Goal: Task Accomplishment & Management: Complete application form

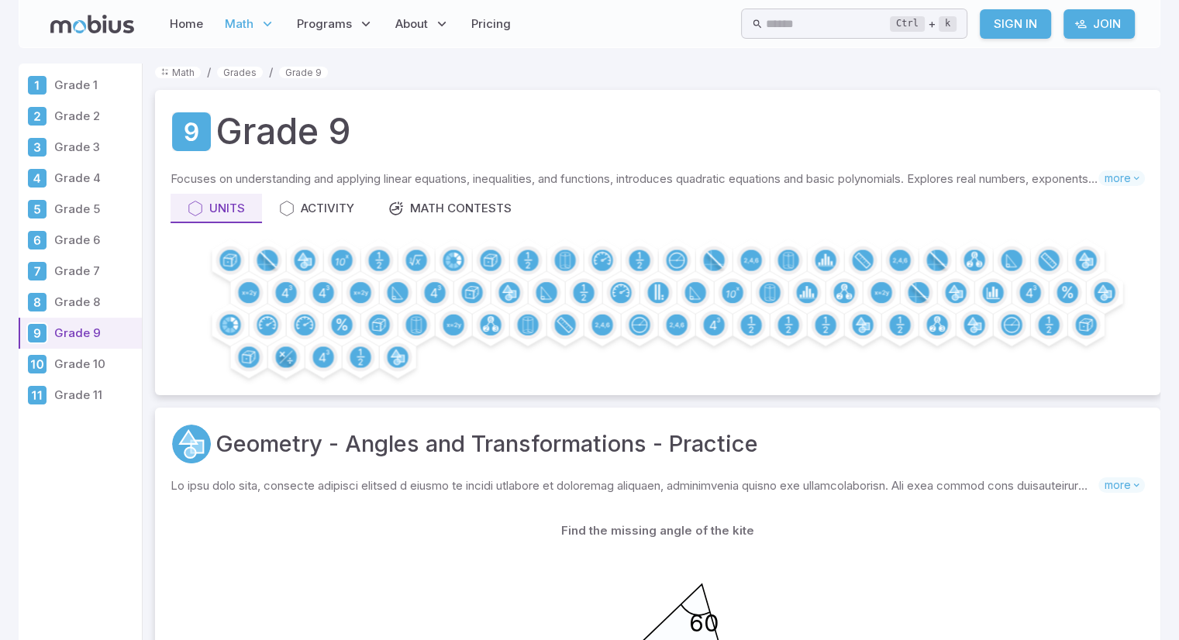
click at [119, 329] on p "Grade 9" at bounding box center [94, 333] width 81 height 17
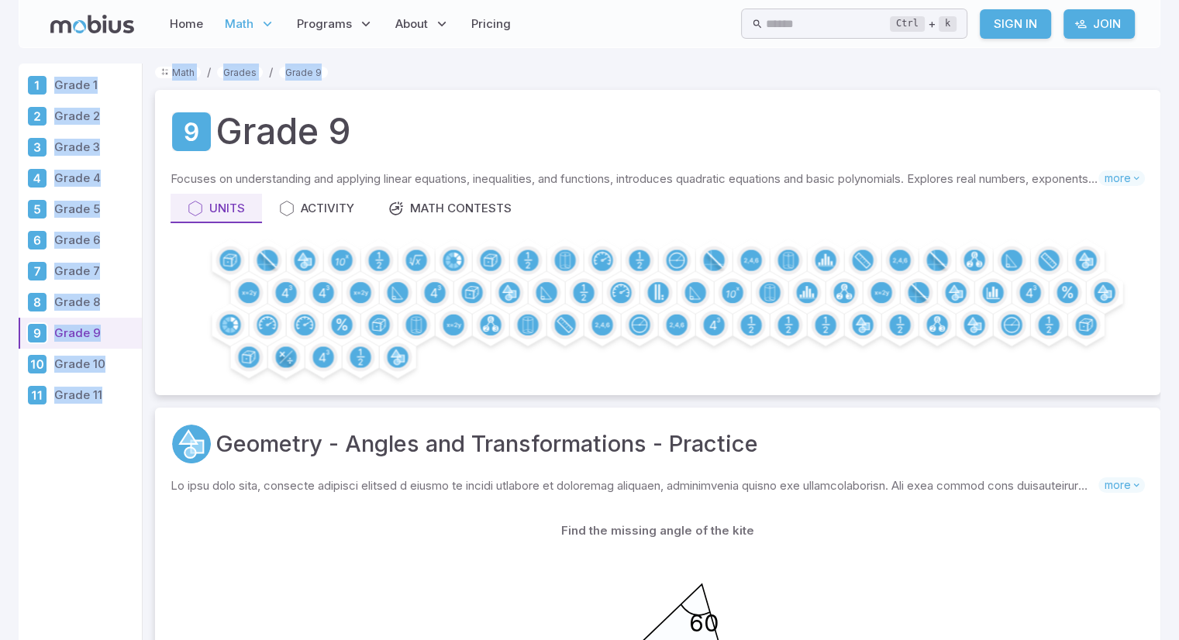
drag, startPoint x: 1178, startPoint y: 32, endPoint x: 1175, endPoint y: 60, distance: 28.1
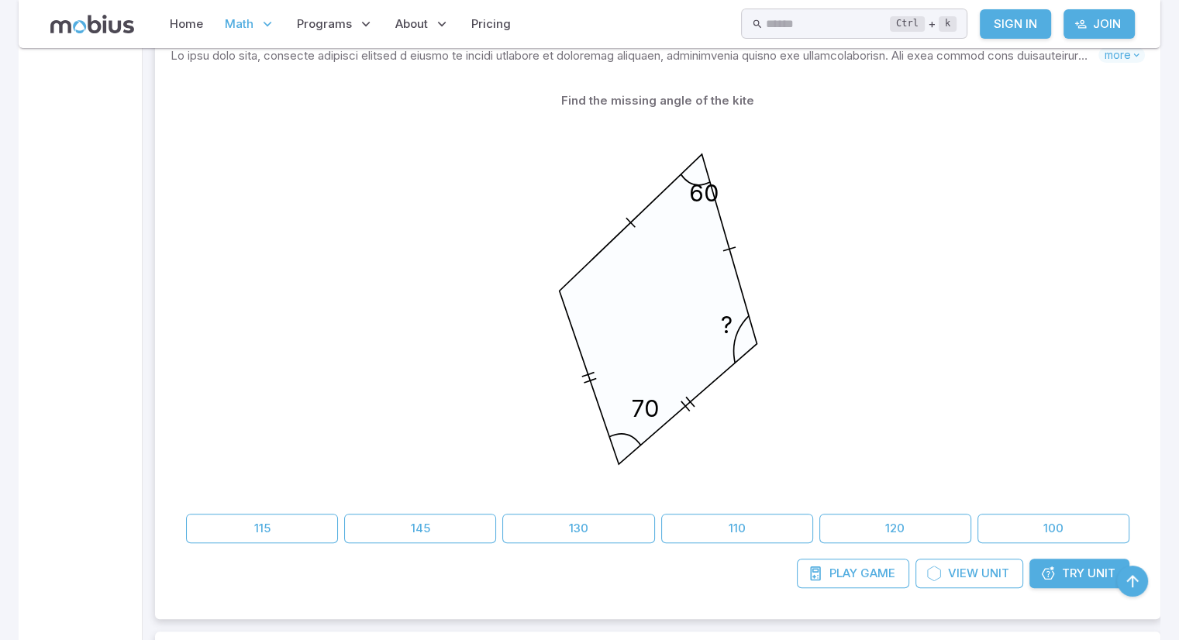
scroll to position [444, 0]
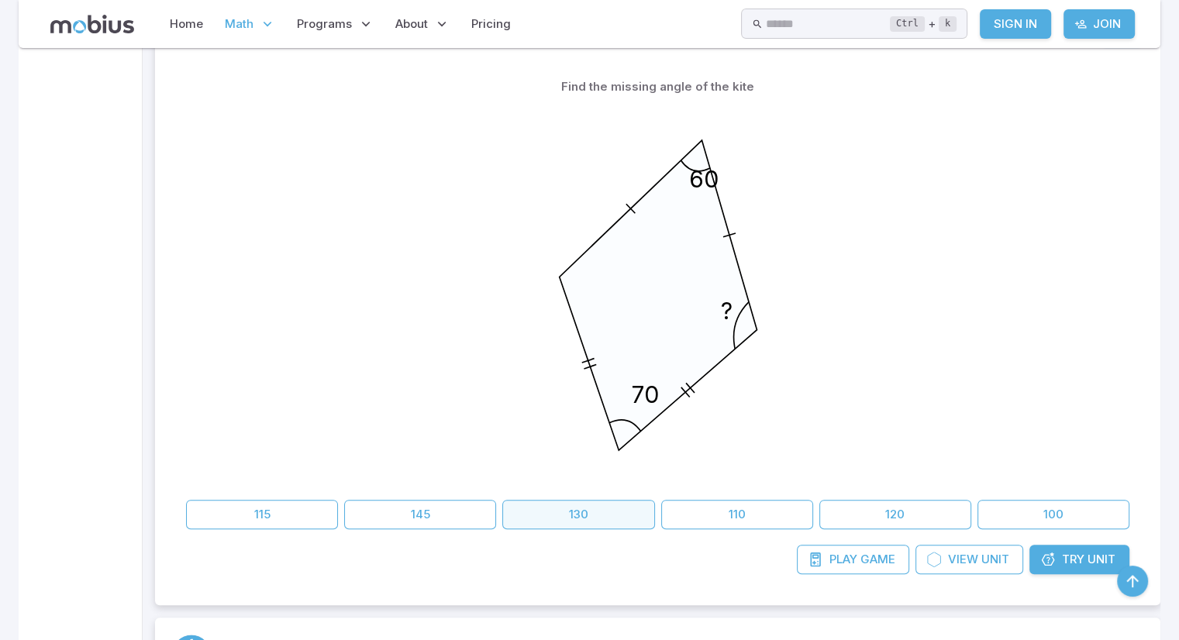
click at [552, 524] on button "130" at bounding box center [578, 514] width 152 height 29
click at [566, 515] on button "130" at bounding box center [578, 514] width 152 height 29
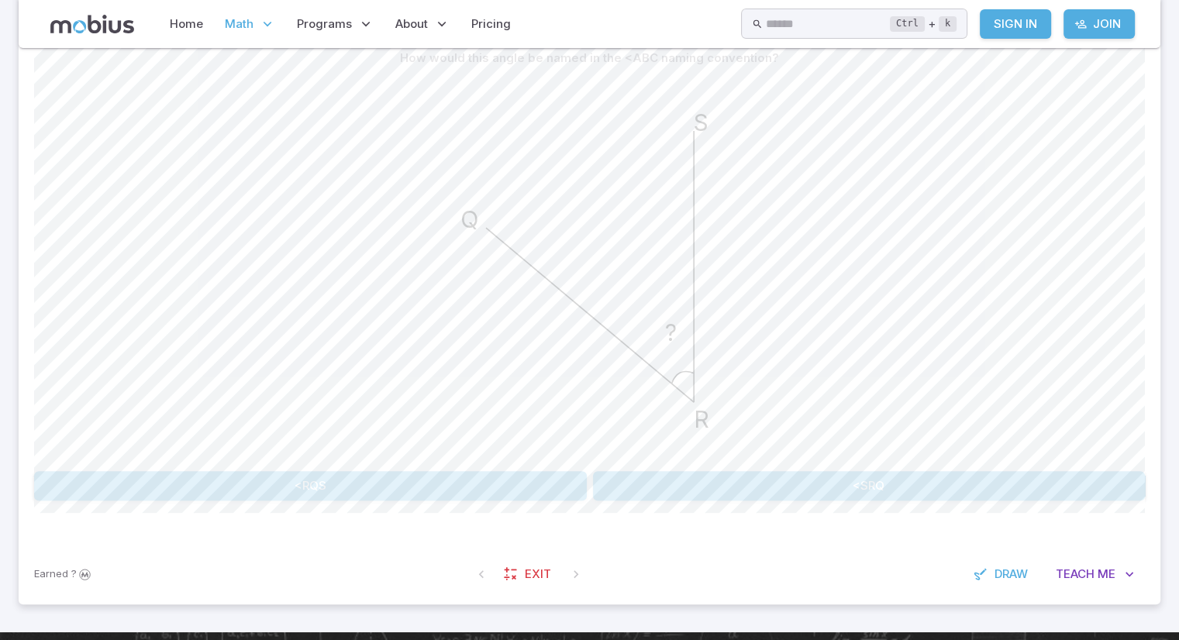
scroll to position [418, 0]
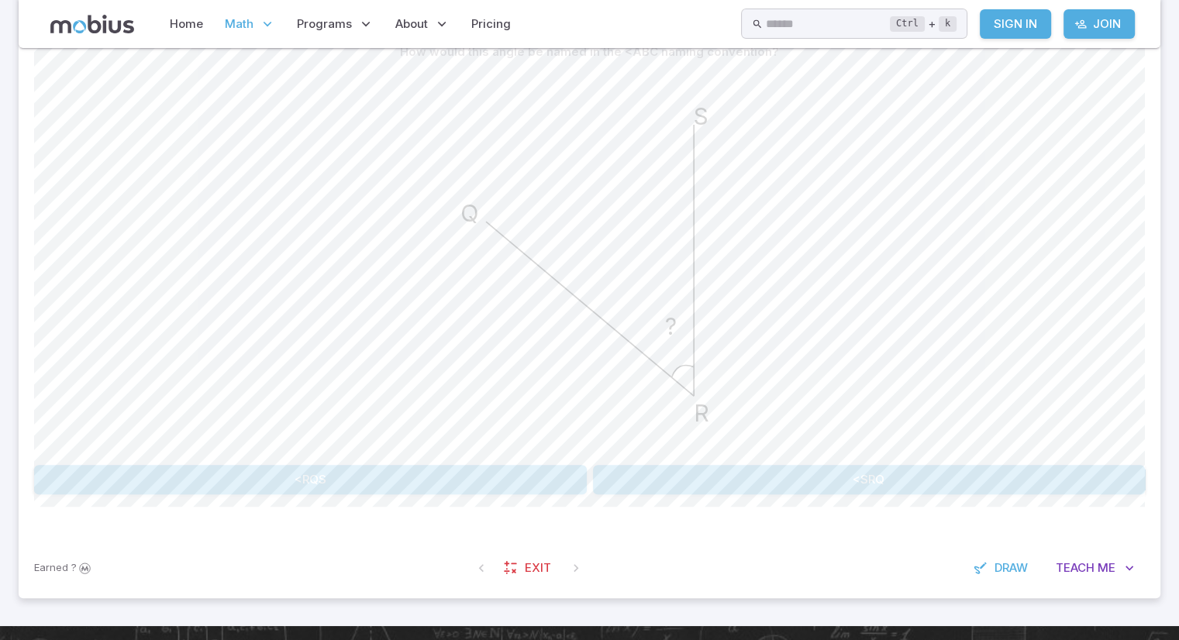
click at [1054, 477] on button "<SRQ" at bounding box center [869, 479] width 553 height 29
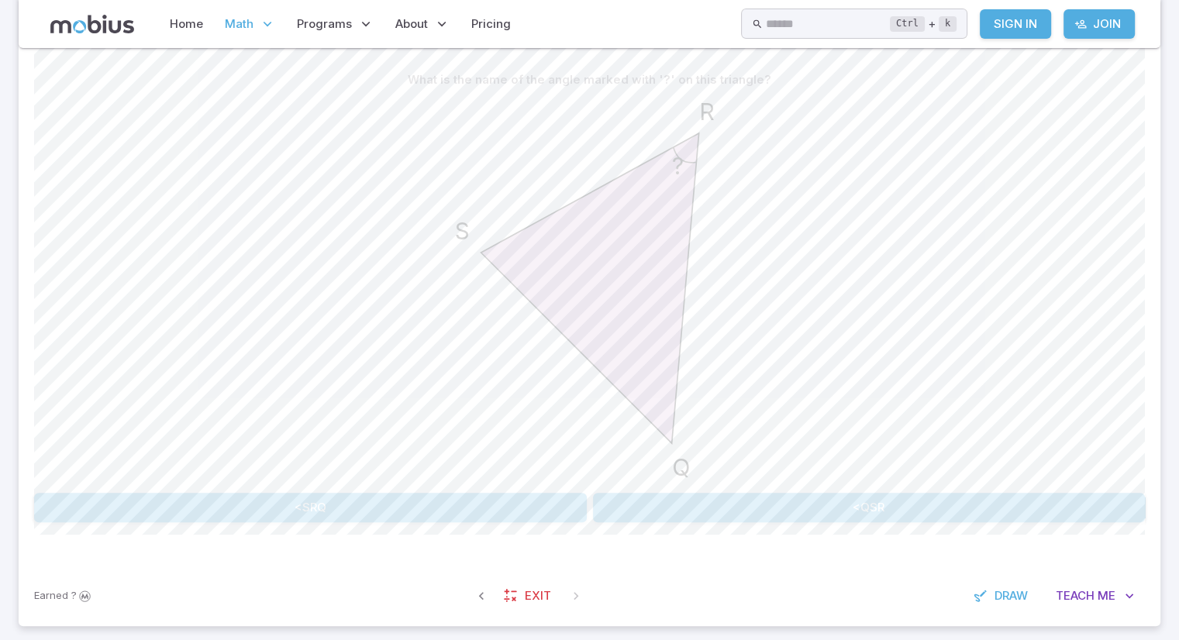
scroll to position [386, 0]
click at [1094, 505] on button "<QSR" at bounding box center [869, 511] width 553 height 29
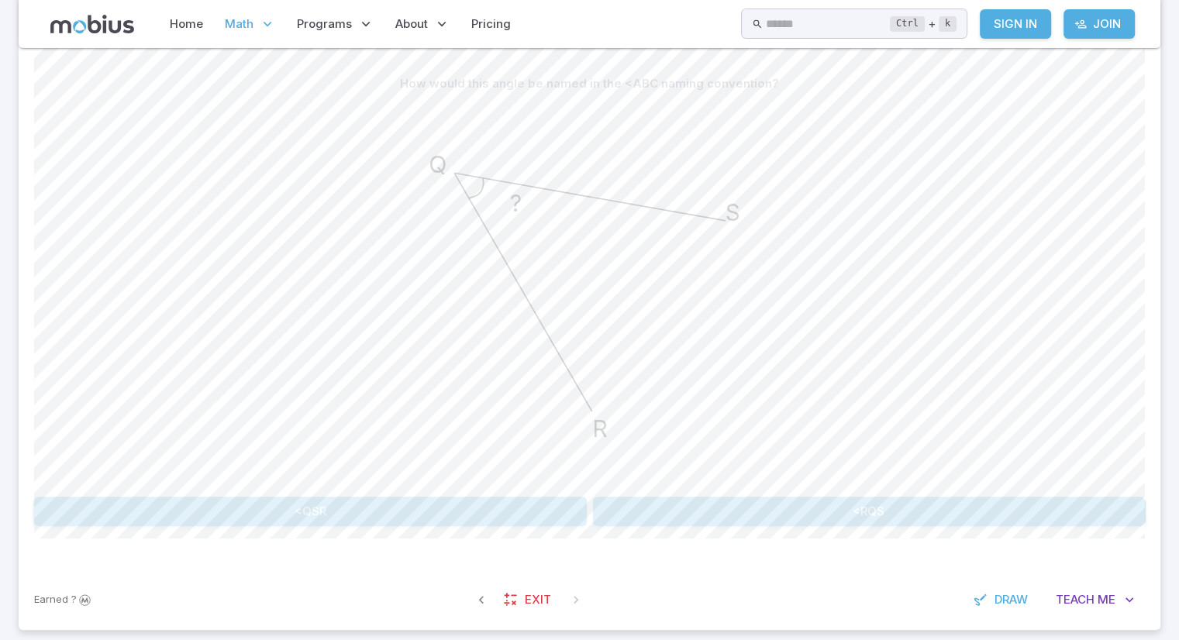
click at [1079, 505] on button "<RQS" at bounding box center [869, 511] width 553 height 29
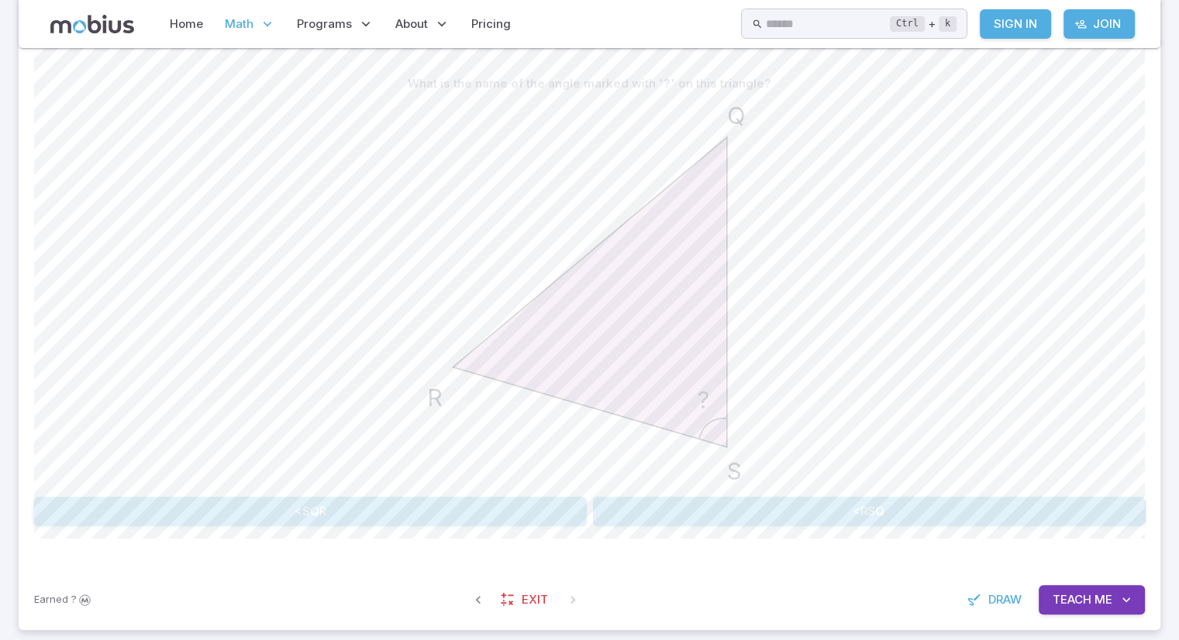
click at [358, 511] on button "<SQR" at bounding box center [310, 511] width 553 height 29
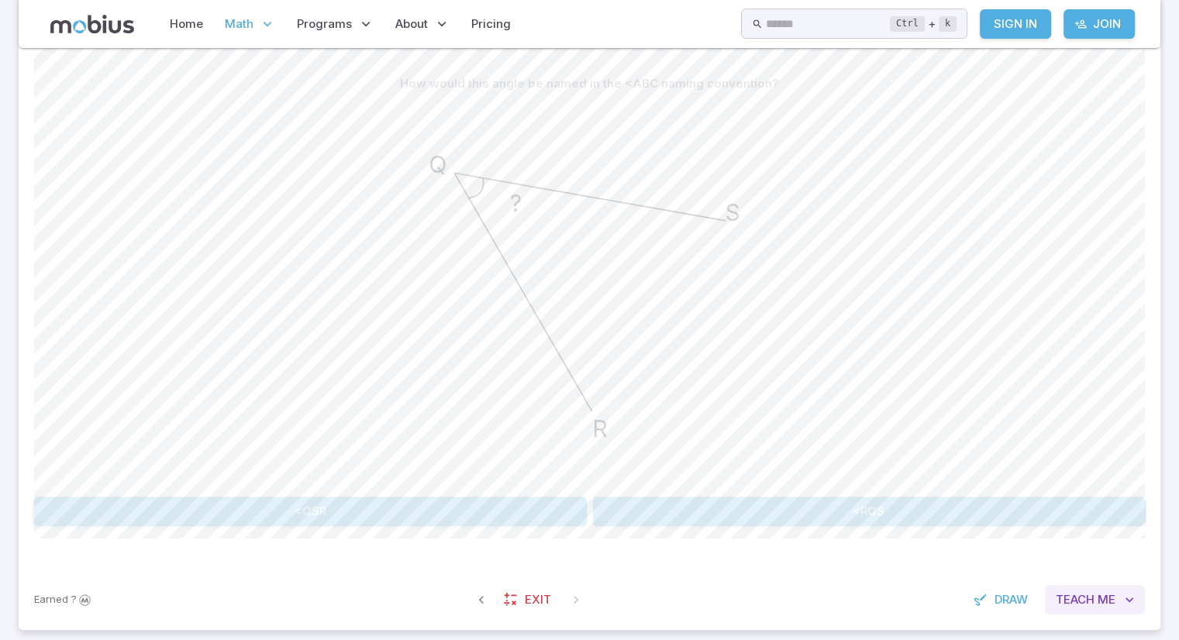
click at [1071, 604] on span "Teach" at bounding box center [1074, 599] width 39 height 17
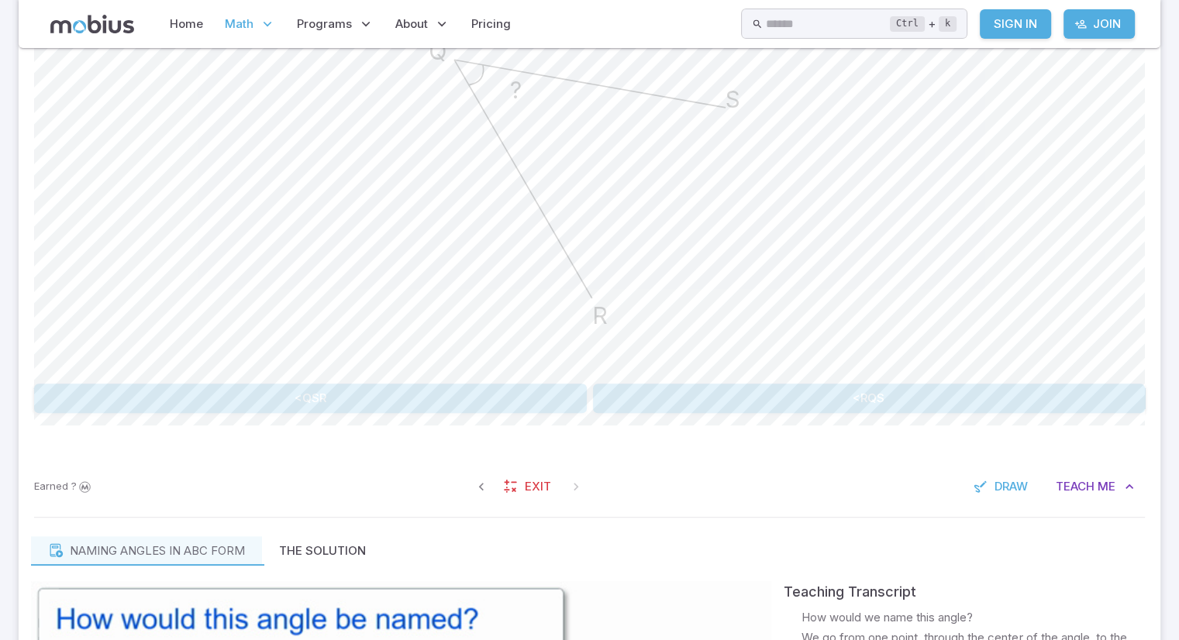
scroll to position [422, 0]
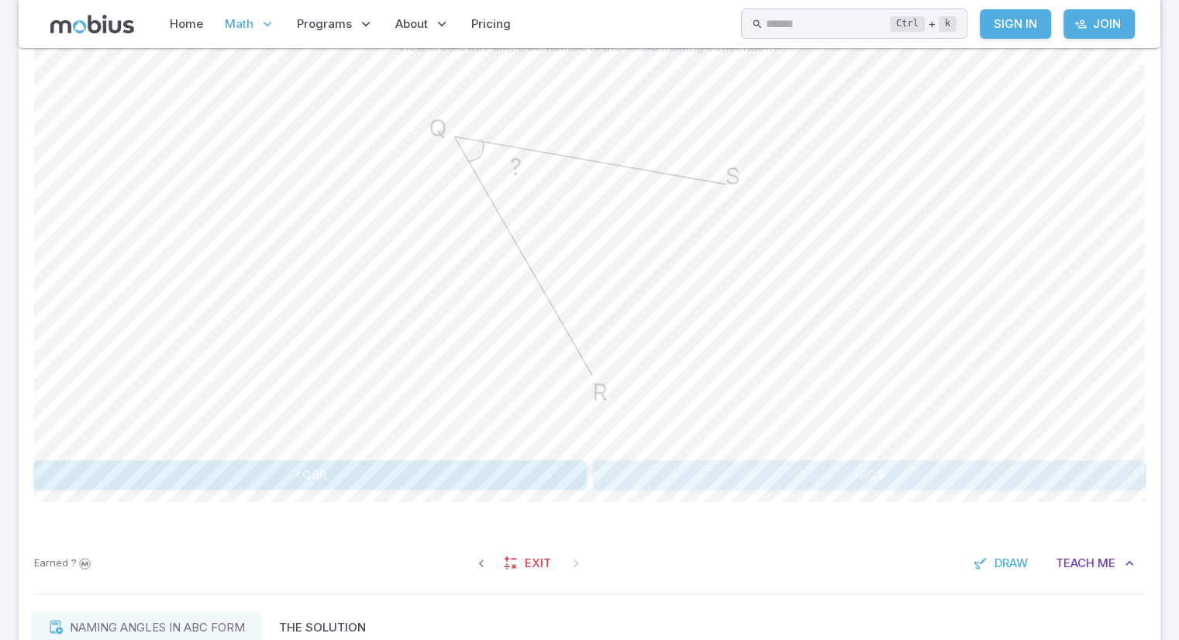
click at [735, 485] on button "<RQS" at bounding box center [869, 474] width 553 height 29
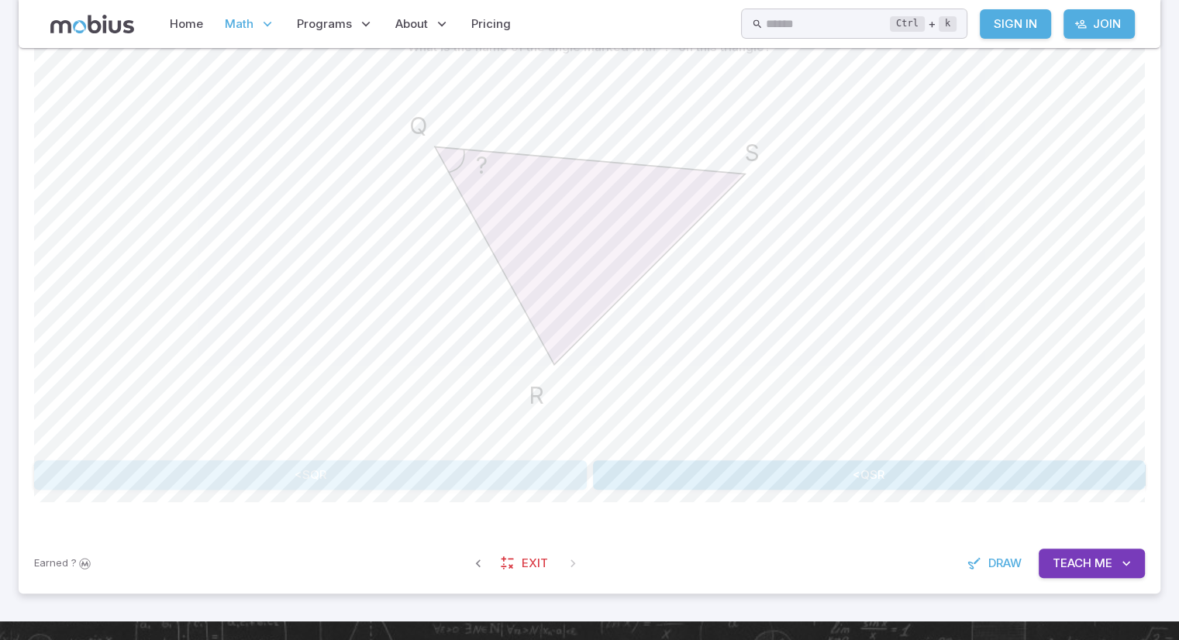
click at [502, 482] on button "<SQR" at bounding box center [310, 474] width 553 height 29
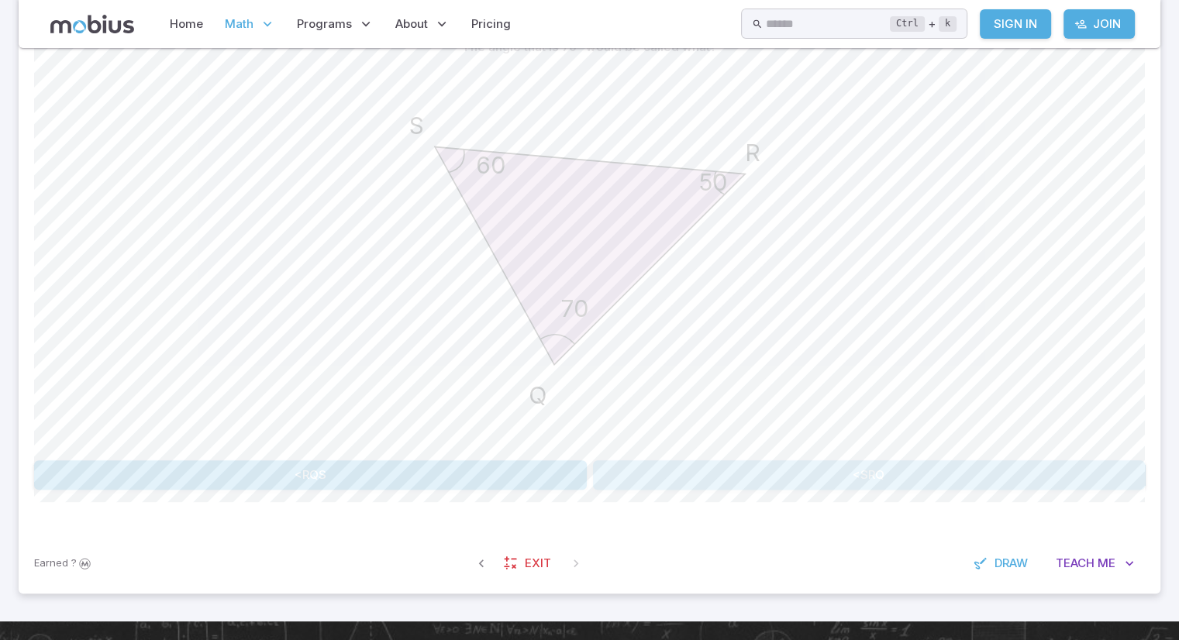
click at [666, 469] on button "<SRQ" at bounding box center [869, 474] width 553 height 29
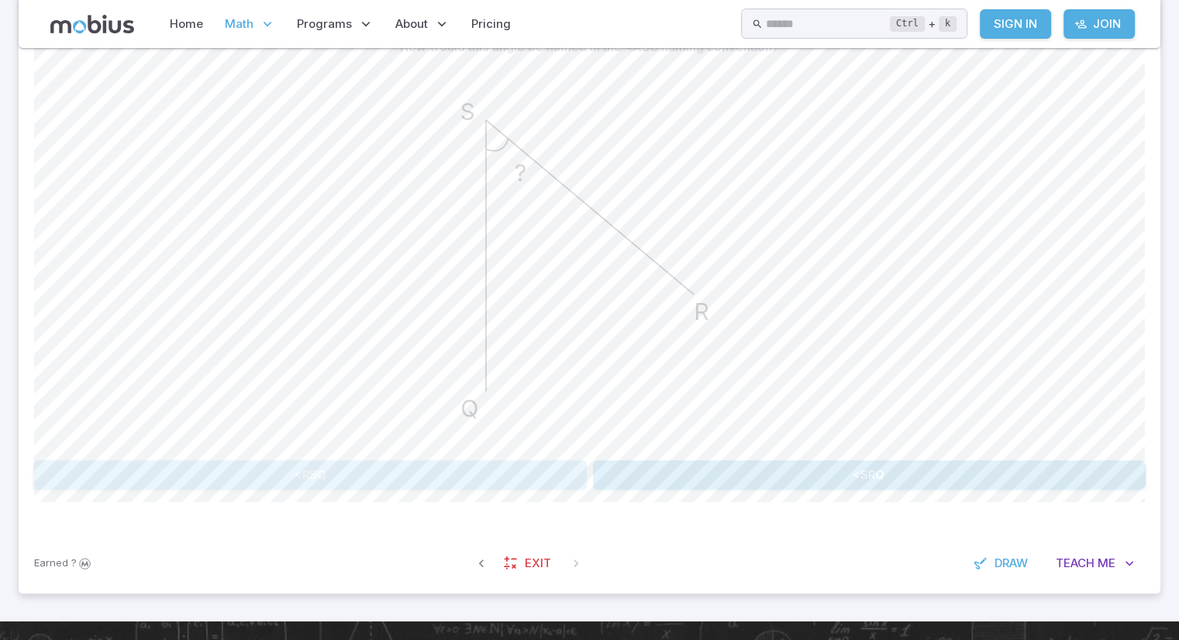
click at [414, 472] on button "<RSQ" at bounding box center [310, 474] width 553 height 29
click at [763, 467] on button "<QRS" at bounding box center [812, 474] width 217 height 29
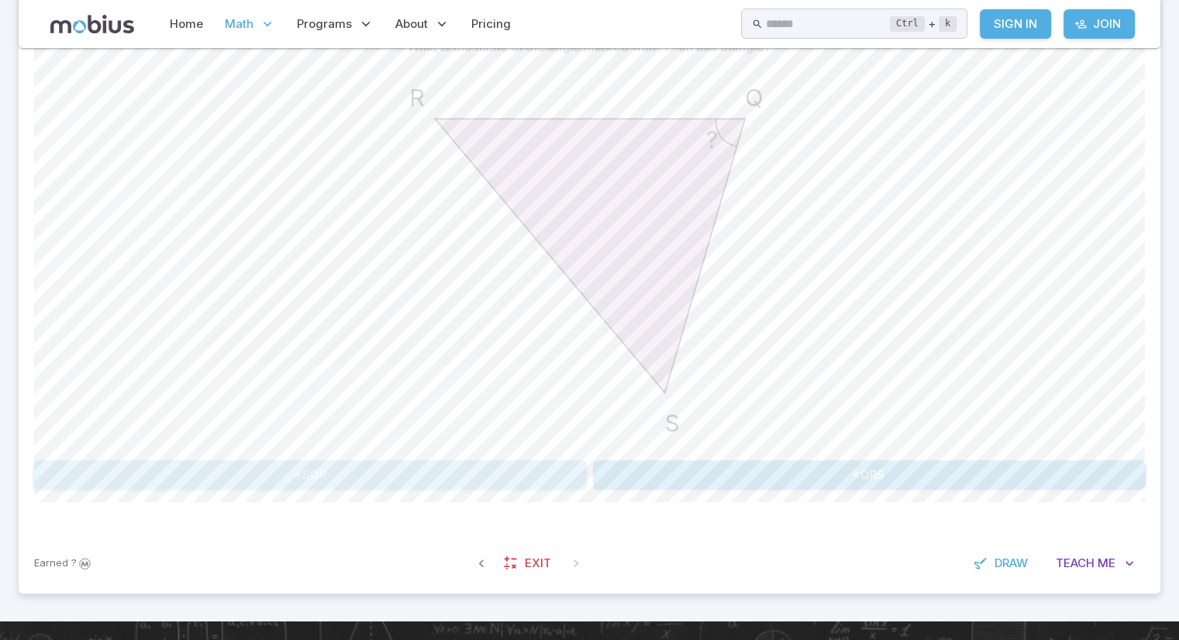
click at [451, 484] on button "<SQR" at bounding box center [310, 474] width 553 height 29
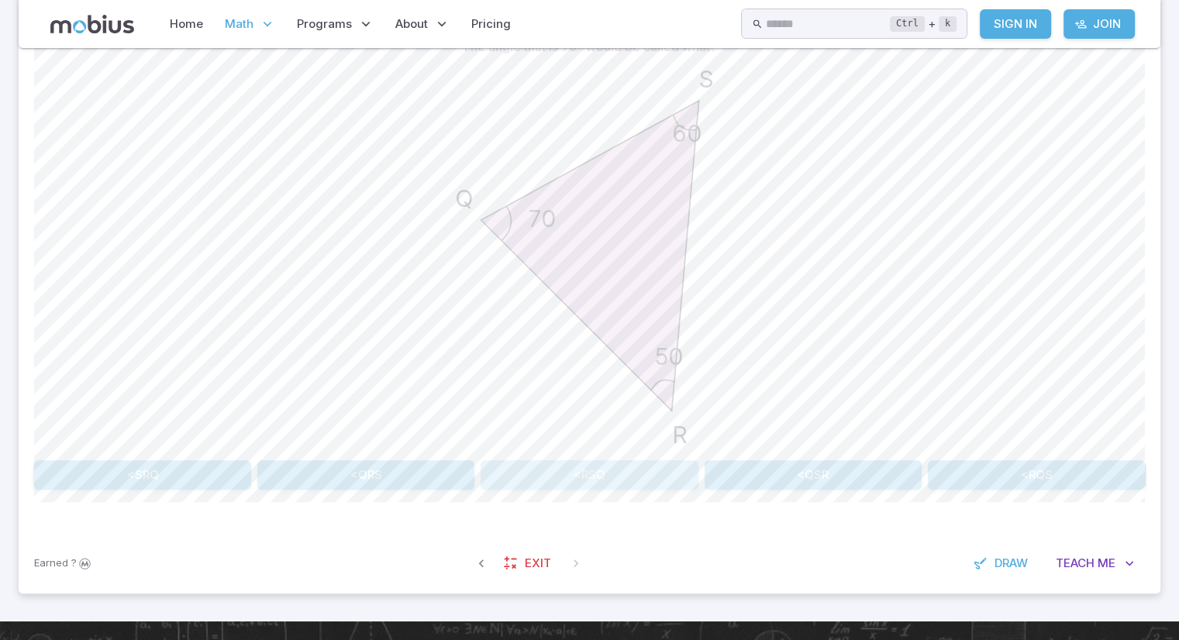
click at [535, 463] on button "<RSQ" at bounding box center [588, 474] width 217 height 29
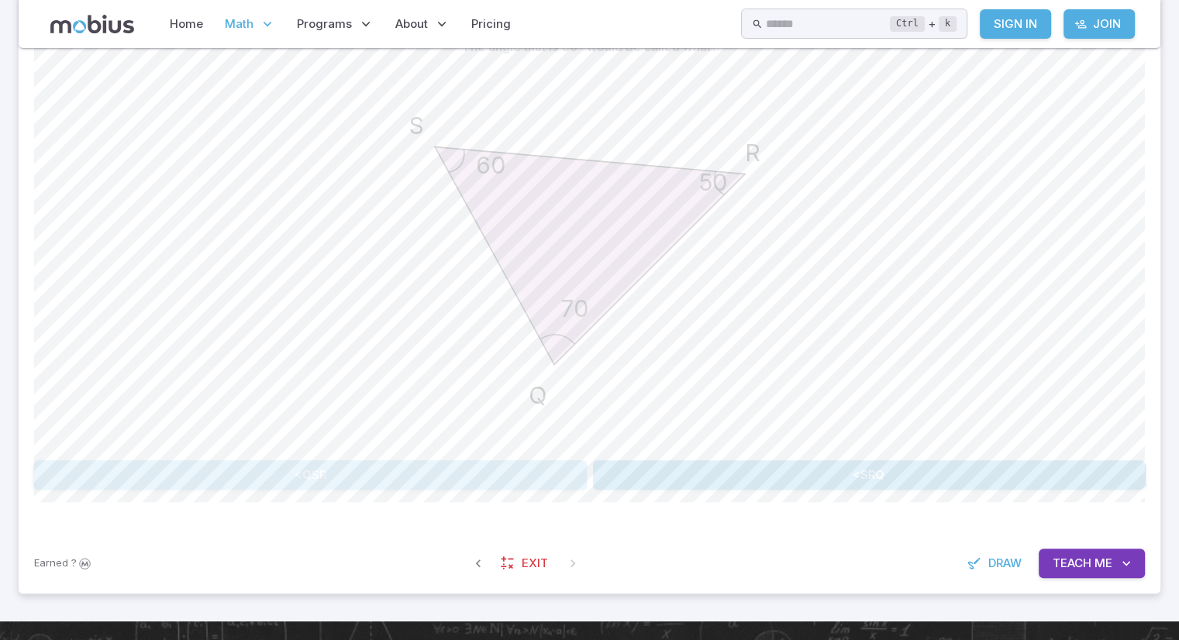
click at [505, 469] on button "<QSR" at bounding box center [310, 474] width 553 height 29
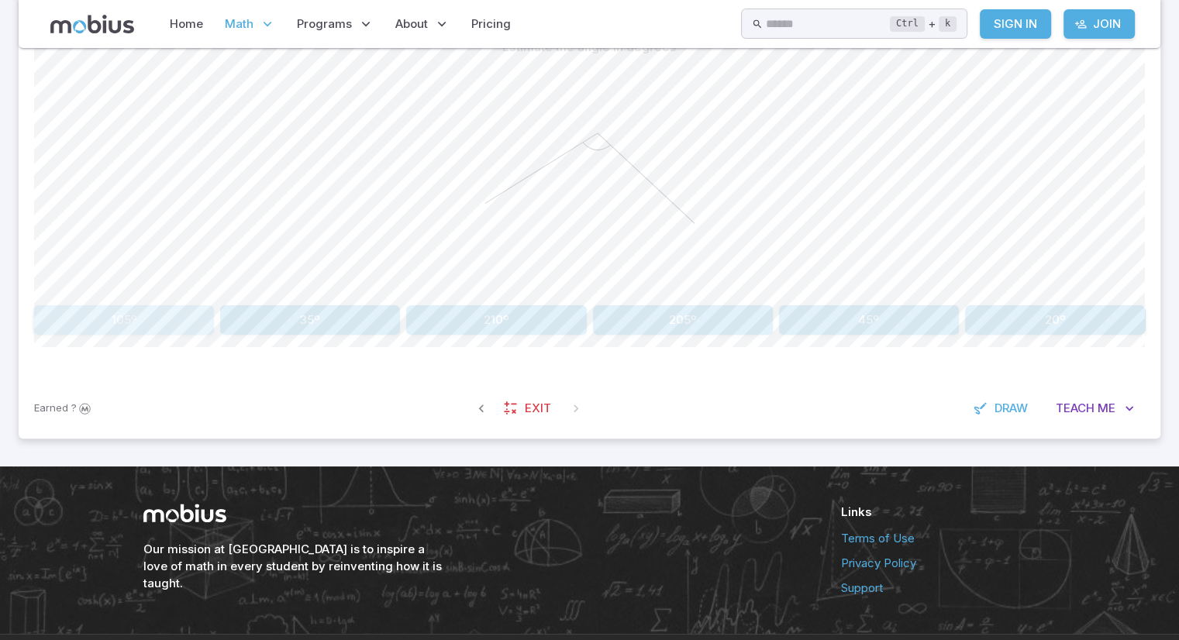
click at [181, 324] on button "105º" at bounding box center [124, 319] width 180 height 29
click at [668, 320] on button "50º" at bounding box center [683, 319] width 180 height 29
click at [362, 314] on button "30º" at bounding box center [310, 319] width 180 height 29
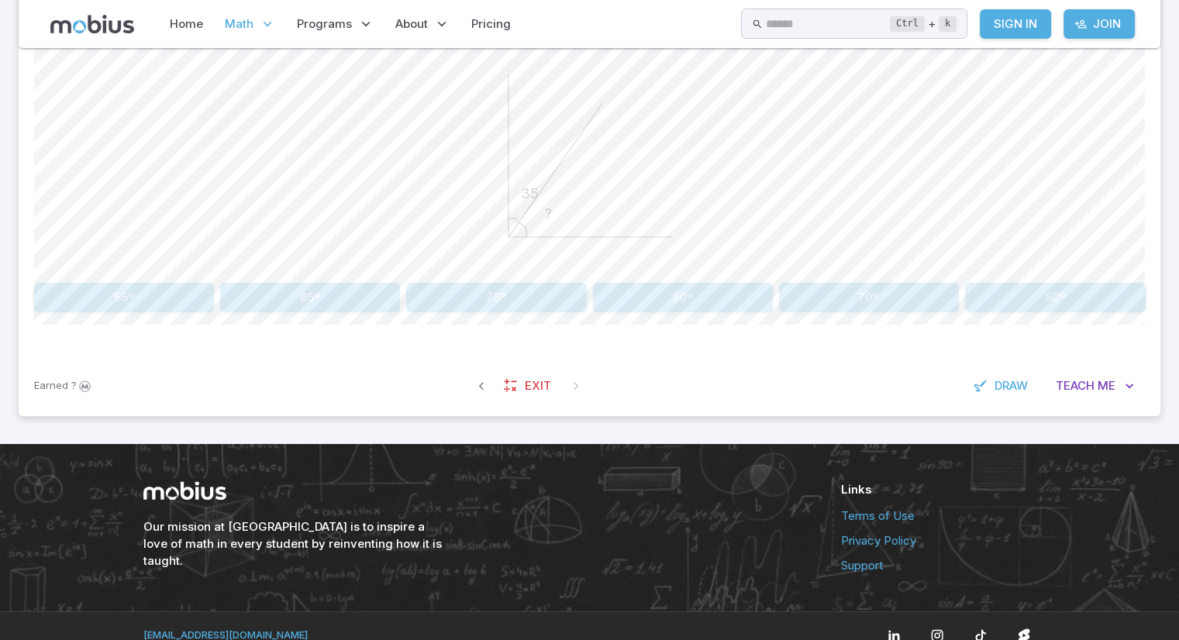
scroll to position [453, 0]
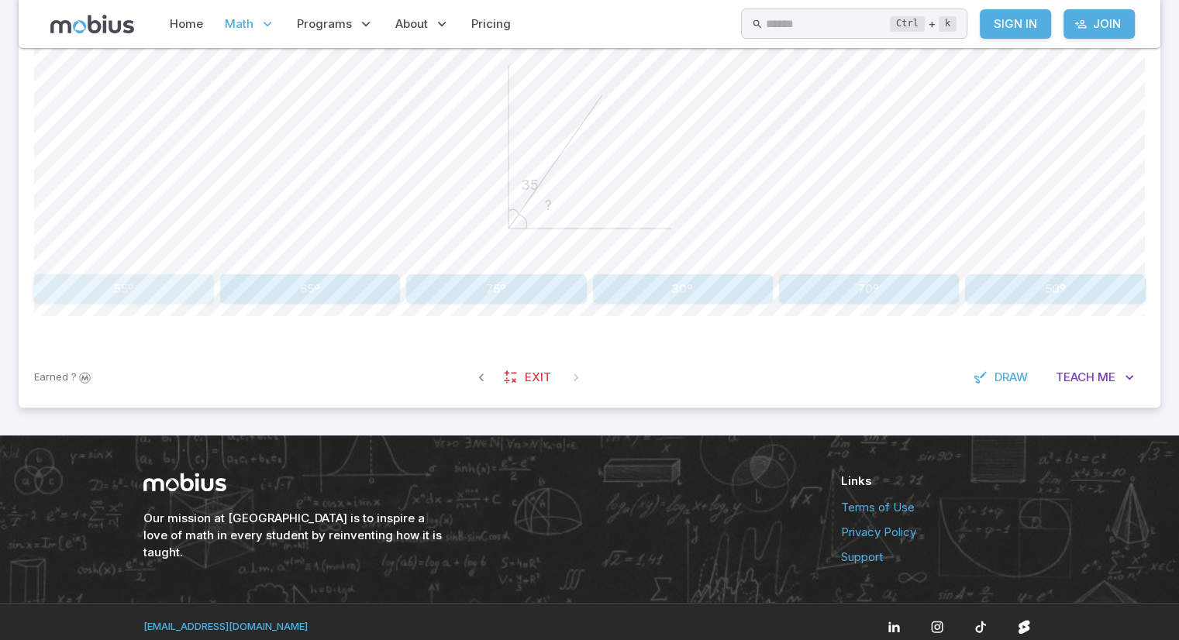
click at [98, 293] on button "55º" at bounding box center [124, 288] width 180 height 29
click at [993, 287] on button "41º" at bounding box center [1055, 288] width 180 height 29
click at [1015, 288] on button "140º" at bounding box center [1055, 288] width 180 height 29
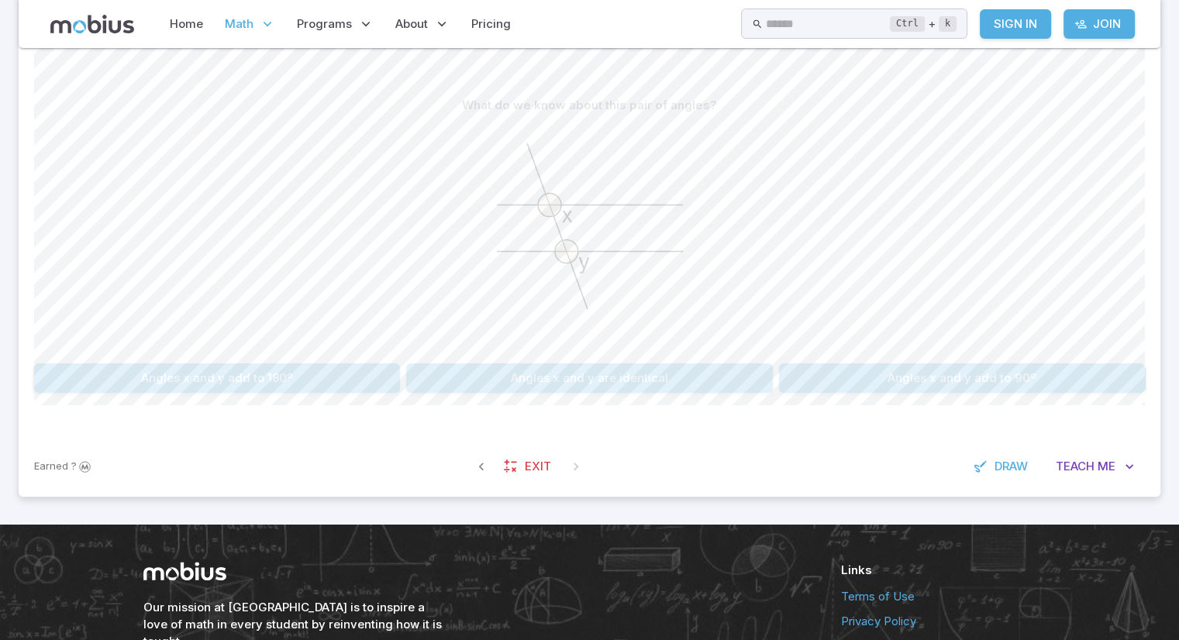
scroll to position [366, 0]
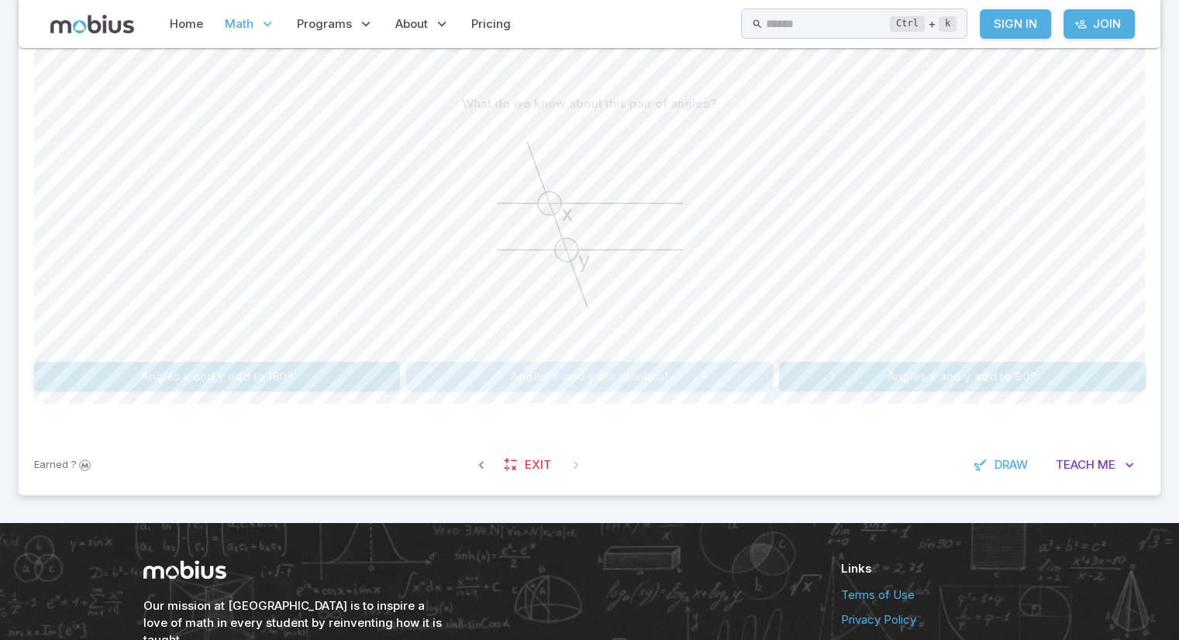
click at [656, 382] on button "Angles x and y are identical" at bounding box center [589, 376] width 366 height 29
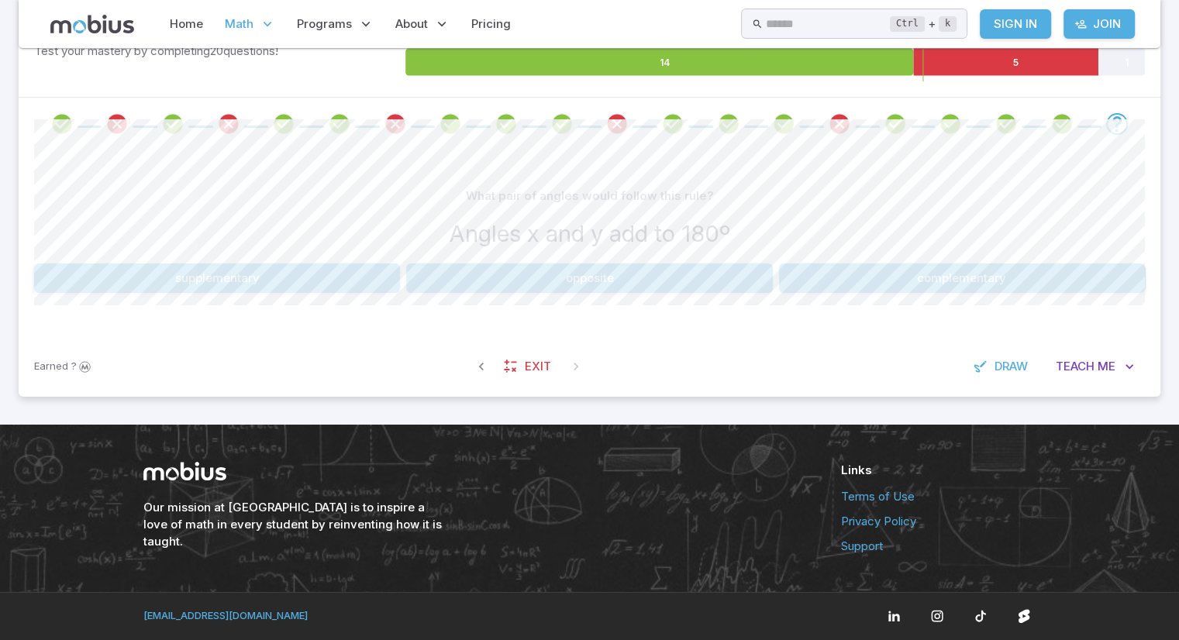
scroll to position [273, 0]
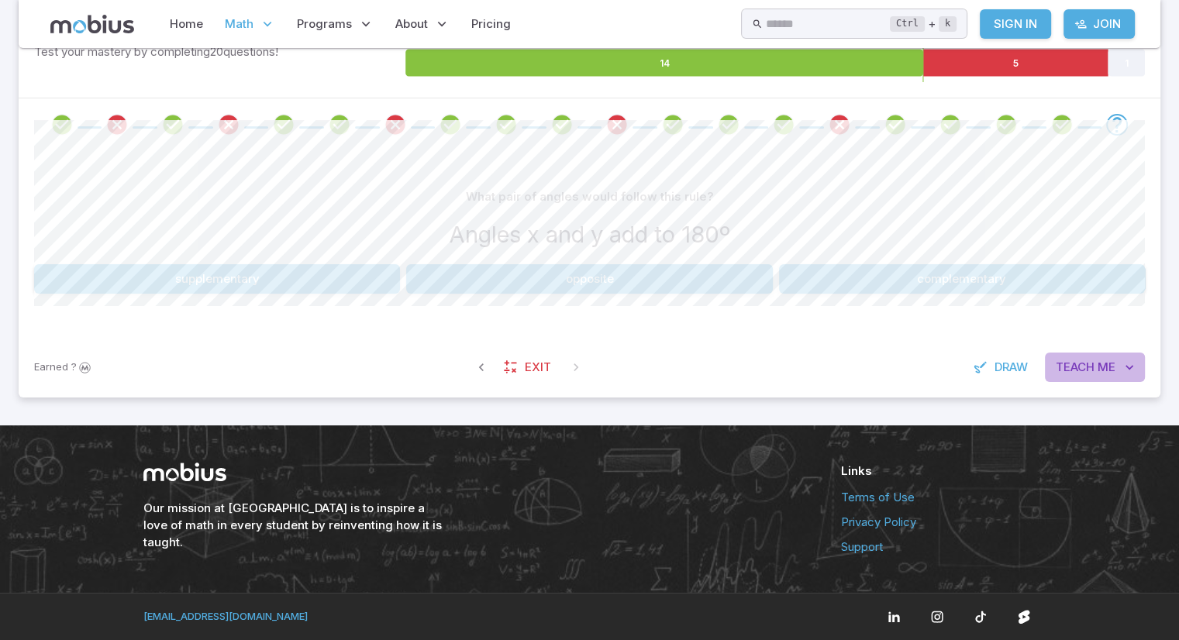
click at [1071, 363] on span "Teach" at bounding box center [1074, 367] width 39 height 17
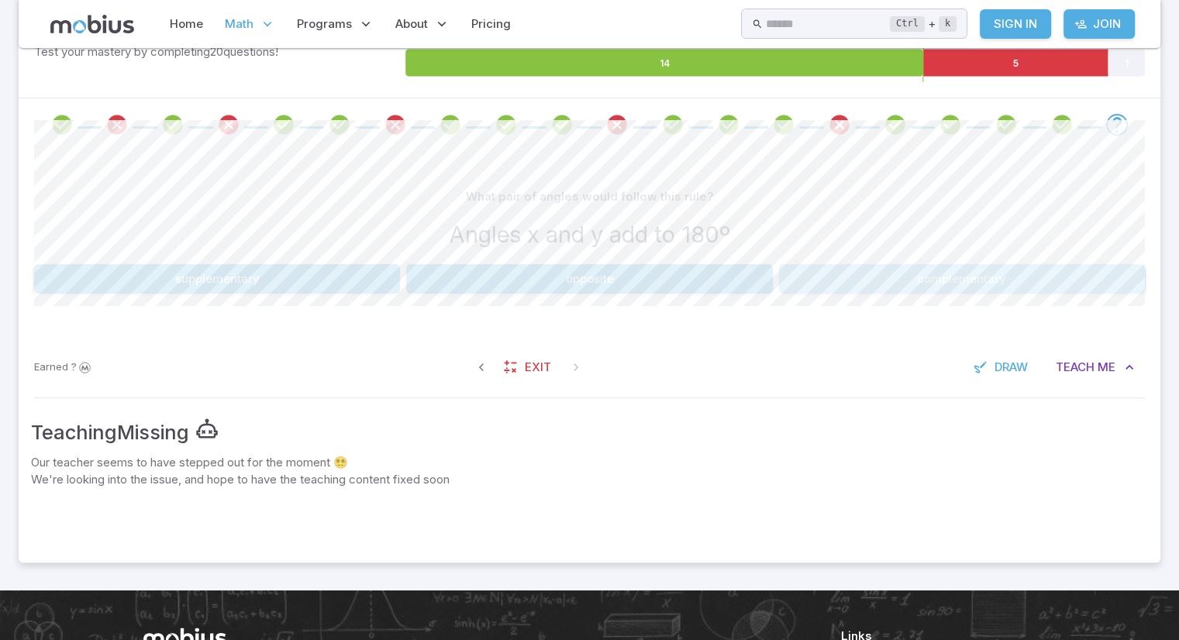
click at [825, 271] on button "complementary" at bounding box center [962, 278] width 366 height 29
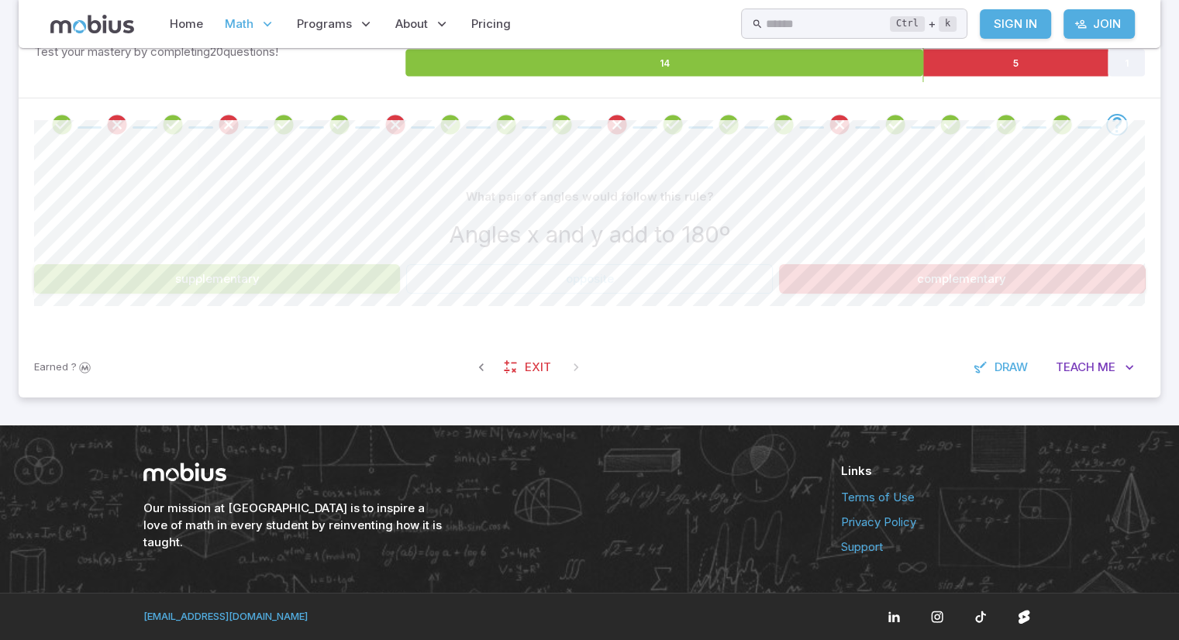
scroll to position [243, 0]
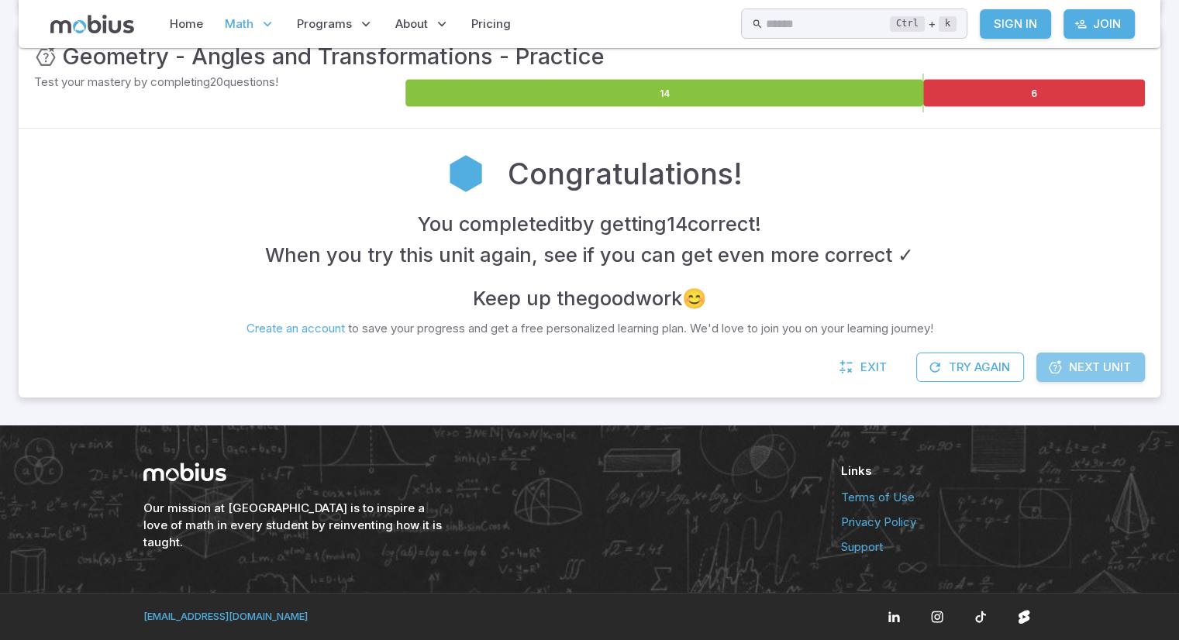
click at [1052, 360] on icon at bounding box center [1054, 367] width 15 height 15
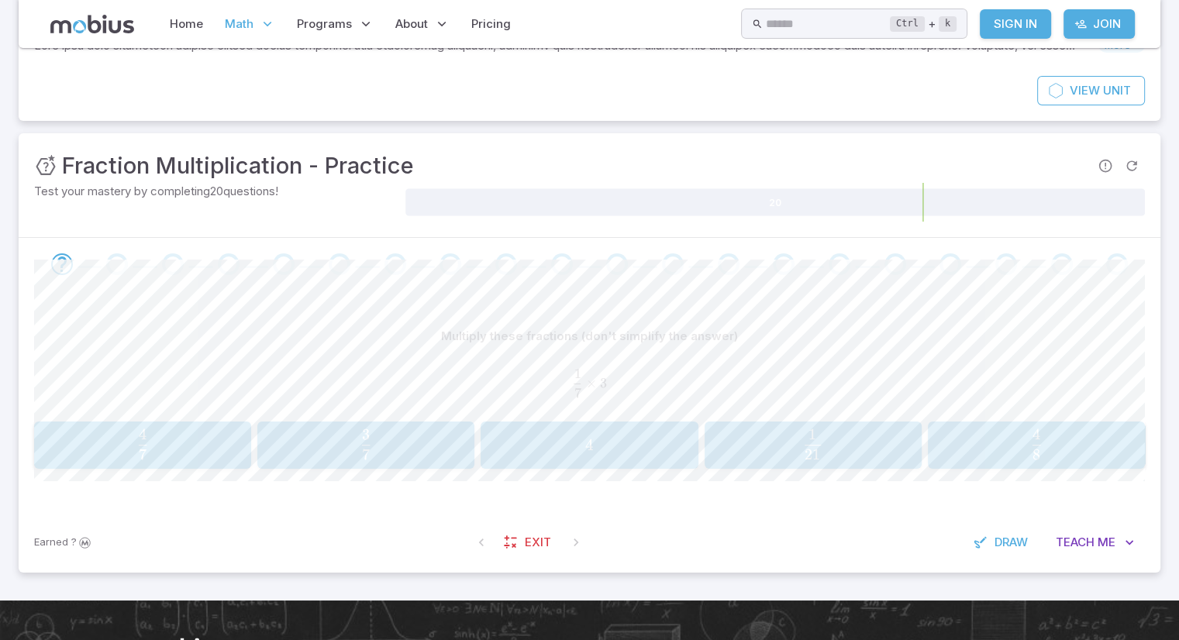
scroll to position [136, 0]
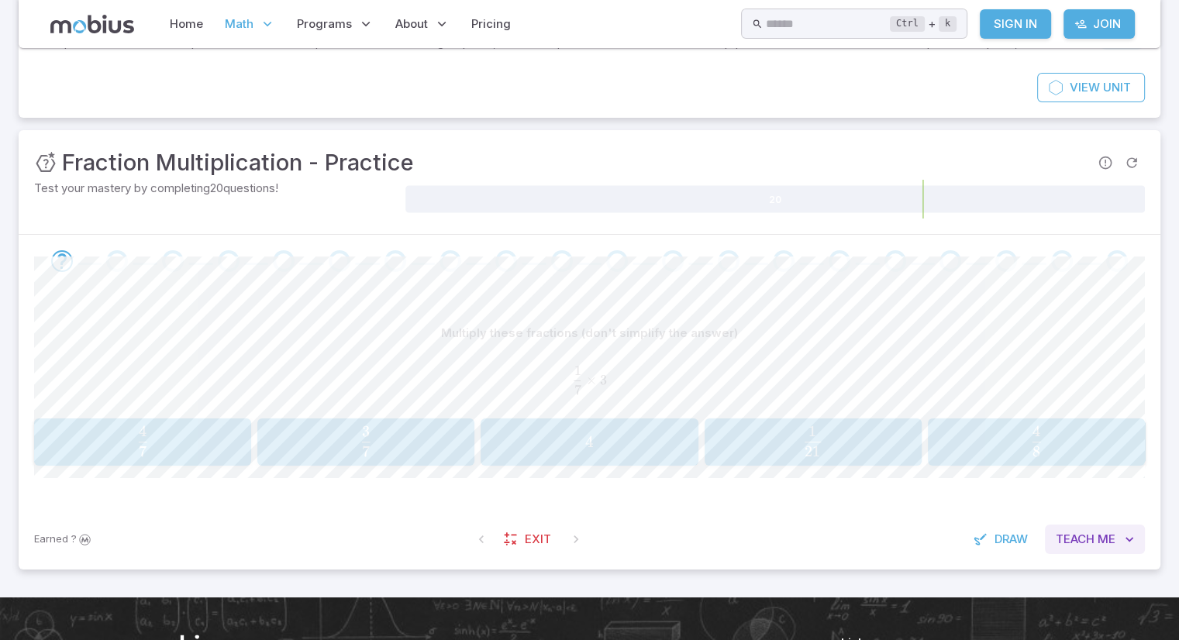
click at [1067, 540] on span "Teach" at bounding box center [1074, 539] width 39 height 17
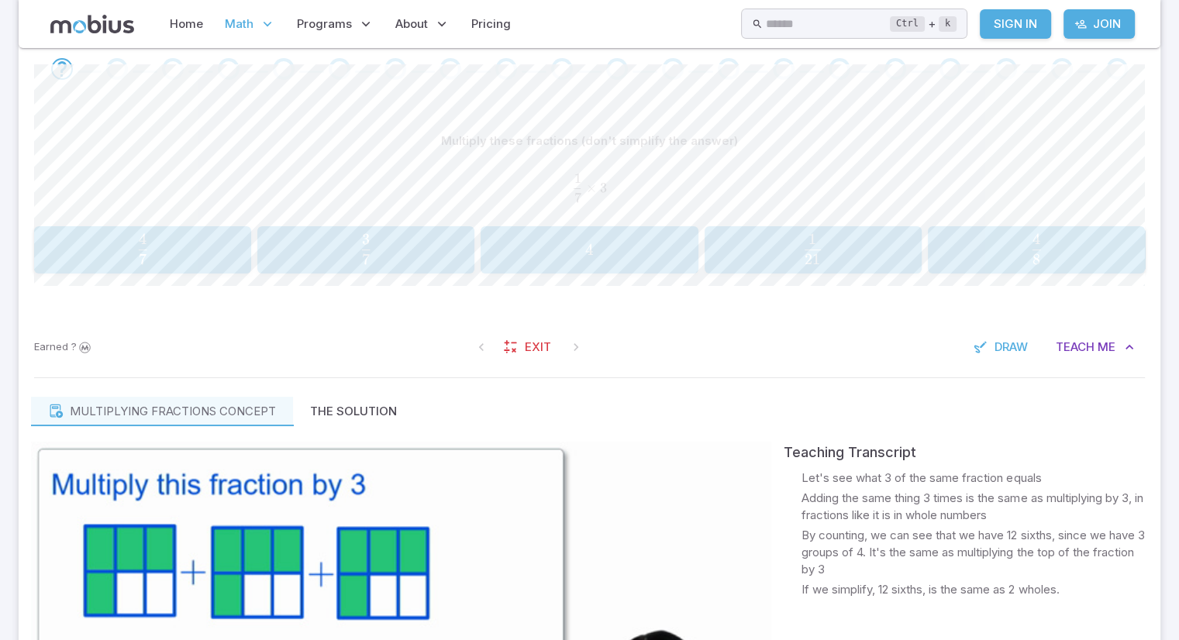
scroll to position [325, 0]
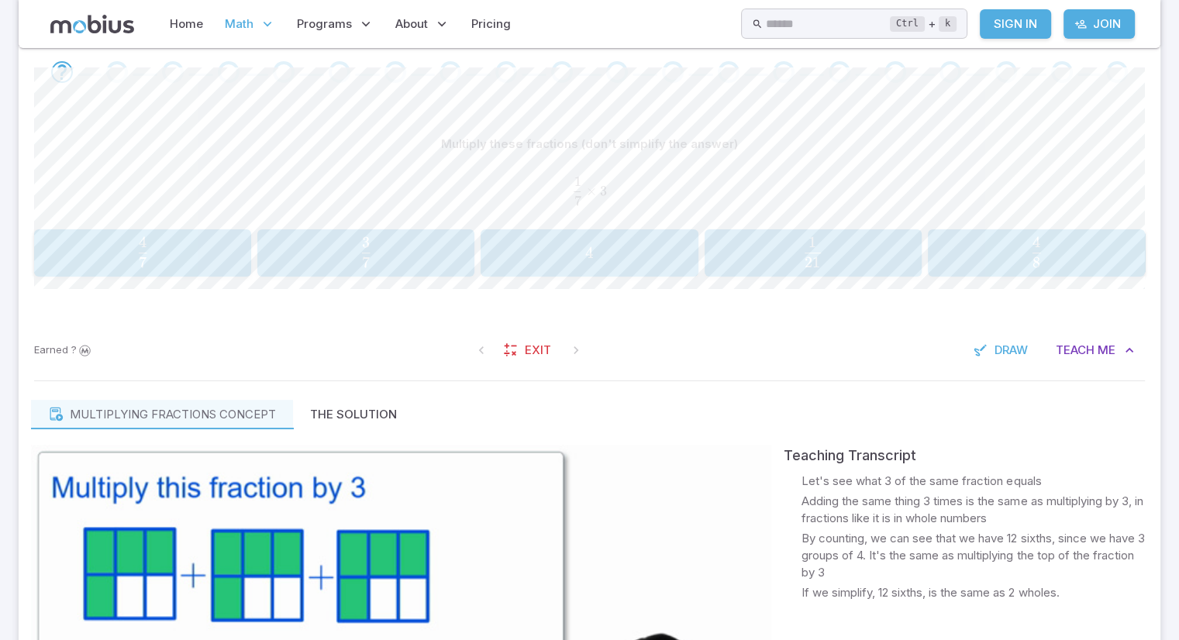
click at [446, 261] on span "7 3 ​" at bounding box center [365, 251] width 191 height 31
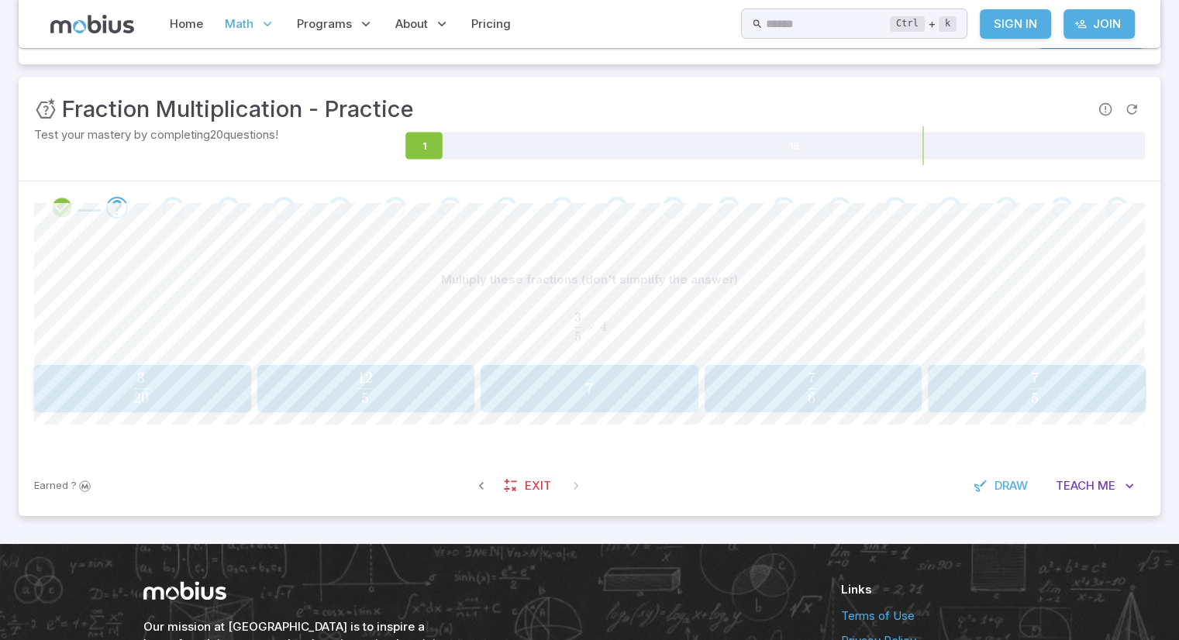
scroll to position [193, 0]
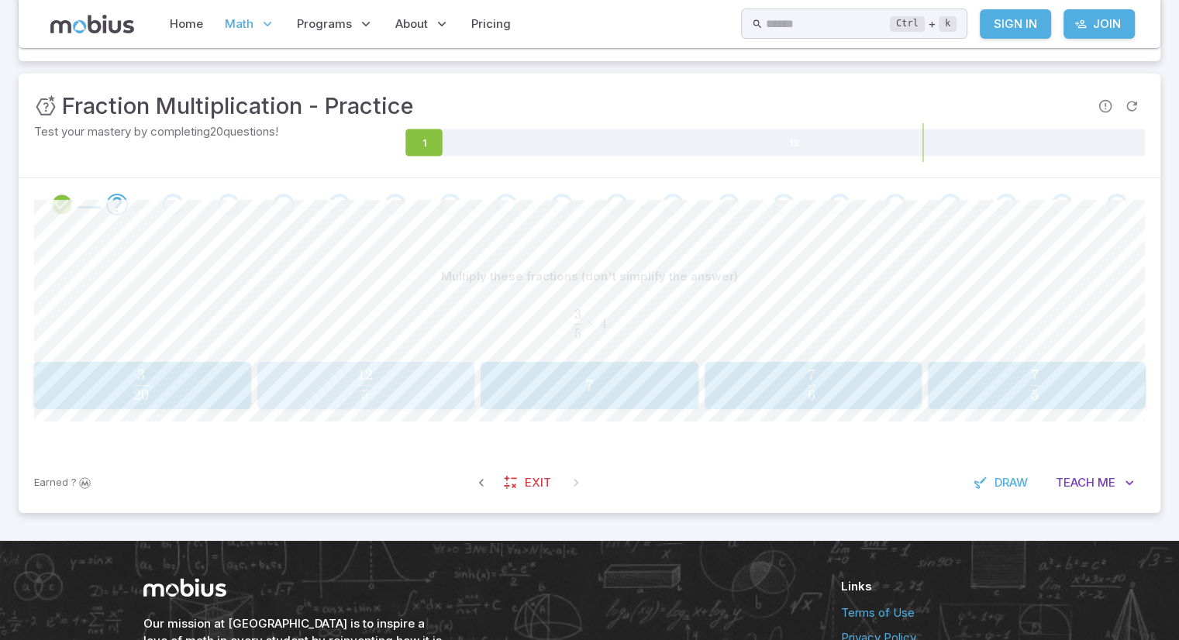
click at [407, 390] on span "5 12 ​" at bounding box center [365, 384] width 193 height 31
click at [446, 387] on span "1 5 1 ​" at bounding box center [365, 384] width 193 height 31
click at [911, 385] on span "1" at bounding box center [961, 385] width 356 height 19
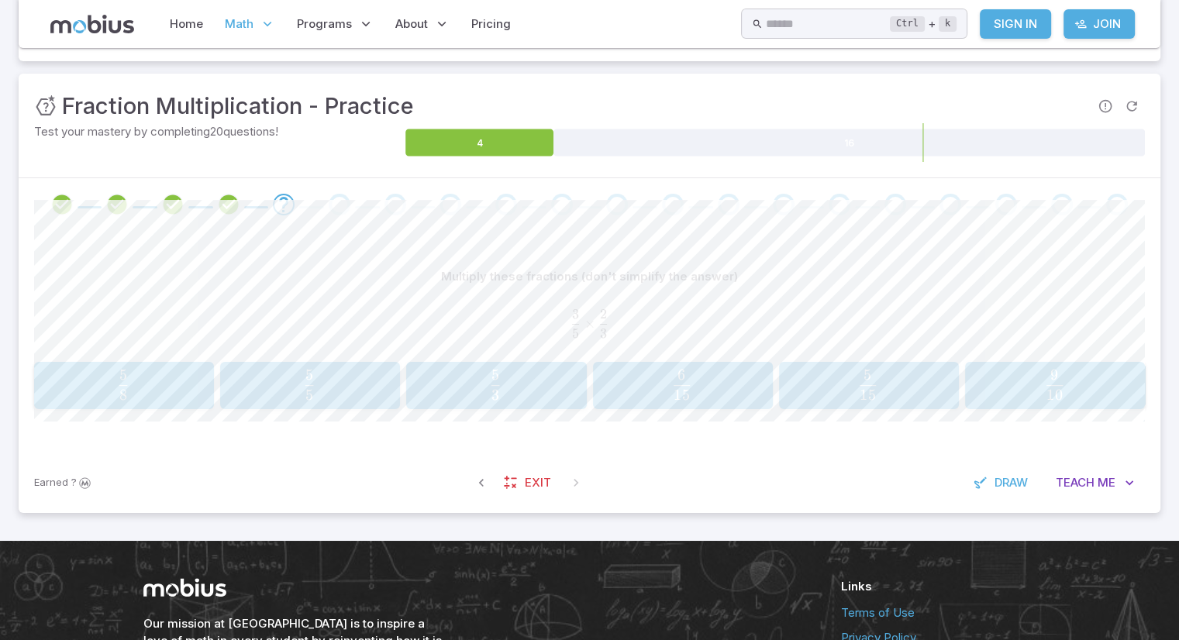
scroll to position [309, 0]
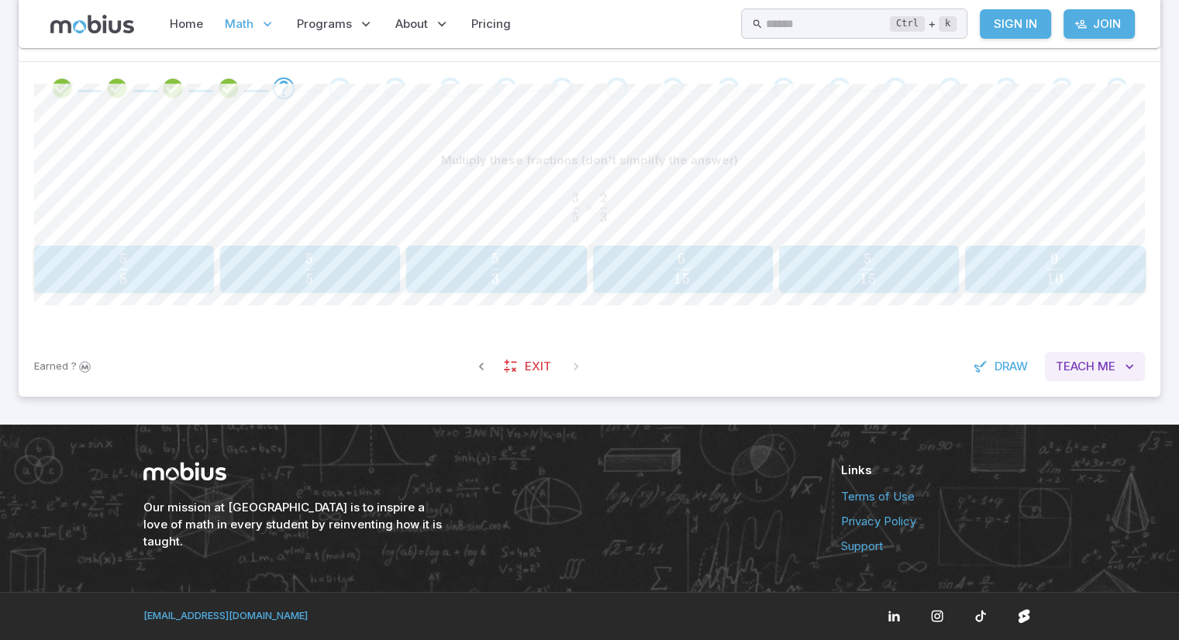
click at [1075, 373] on span "Teach" at bounding box center [1074, 366] width 39 height 17
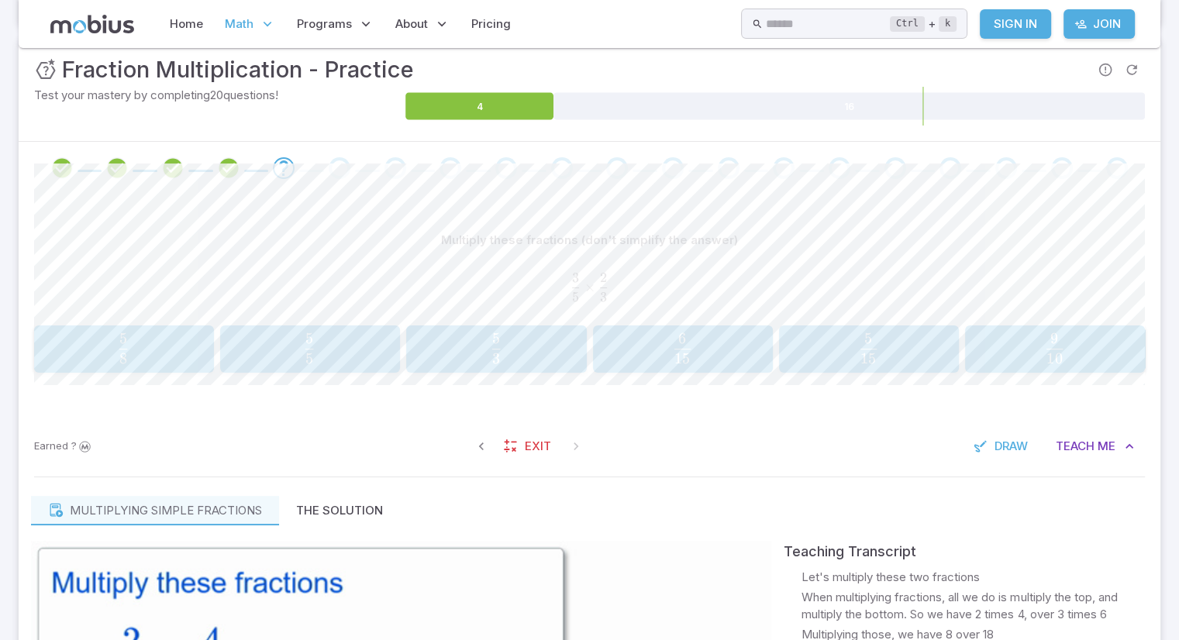
scroll to position [236, 0]
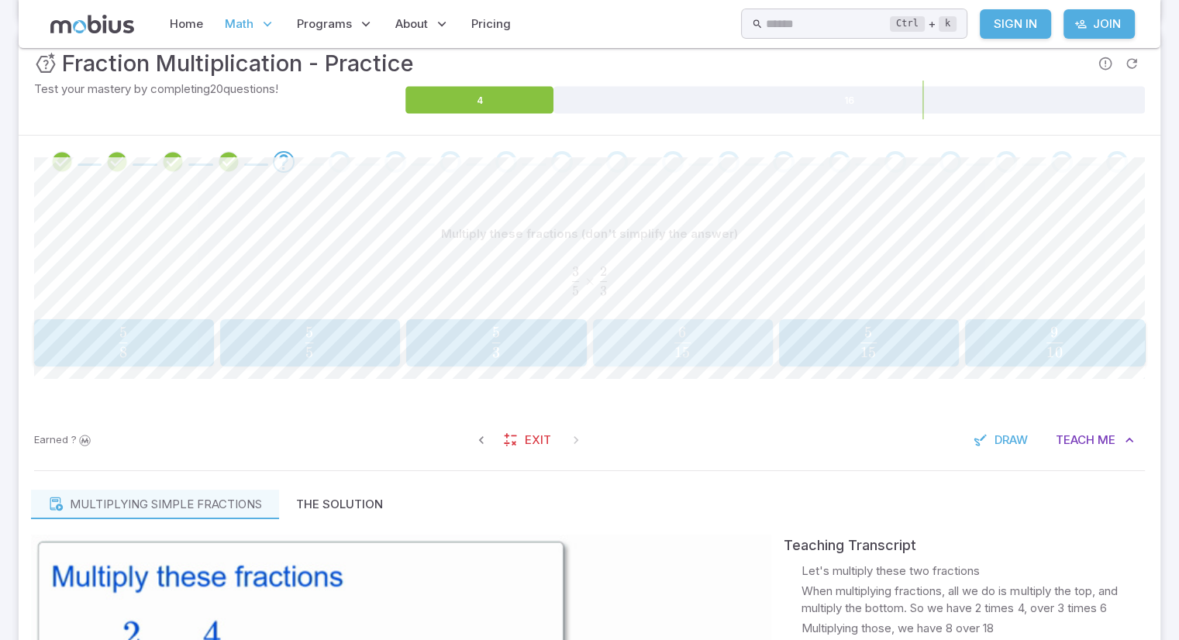
click at [642, 339] on span "15 6 ​" at bounding box center [682, 341] width 157 height 31
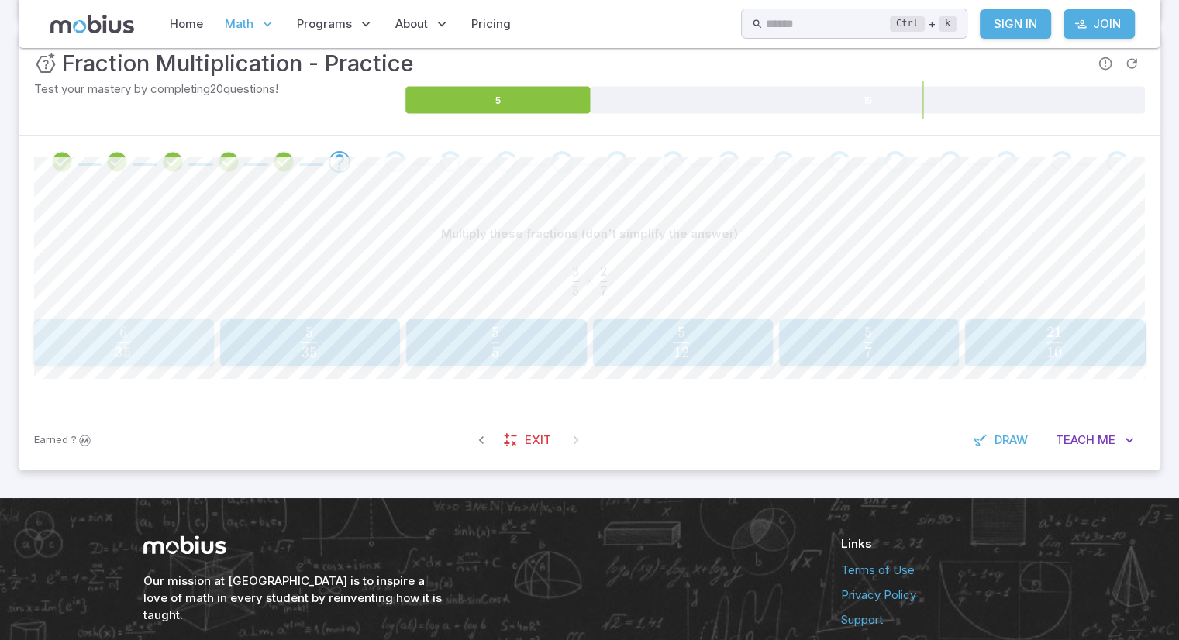
click at [181, 357] on span "35 6 ​" at bounding box center [123, 341] width 158 height 31
click at [636, 341] on span "4 1 ​" at bounding box center [681, 341] width 158 height 31
click at [158, 363] on button "1 7 \frac{1}{7} 7 1 ​" at bounding box center [124, 343] width 180 height 48
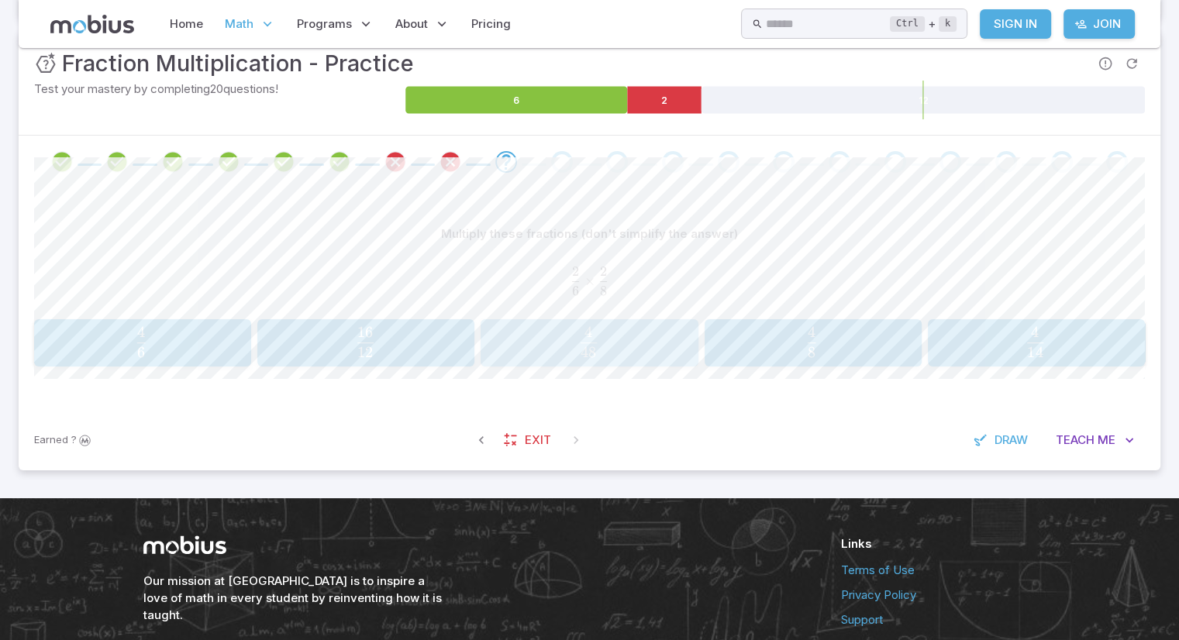
click at [524, 352] on span "48 4 ​" at bounding box center [588, 341] width 193 height 31
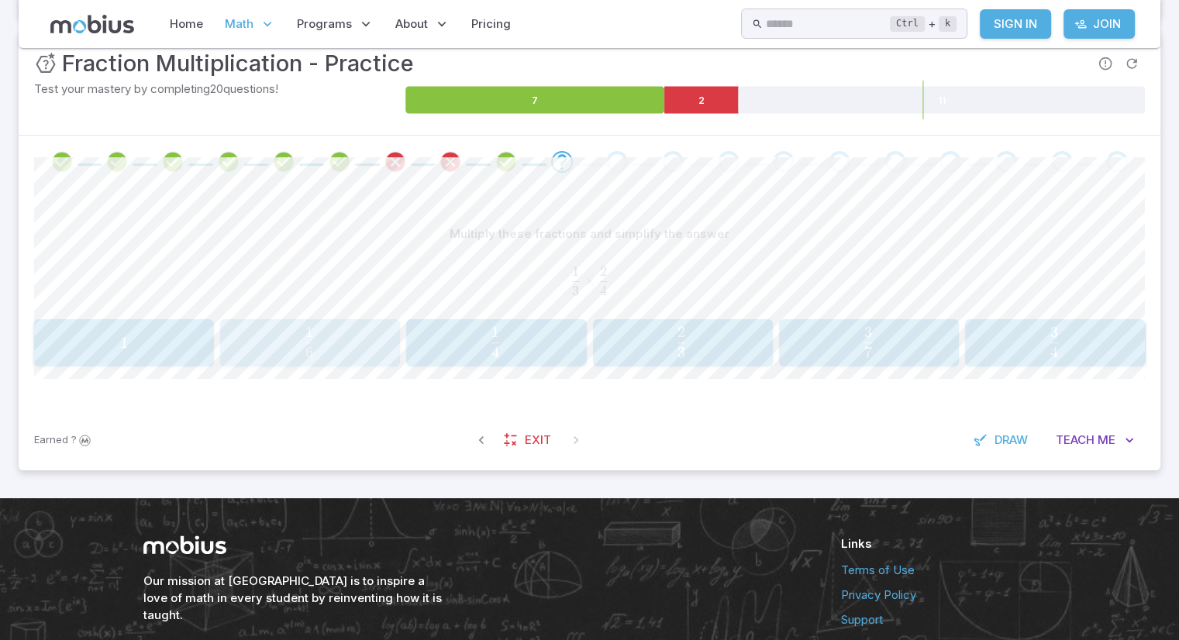
click at [334, 345] on span "6 1 ​" at bounding box center [309, 341] width 158 height 31
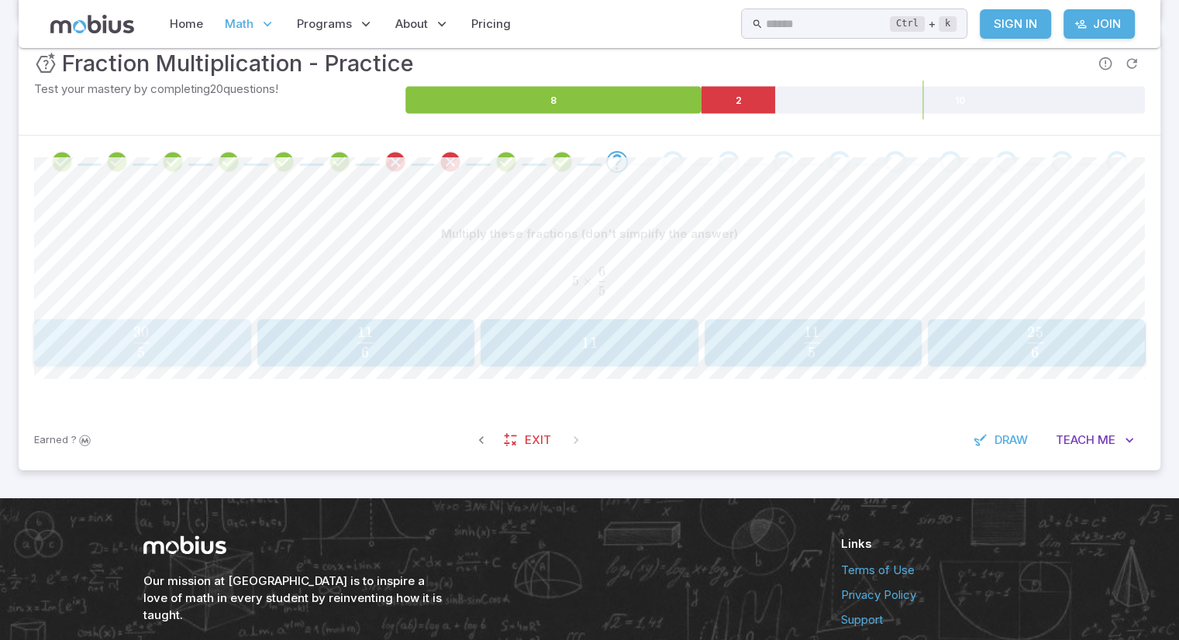
click at [200, 342] on span "5 30 ​" at bounding box center [141, 341] width 193 height 31
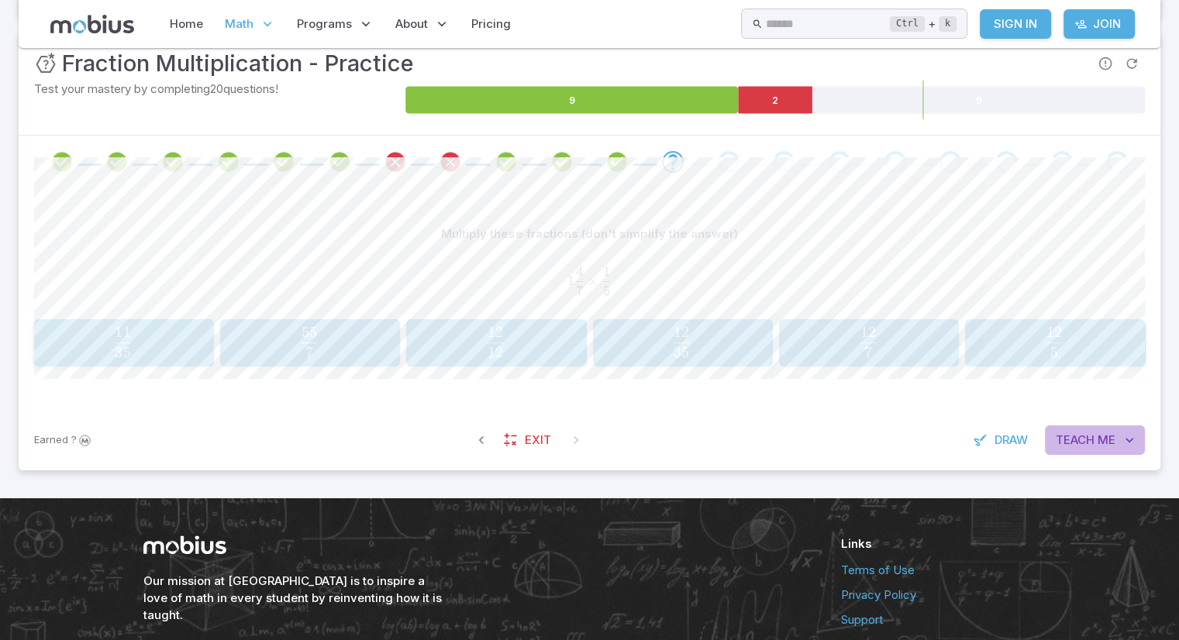
click at [1076, 446] on span "Teach" at bounding box center [1074, 440] width 39 height 17
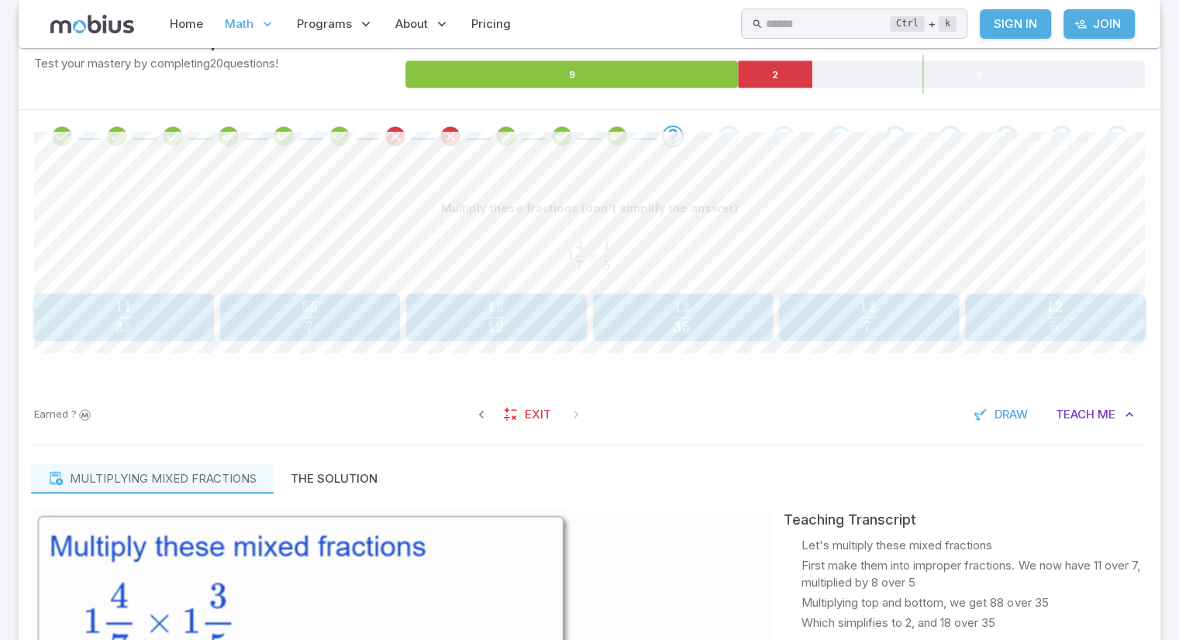
scroll to position [260, 0]
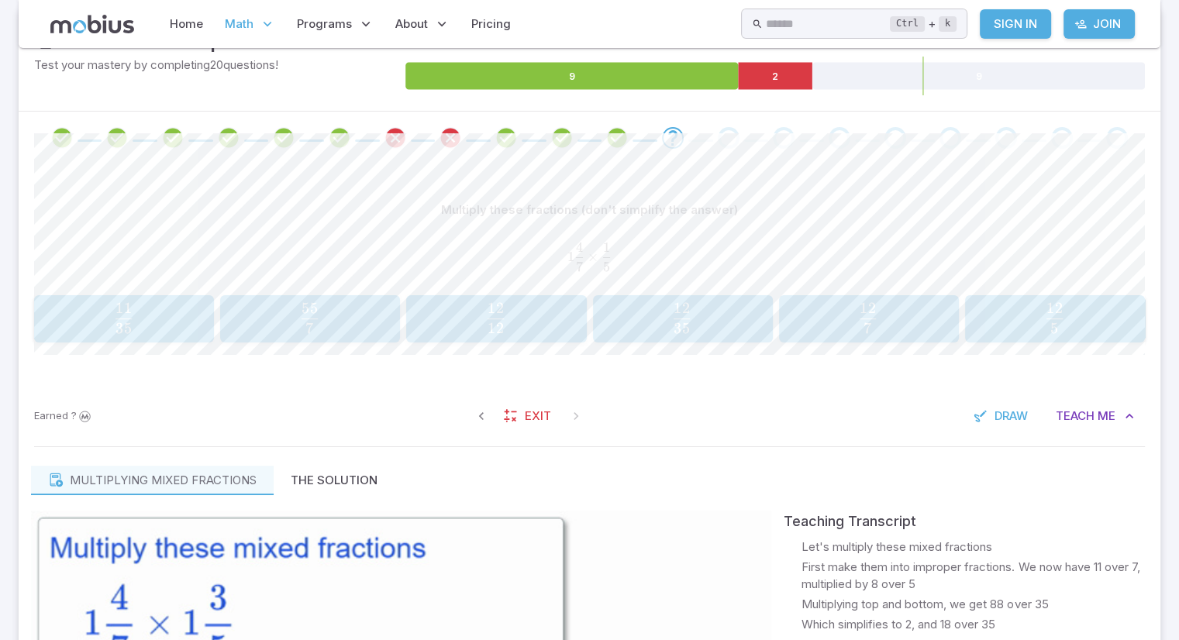
click at [170, 338] on button "11 35 \frac{11}{35} 35 11 ​" at bounding box center [124, 319] width 180 height 48
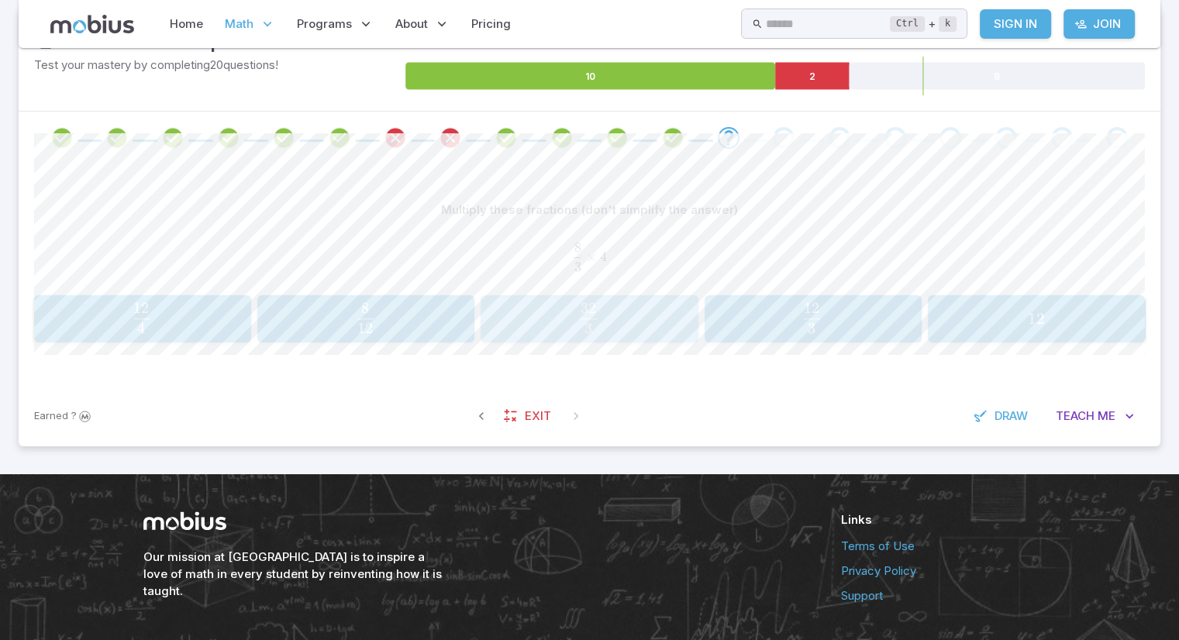
click at [580, 308] on span "32" at bounding box center [588, 307] width 16 height 19
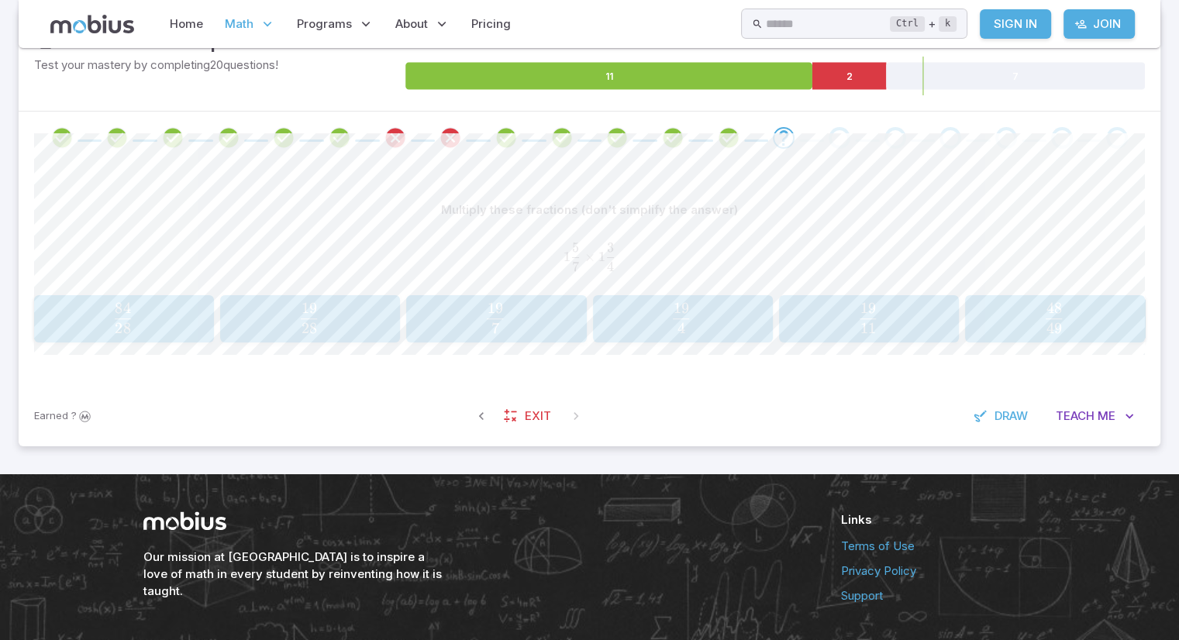
click at [170, 312] on span "28 84 ​" at bounding box center [123, 317] width 158 height 31
click at [535, 325] on span "4 9 ​" at bounding box center [588, 317] width 193 height 31
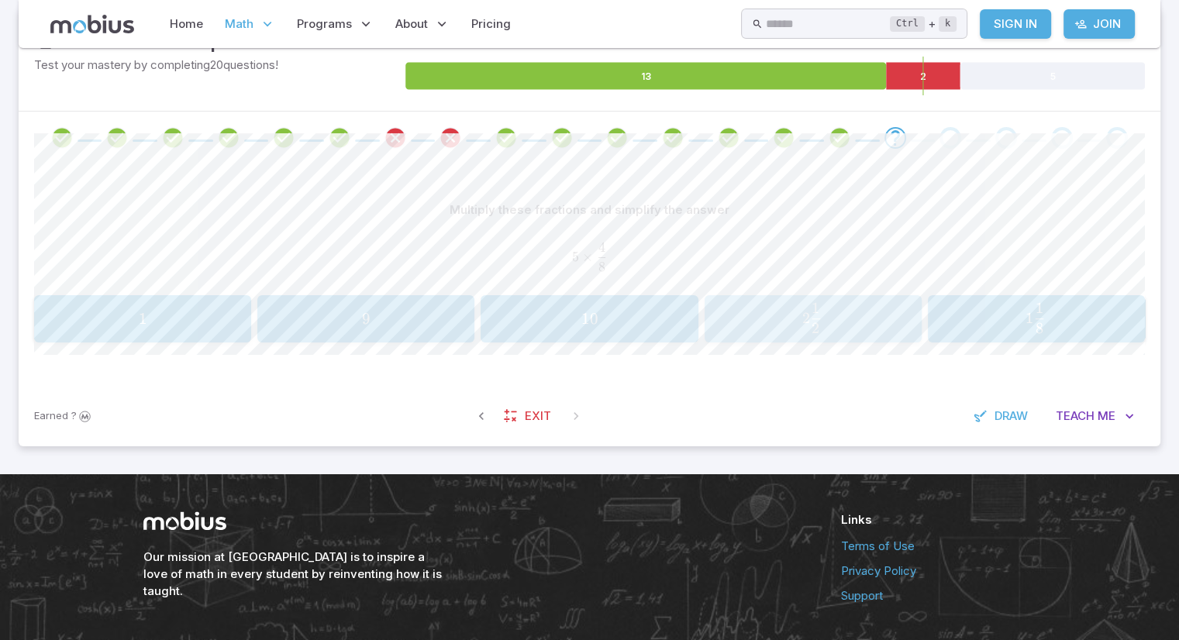
click at [745, 310] on span "2 2 1 ​" at bounding box center [811, 317] width 193 height 31
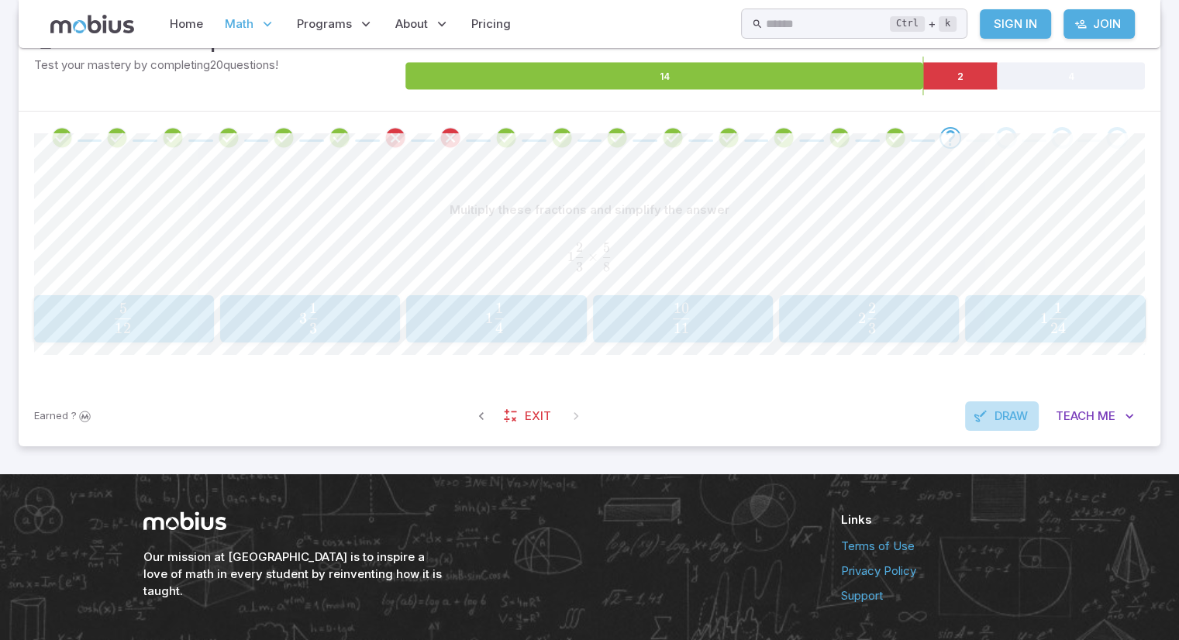
click at [994, 417] on span "Draw" at bounding box center [1010, 416] width 33 height 17
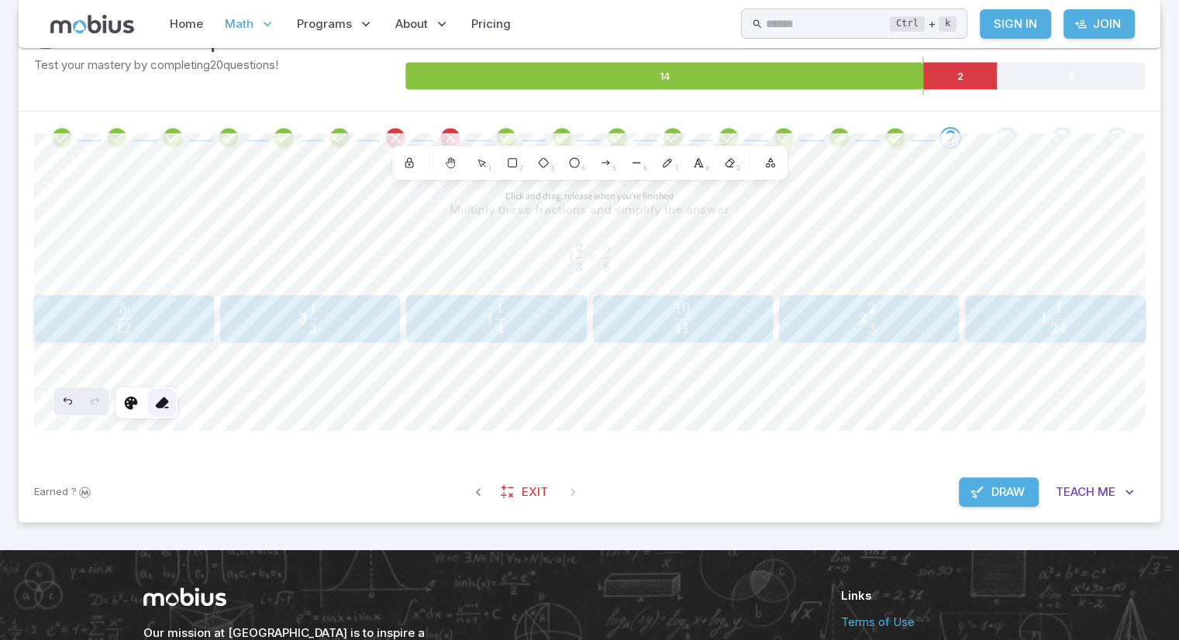
click at [175, 410] on div at bounding box center [162, 403] width 28 height 28
click at [1001, 478] on button "Draw" at bounding box center [999, 491] width 80 height 29
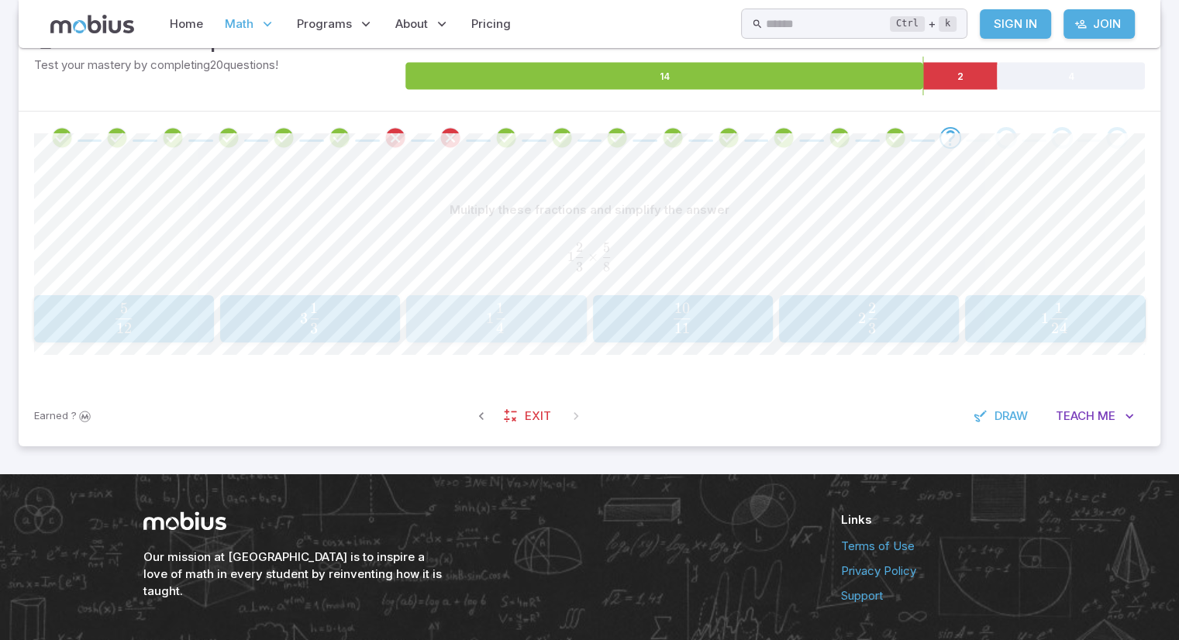
click at [520, 322] on span "1 4 1 ​" at bounding box center [496, 317] width 157 height 31
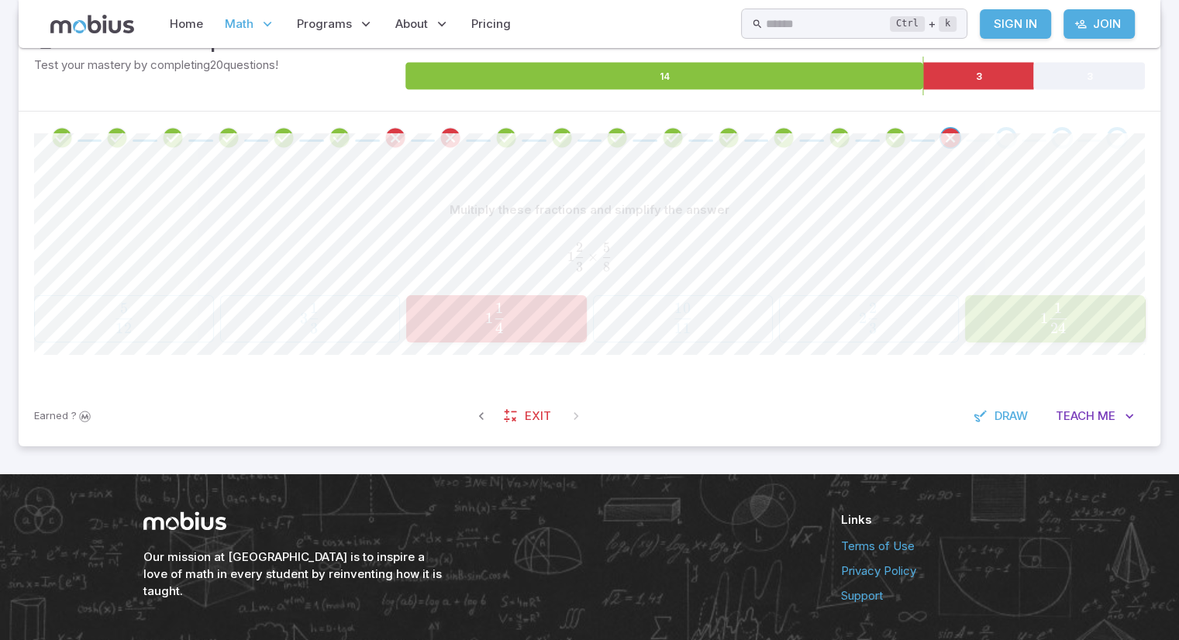
click at [1073, 349] on div "Multiply these fractions and simplify the answer 1 2 3 × 5 8 1\frac{2}{3}\times…" at bounding box center [589, 275] width 1110 height 222
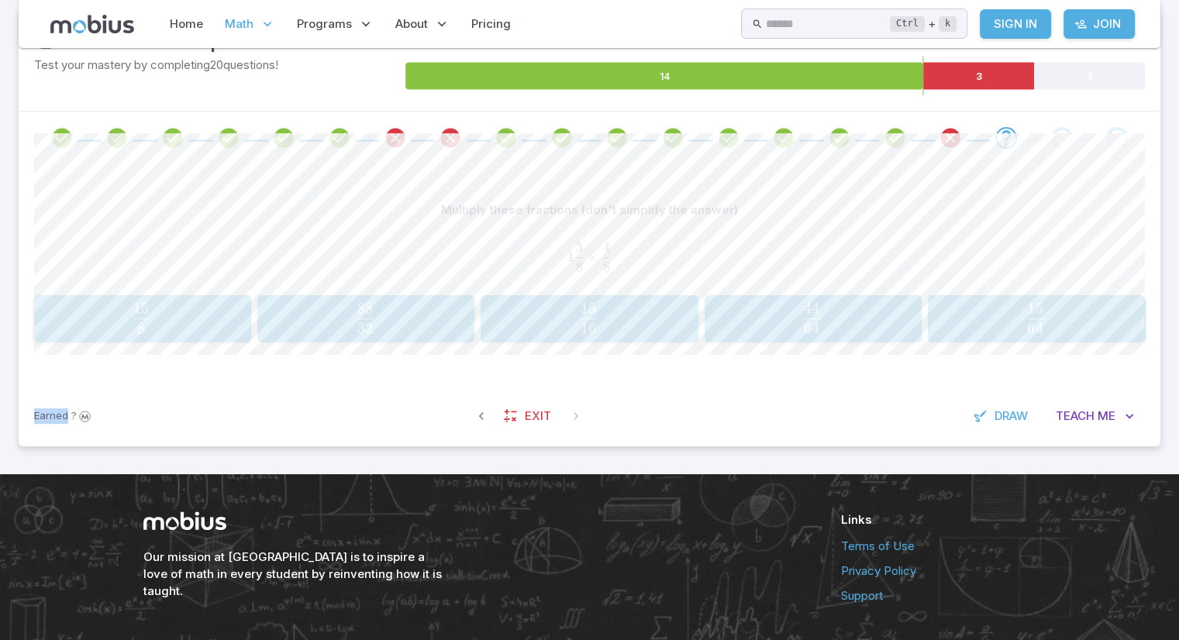
drag, startPoint x: 1073, startPoint y: 349, endPoint x: 1028, endPoint y: 357, distance: 45.6
click at [1028, 357] on div "Multiply these fractions (don't simplify the answer) 1 3 8 × 4 8 1\frac{3}{8}\t…" at bounding box center [589, 275] width 1110 height 222
click at [797, 326] on span "64 44 ​" at bounding box center [811, 317] width 193 height 31
click at [811, 332] on div "2 2 2" at bounding box center [812, 319] width 207 height 36
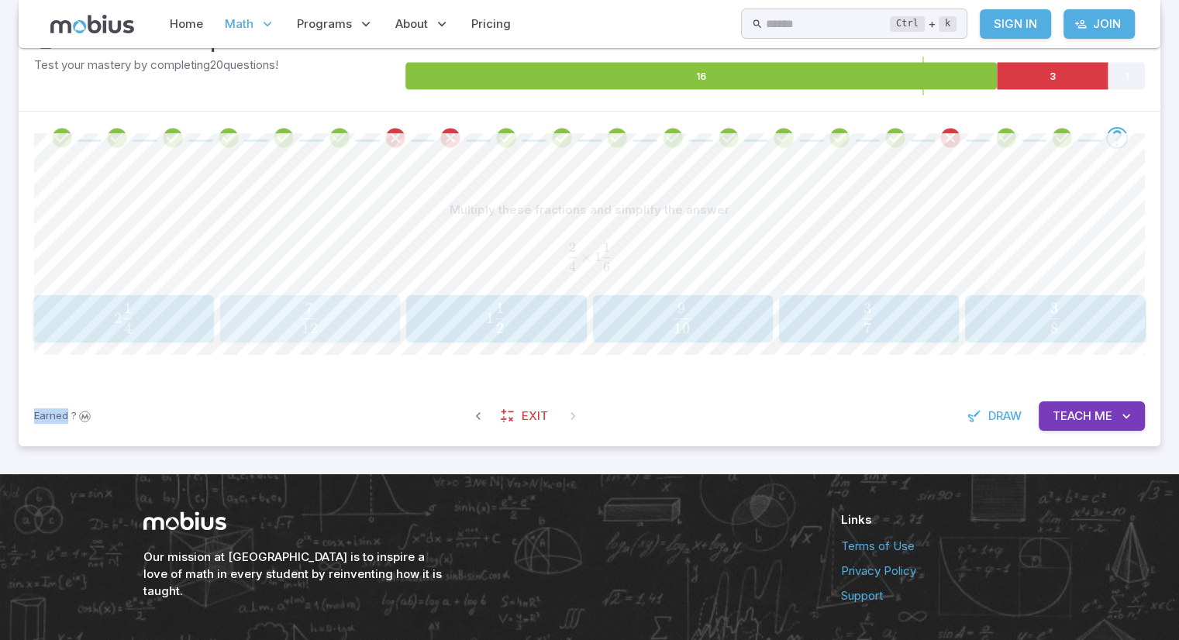
click at [358, 326] on span "12 7 ​" at bounding box center [309, 317] width 157 height 31
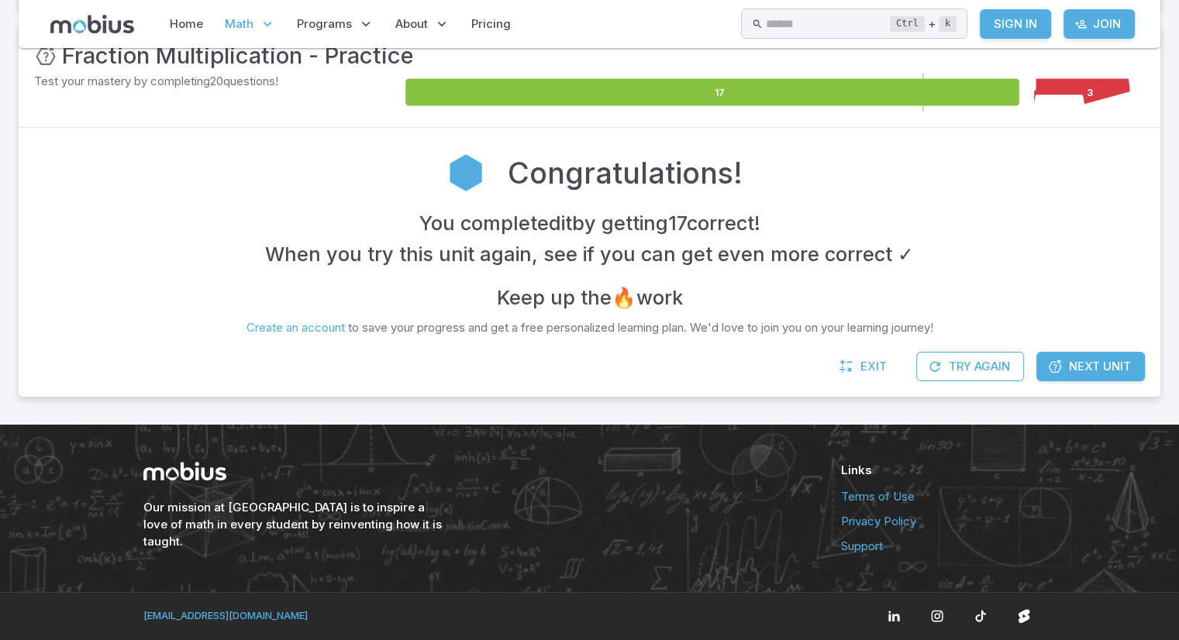
scroll to position [243, 0]
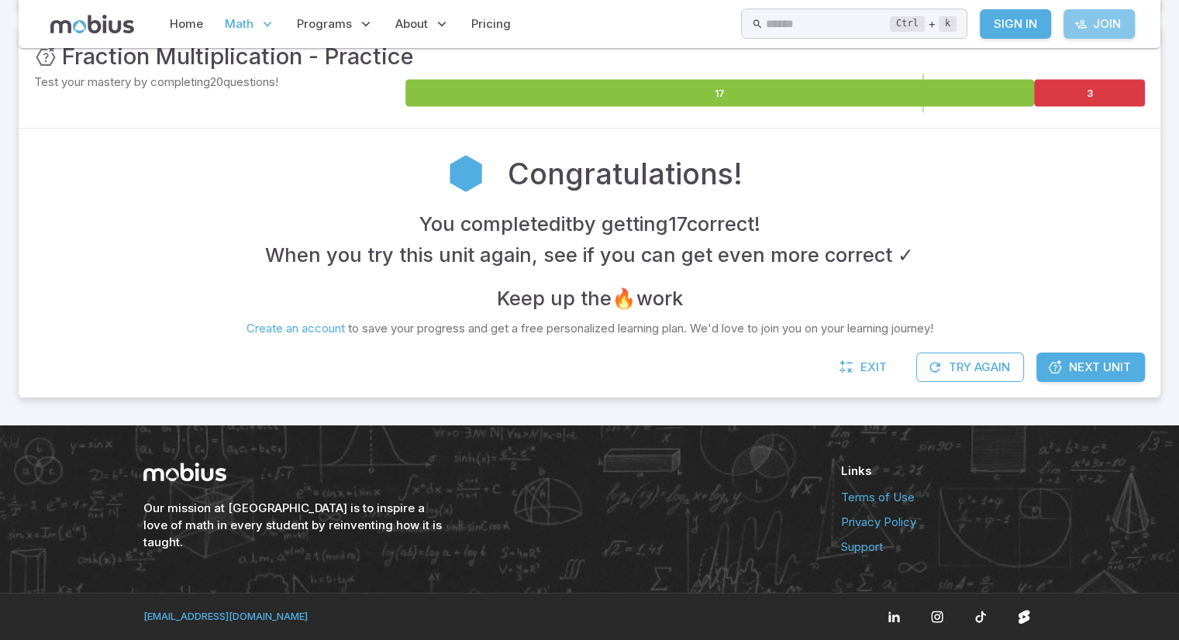
click at [1085, 26] on icon at bounding box center [1080, 24] width 12 height 12
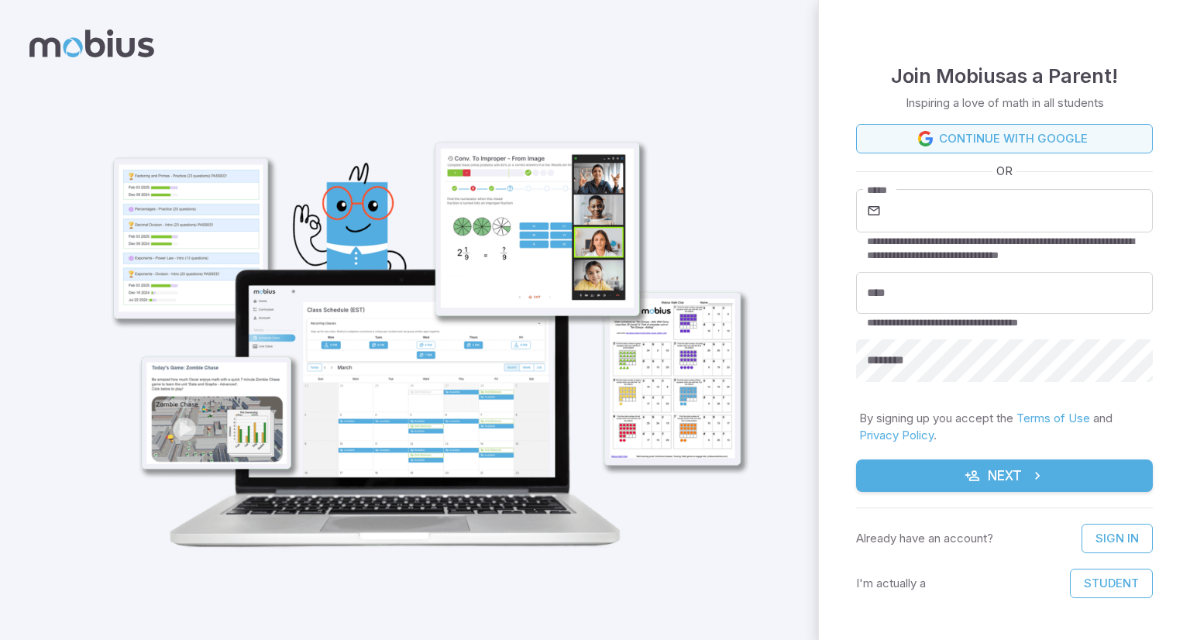
click at [1035, 145] on link "Continue with Google" at bounding box center [1004, 138] width 297 height 29
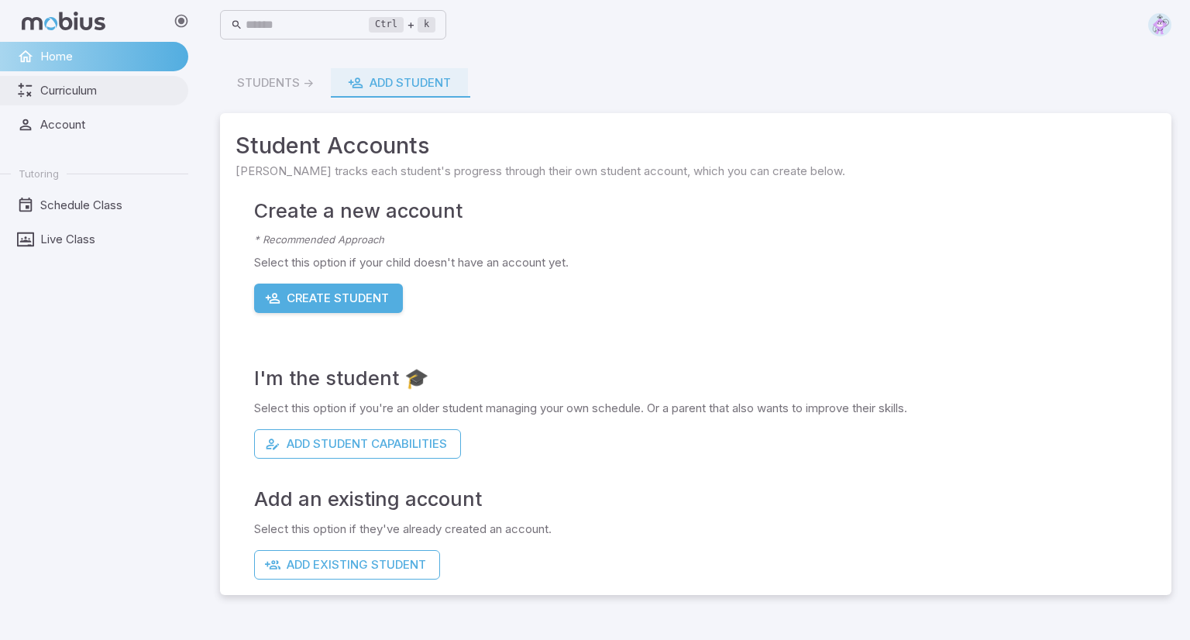
click at [74, 95] on span "Curriculum" at bounding box center [108, 90] width 137 height 17
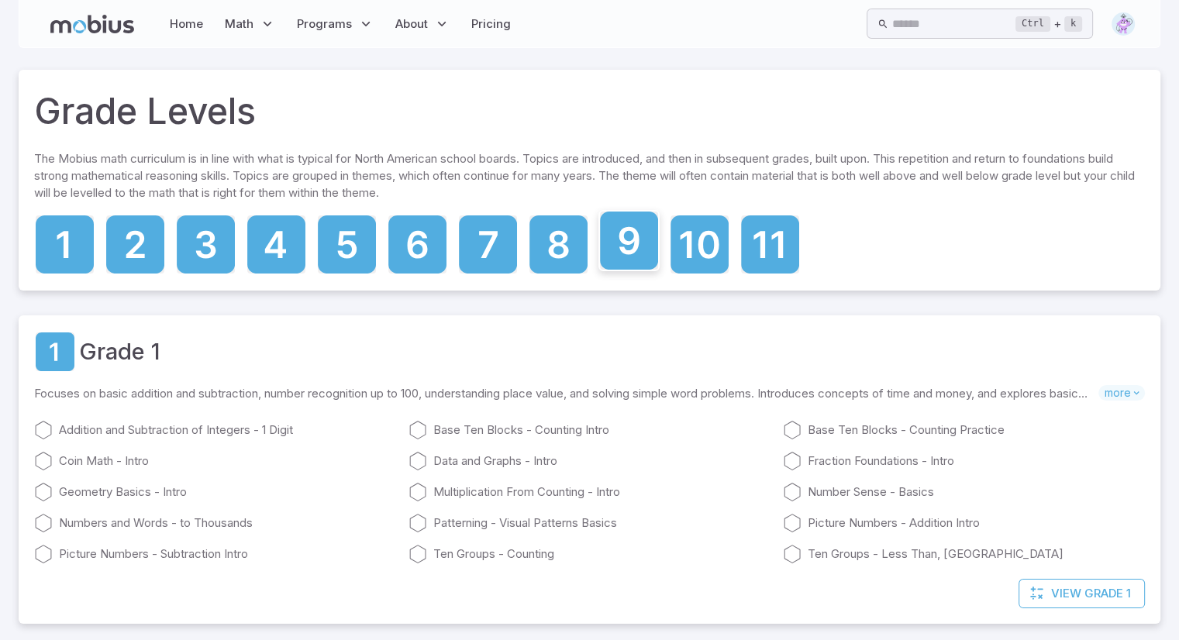
click at [610, 265] on icon at bounding box center [629, 241] width 58 height 58
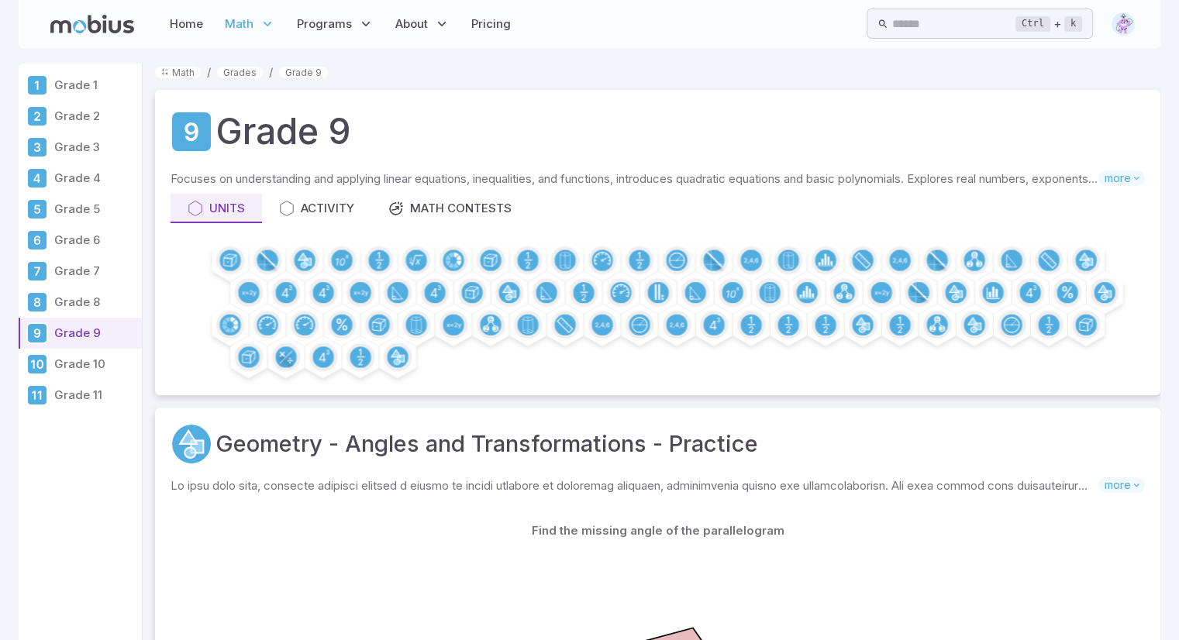
click at [1118, 16] on img at bounding box center [1122, 23] width 23 height 23
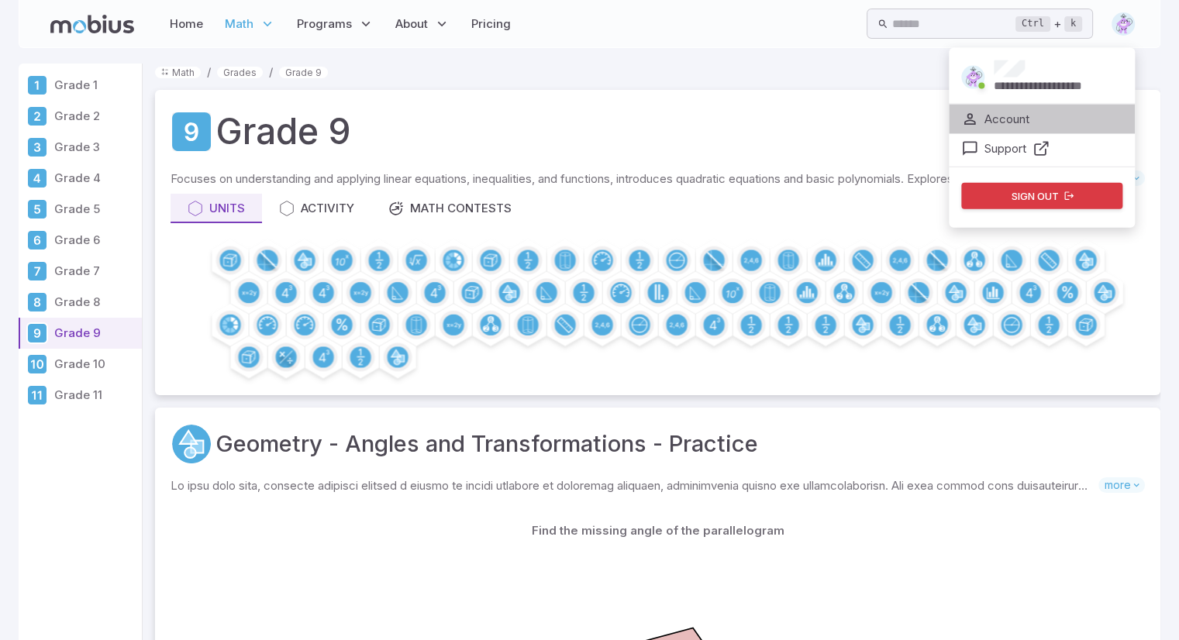
click at [1048, 120] on li "Account" at bounding box center [1042, 119] width 186 height 29
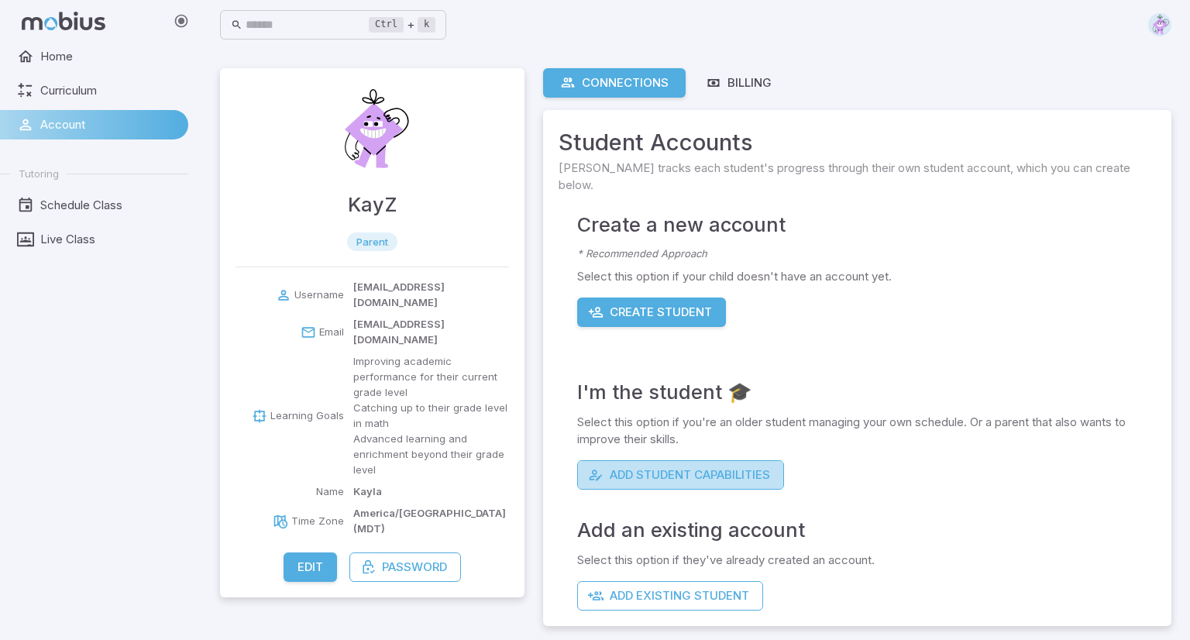
click at [621, 460] on button "Add Student Capabilities" at bounding box center [680, 474] width 207 height 29
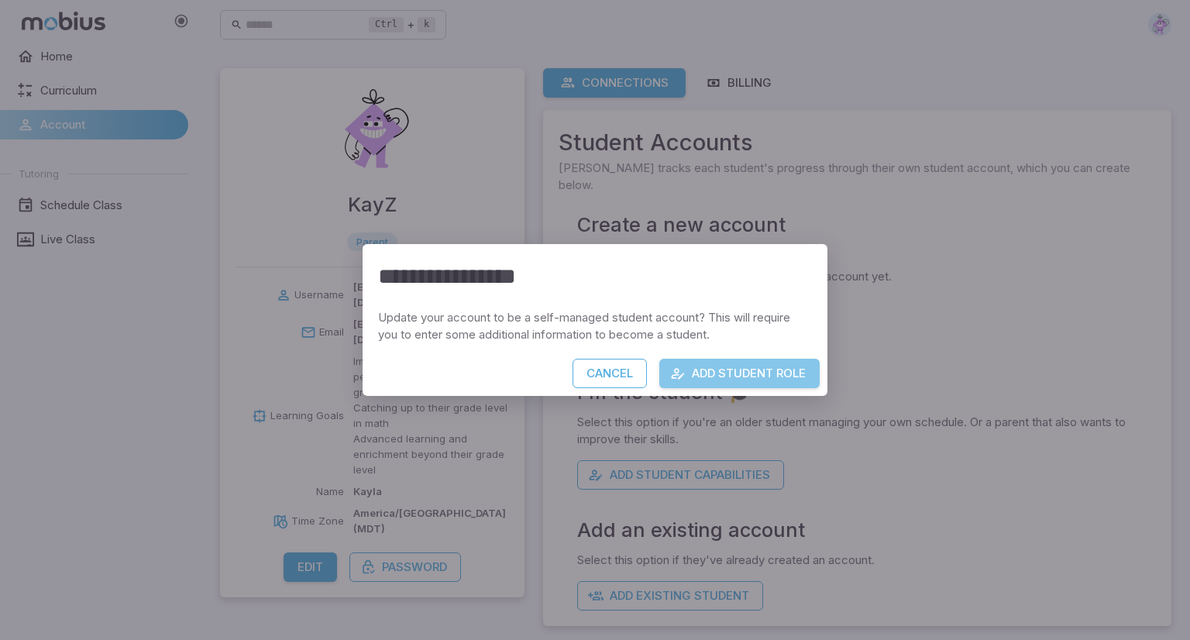
click at [701, 366] on button "Add Student Role" at bounding box center [739, 373] width 160 height 29
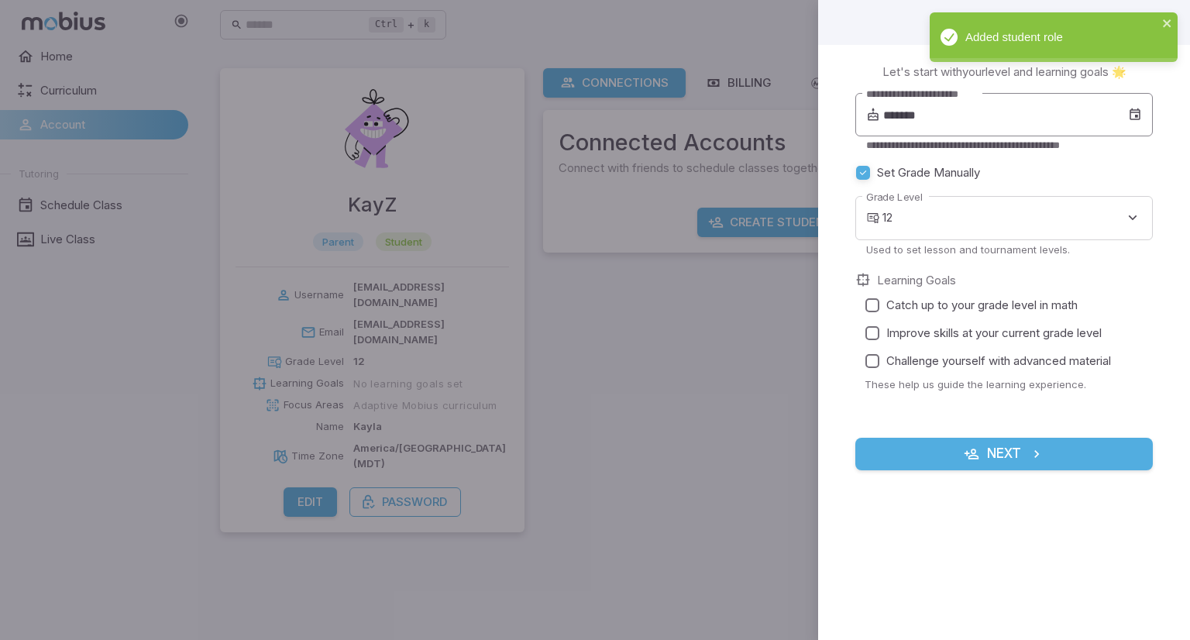
click at [901, 131] on input "*******" at bounding box center [1005, 114] width 245 height 43
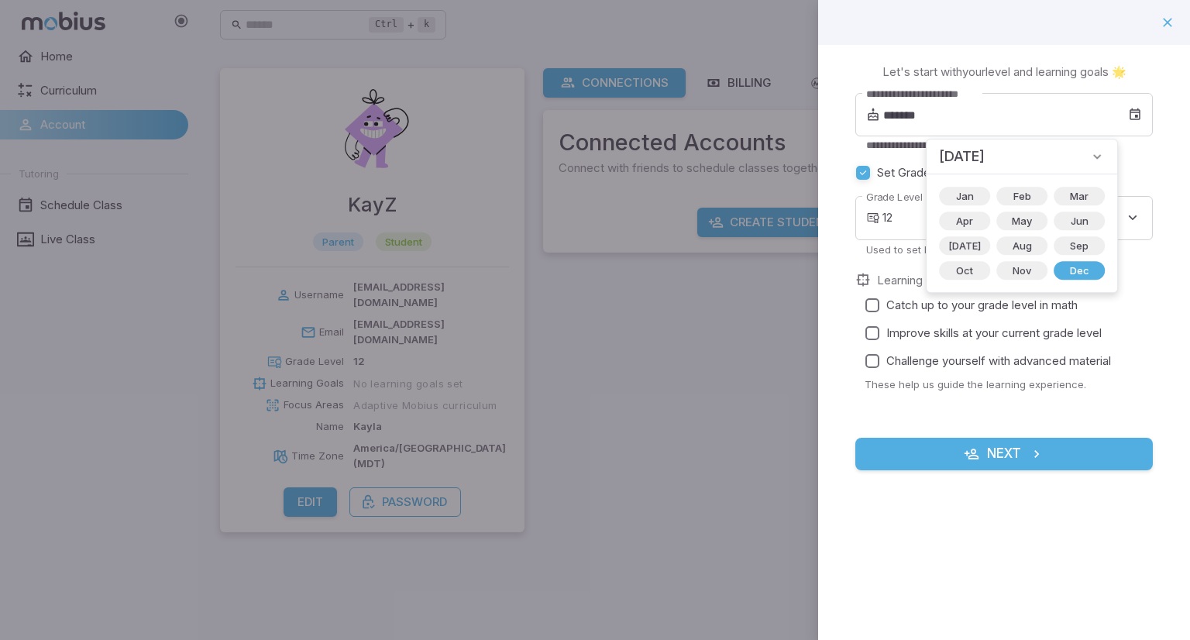
click at [985, 152] on span "December 2013" at bounding box center [962, 157] width 46 height 22
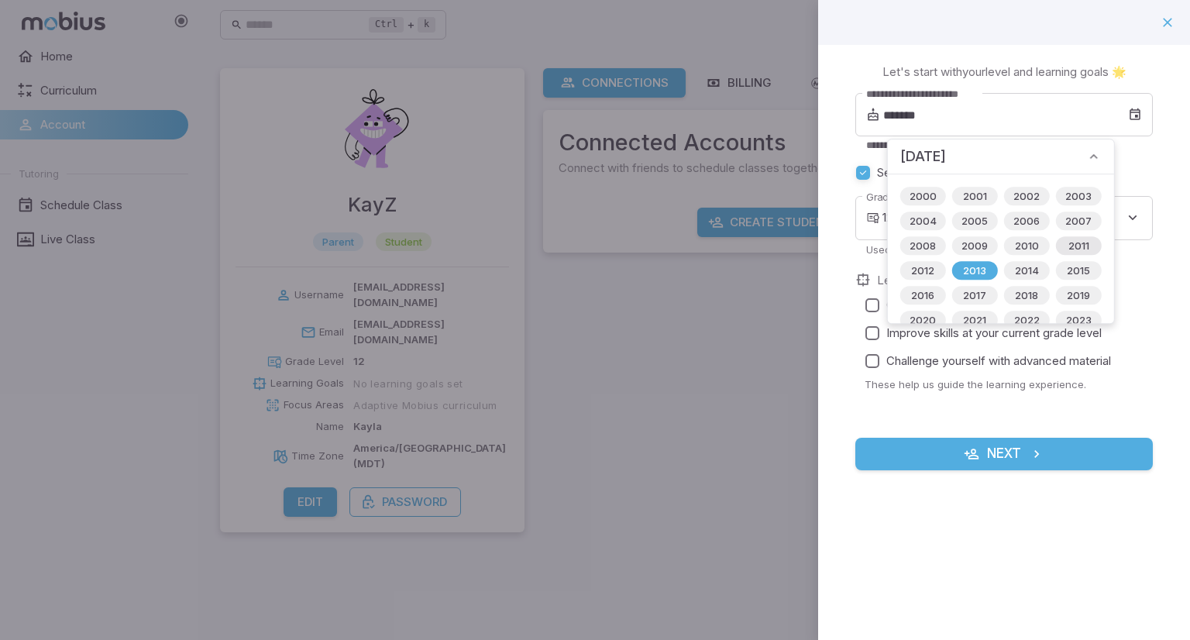
click at [1062, 249] on span "2011" at bounding box center [1079, 245] width 40 height 15
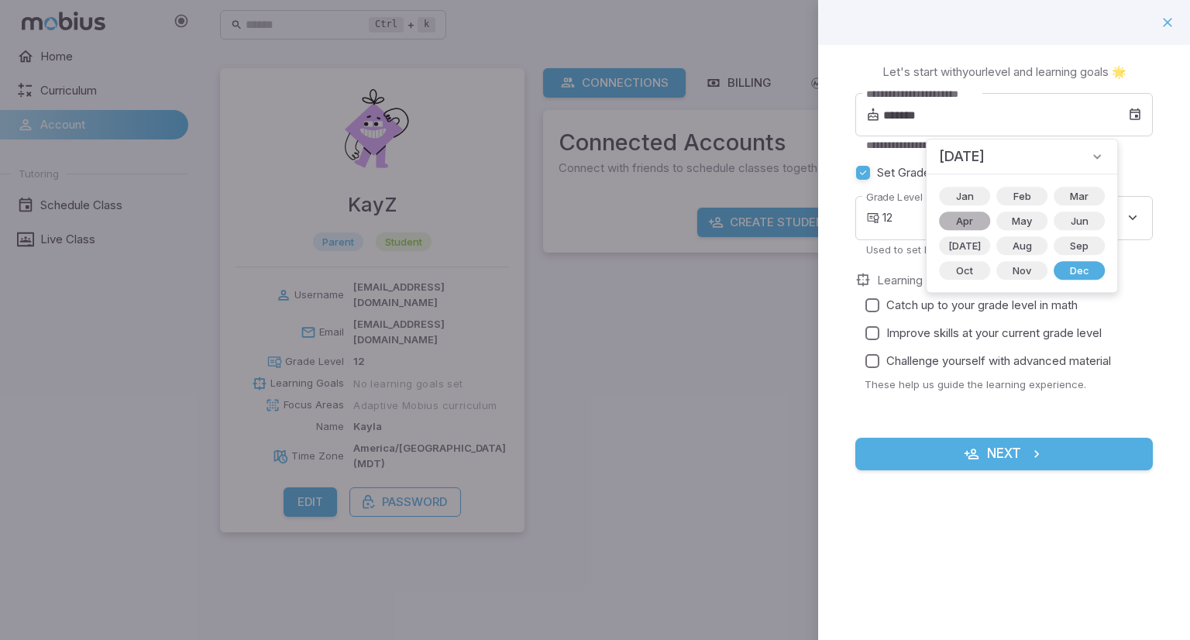
click at [973, 226] on span "Apr" at bounding box center [965, 220] width 36 height 15
type input "*******"
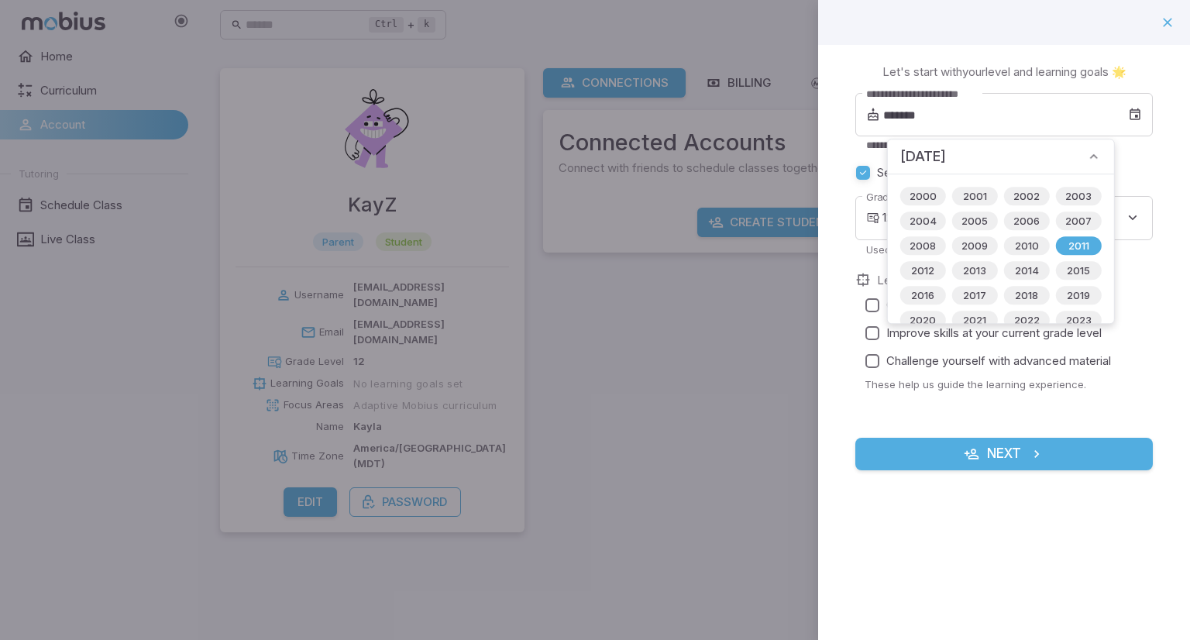
click at [975, 417] on form "**********" at bounding box center [1005, 281] width 298 height 377
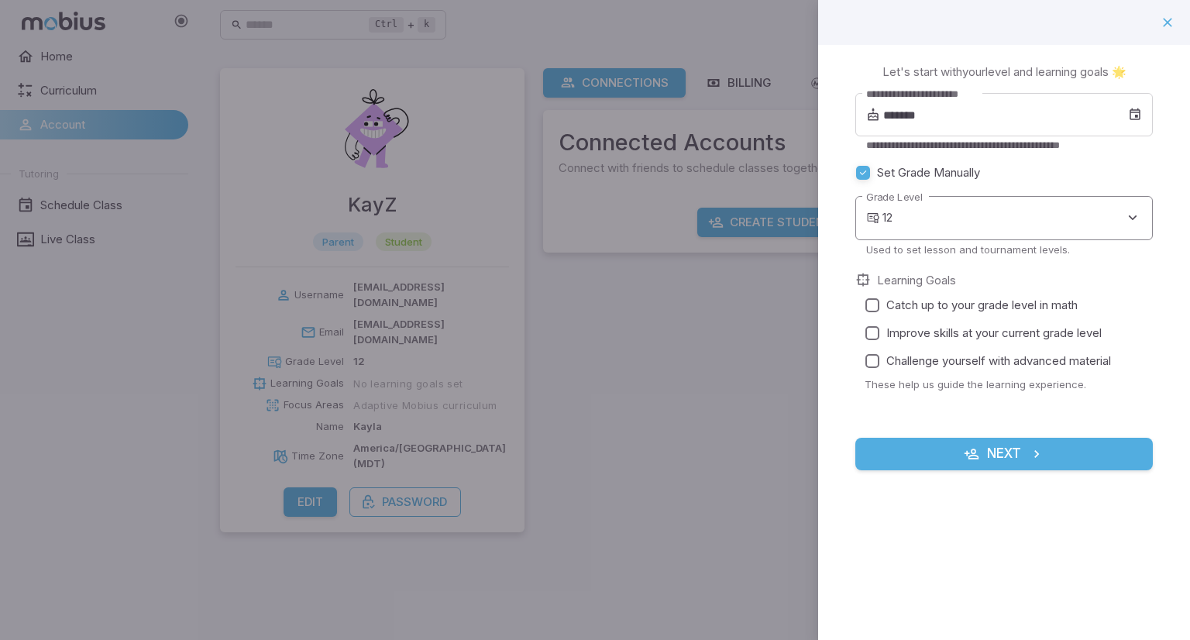
click at [945, 232] on body "**********" at bounding box center [595, 320] width 1190 height 640
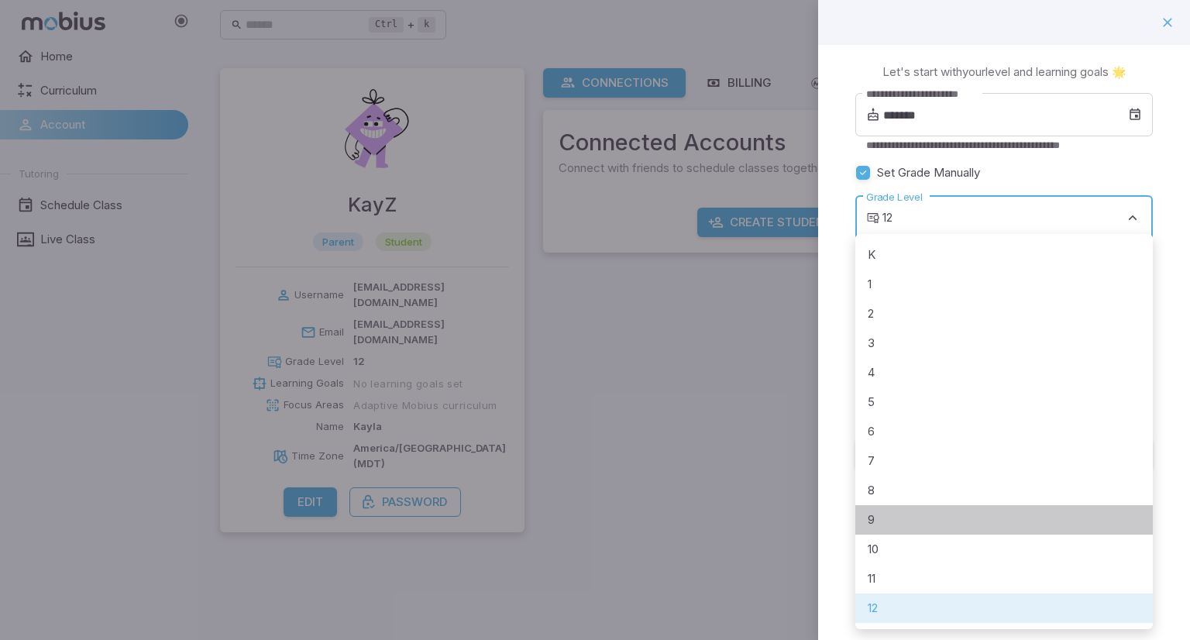
click at [1000, 525] on li "9" at bounding box center [1005, 519] width 298 height 29
type input "*"
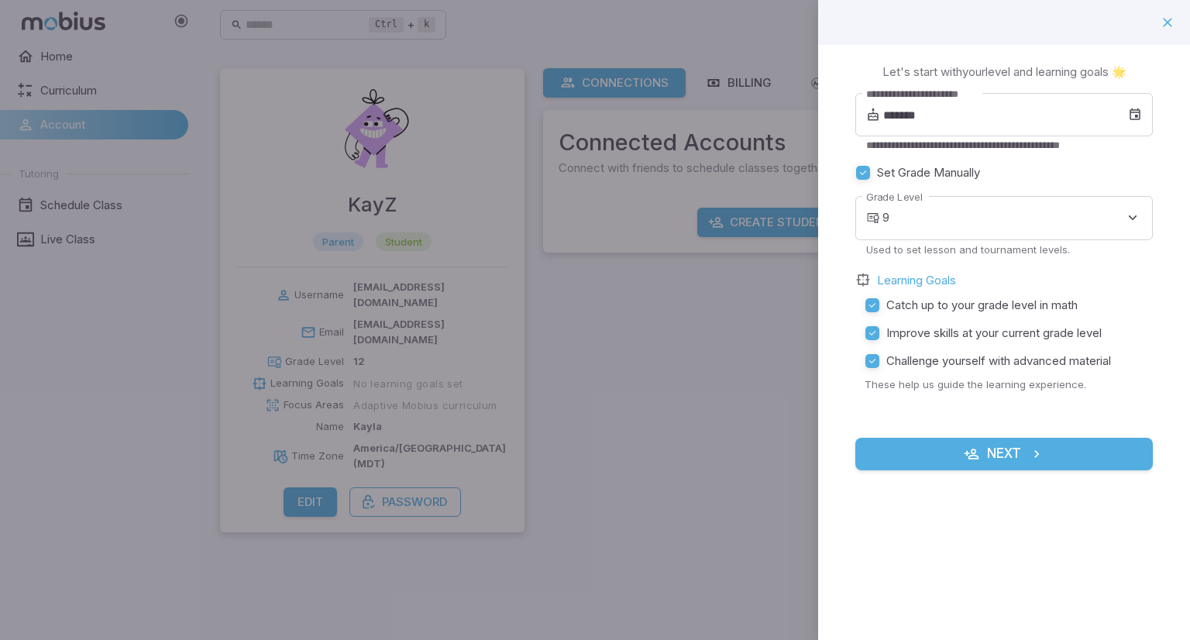
click at [935, 449] on button "Next" at bounding box center [1005, 454] width 298 height 33
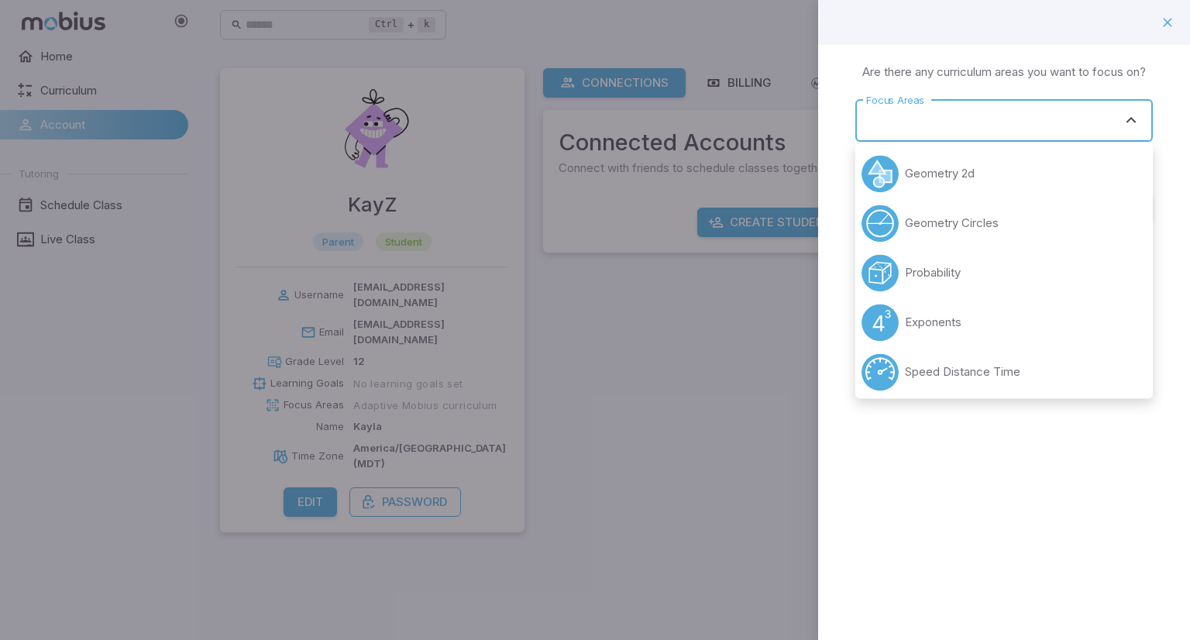
click at [951, 122] on input "Focus Areas" at bounding box center [993, 120] width 260 height 29
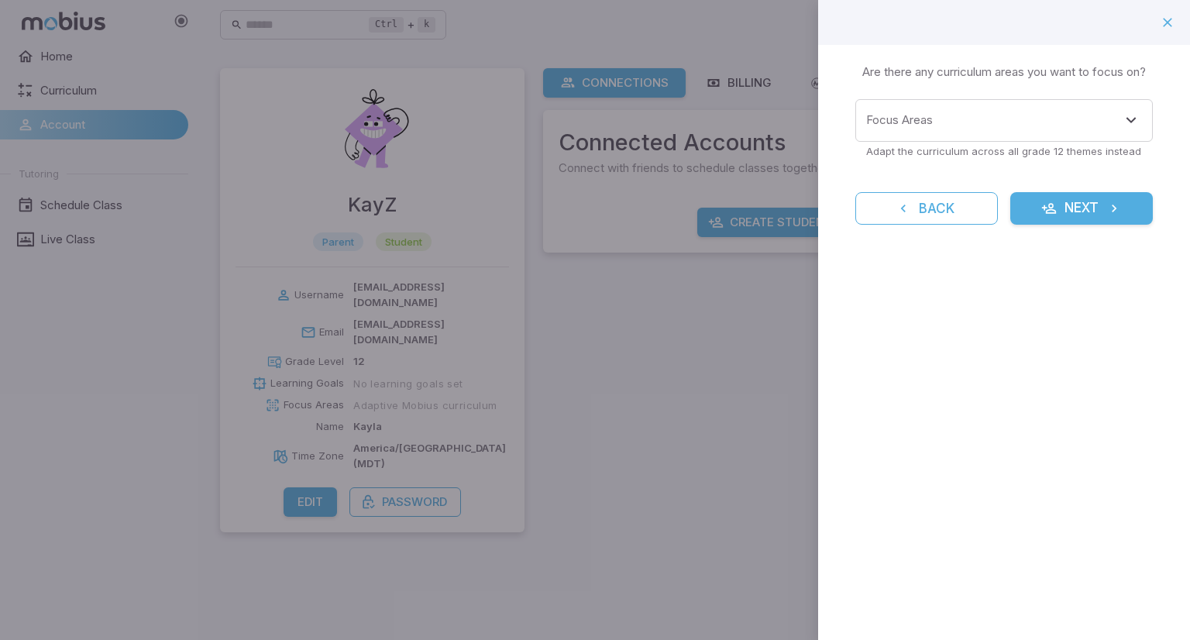
drag, startPoint x: 1155, startPoint y: 193, endPoint x: 1155, endPoint y: 229, distance: 36.4
click at [1155, 229] on div "Learning Focus 🔎 Are there any curriculum areas you want to focus on? Focus Are…" at bounding box center [1004, 153] width 372 height 217
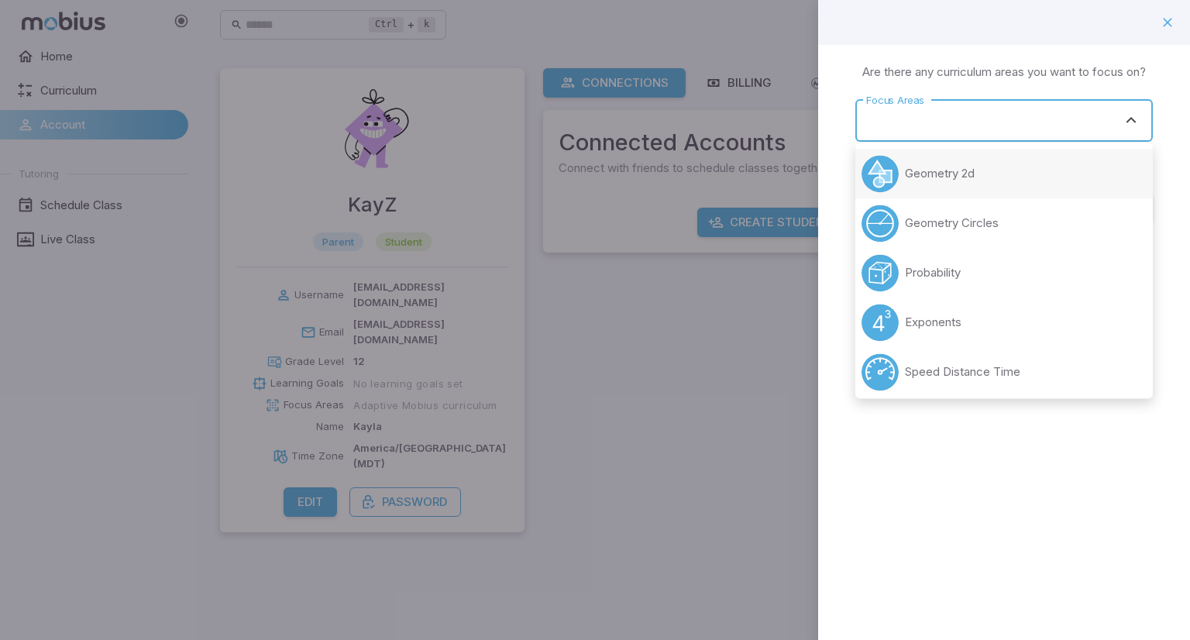
click at [1104, 133] on input "Focus Areas" at bounding box center [993, 120] width 260 height 29
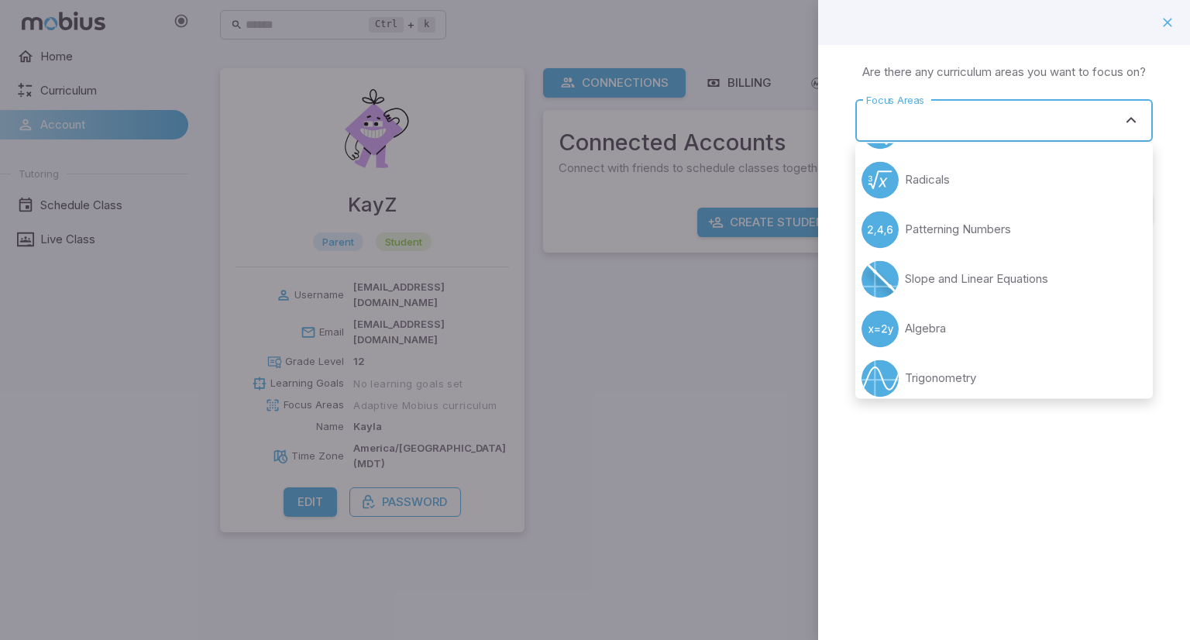
scroll to position [401, 0]
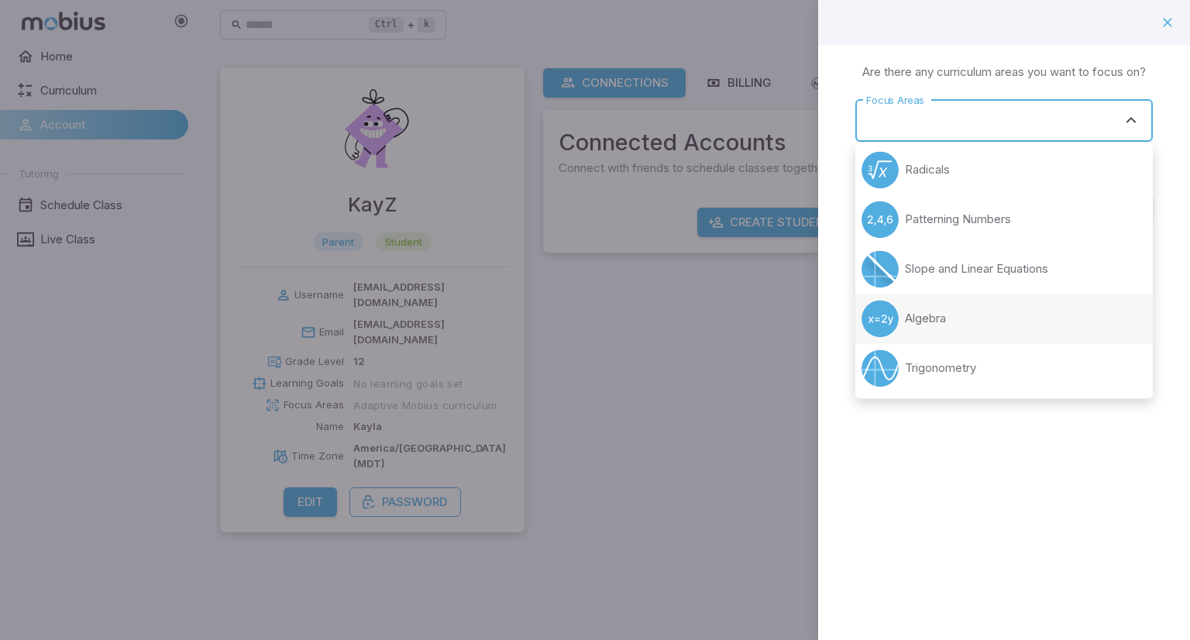
click at [945, 325] on p "Algebra" at bounding box center [925, 318] width 41 height 17
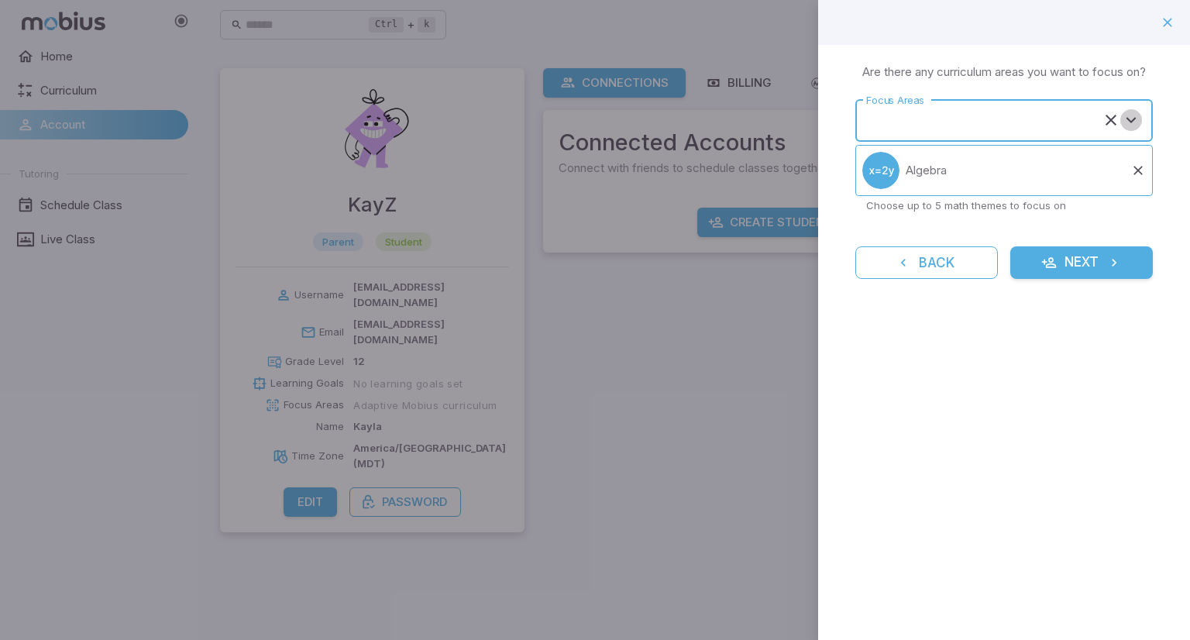
click at [1131, 122] on icon "Open" at bounding box center [1131, 120] width 19 height 19
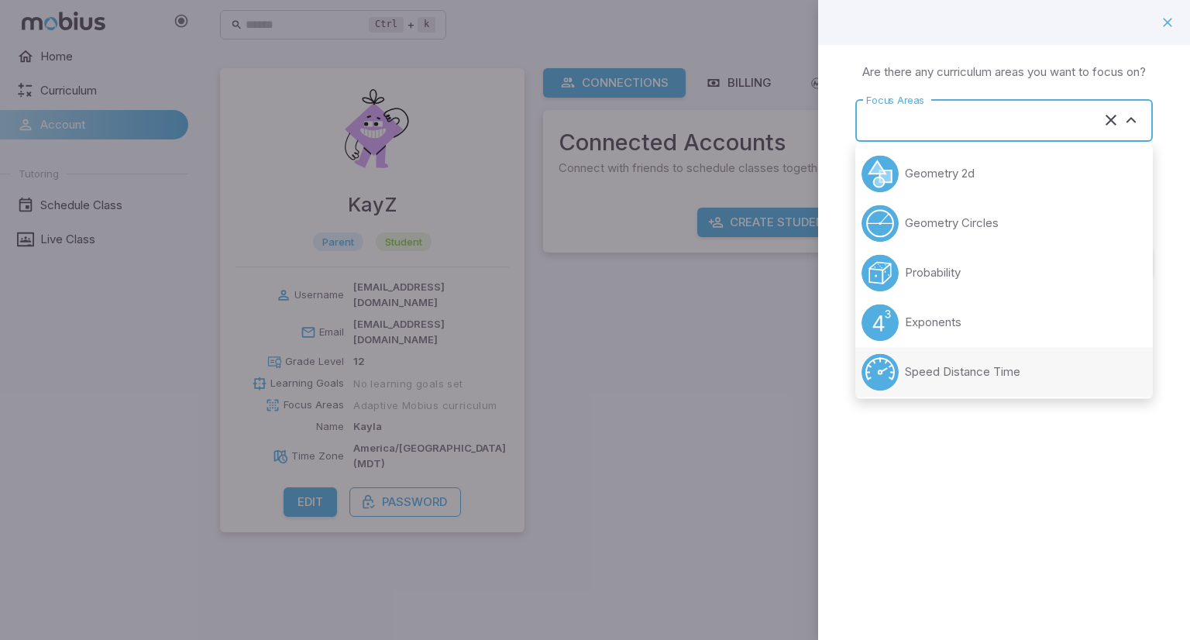
click at [948, 374] on p "Speed Distance Time" at bounding box center [962, 371] width 115 height 17
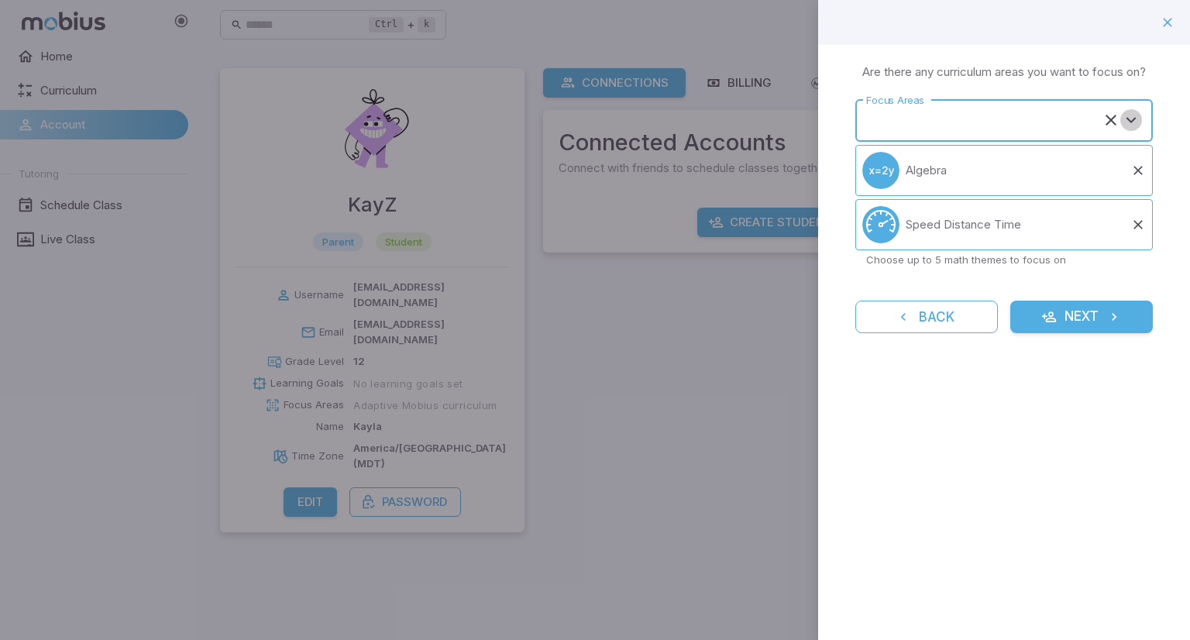
click at [1136, 115] on icon "Open" at bounding box center [1131, 120] width 19 height 19
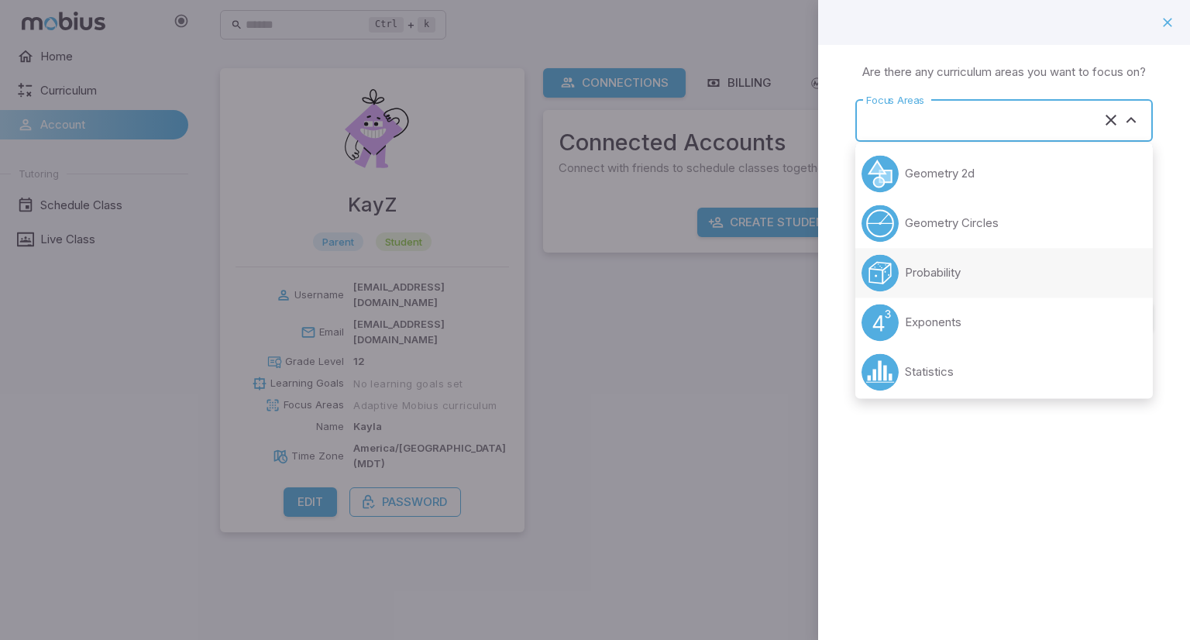
click at [1037, 267] on li "Probability" at bounding box center [1005, 273] width 298 height 50
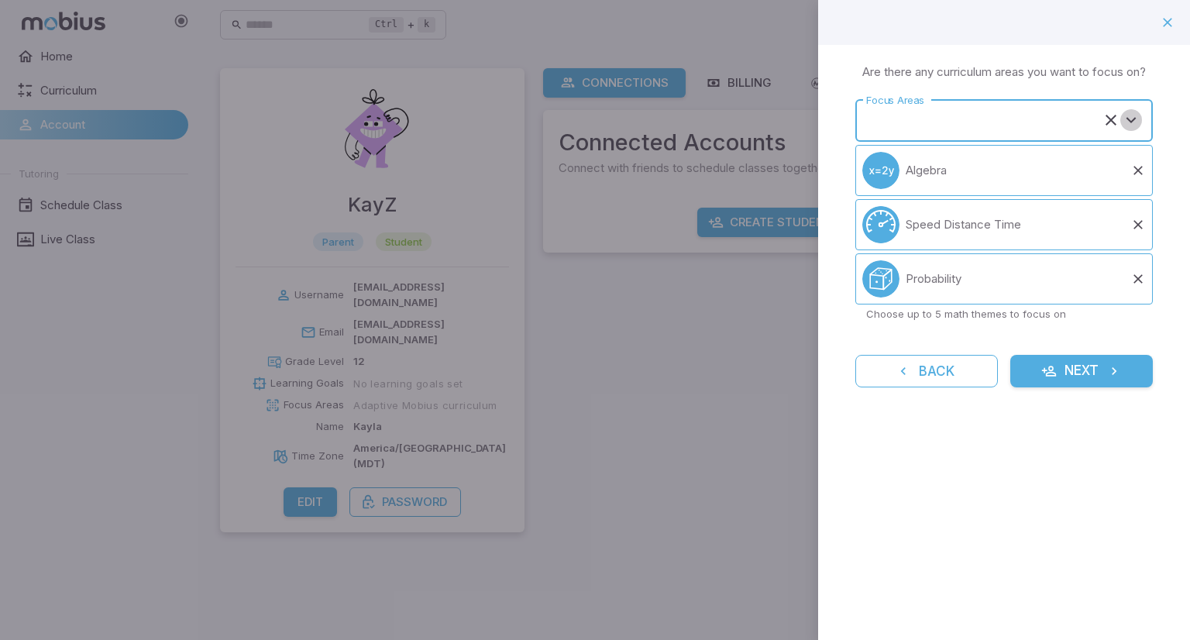
click at [1131, 115] on icon "Open" at bounding box center [1131, 120] width 19 height 19
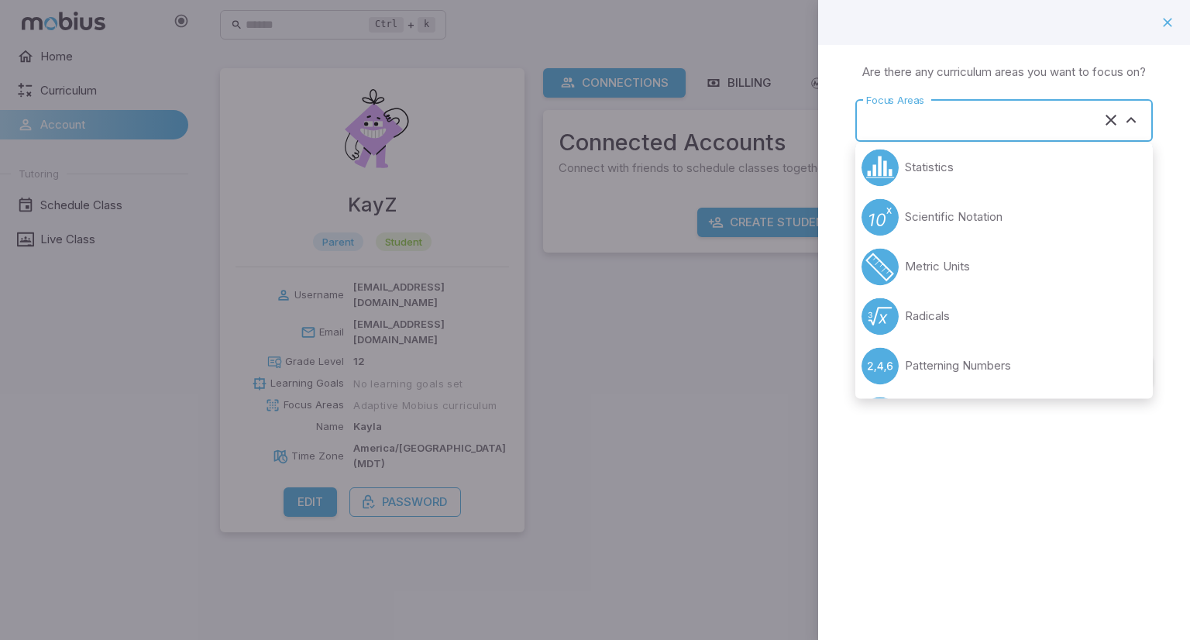
scroll to position [157, 0]
click at [1033, 224] on li "Scientific Notation" at bounding box center [1005, 216] width 298 height 50
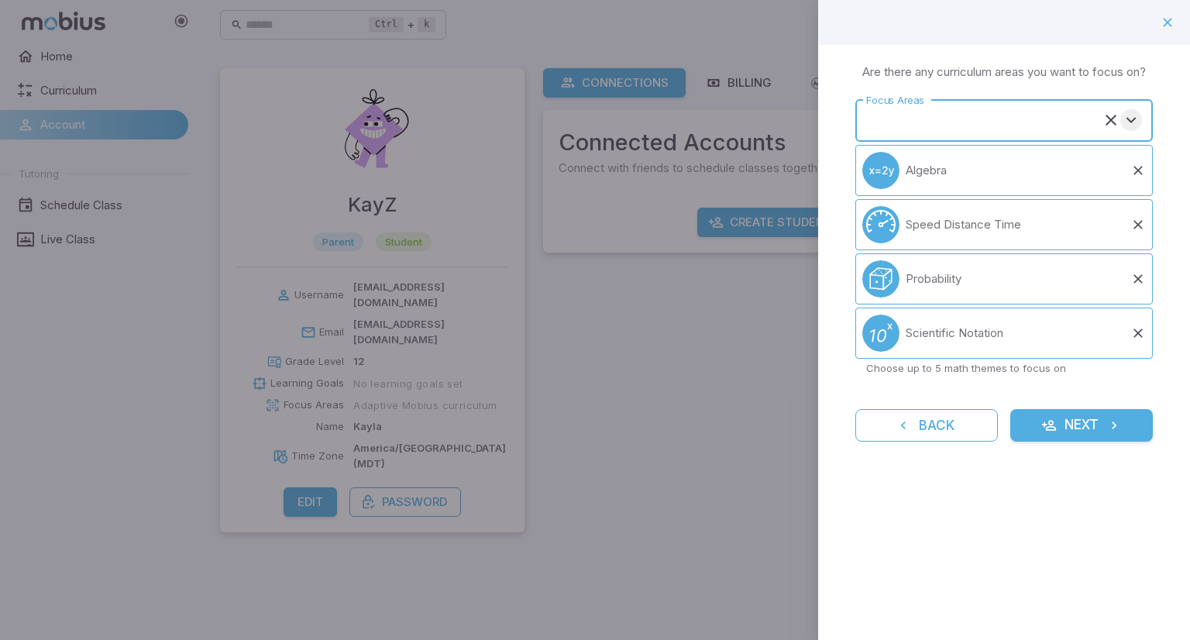
click at [1131, 127] on icon "Open" at bounding box center [1131, 120] width 19 height 19
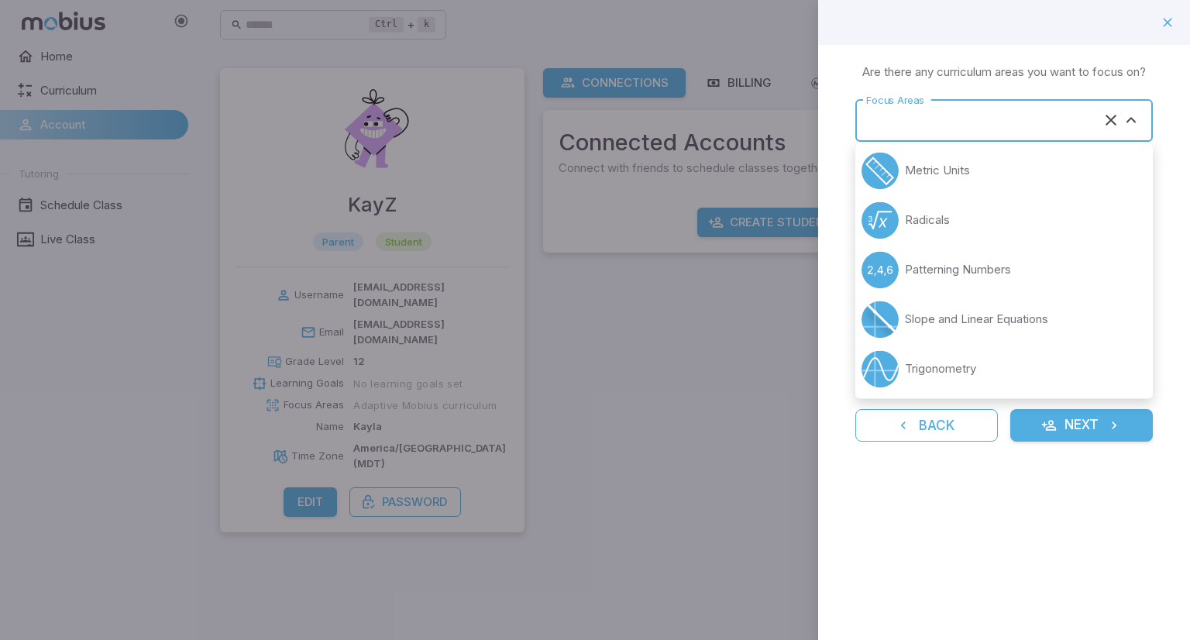
scroll to position [202, 0]
click at [1048, 315] on p "Slope and Linear Equations" at bounding box center [976, 318] width 143 height 17
type input "**********"
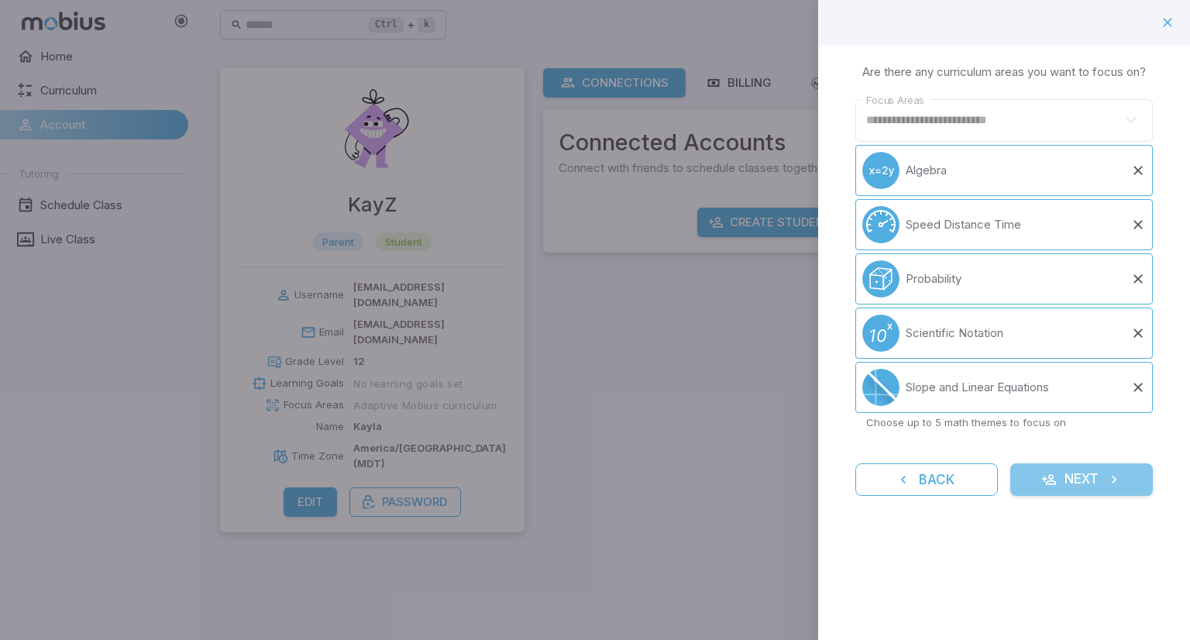
click at [1122, 477] on icon "submit" at bounding box center [1114, 479] width 15 height 15
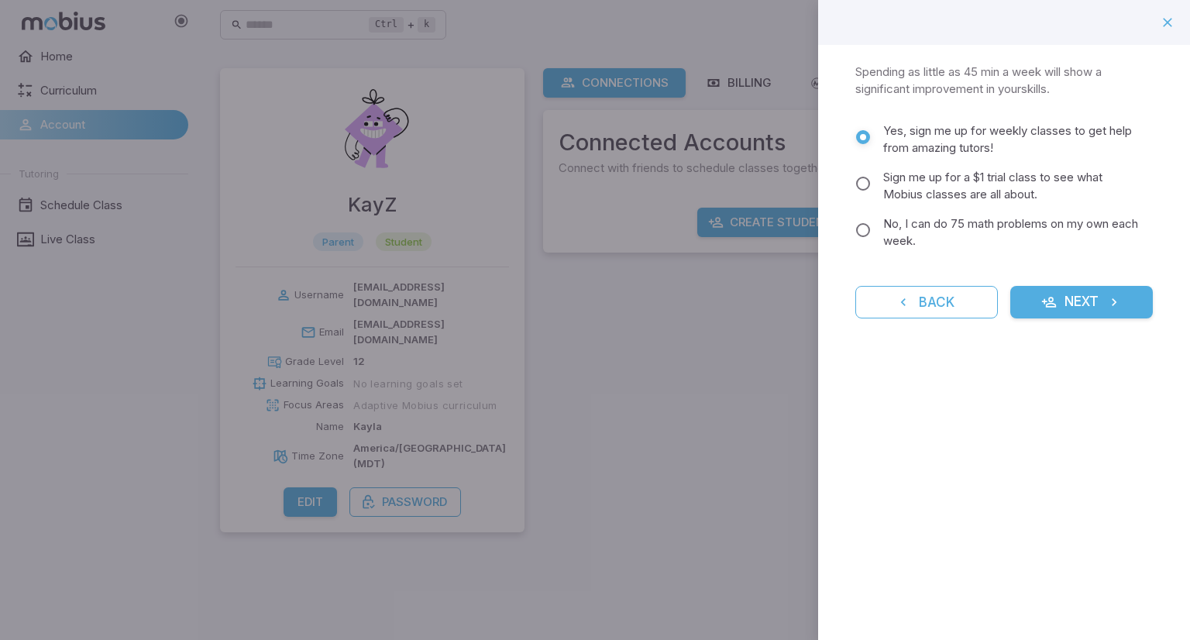
click at [1058, 332] on div "Commit to Learning Math 🚀 Spending as little as 45 min a week will show a signi…" at bounding box center [1004, 200] width 372 height 311
click at [1047, 288] on button "Next" at bounding box center [1082, 302] width 143 height 33
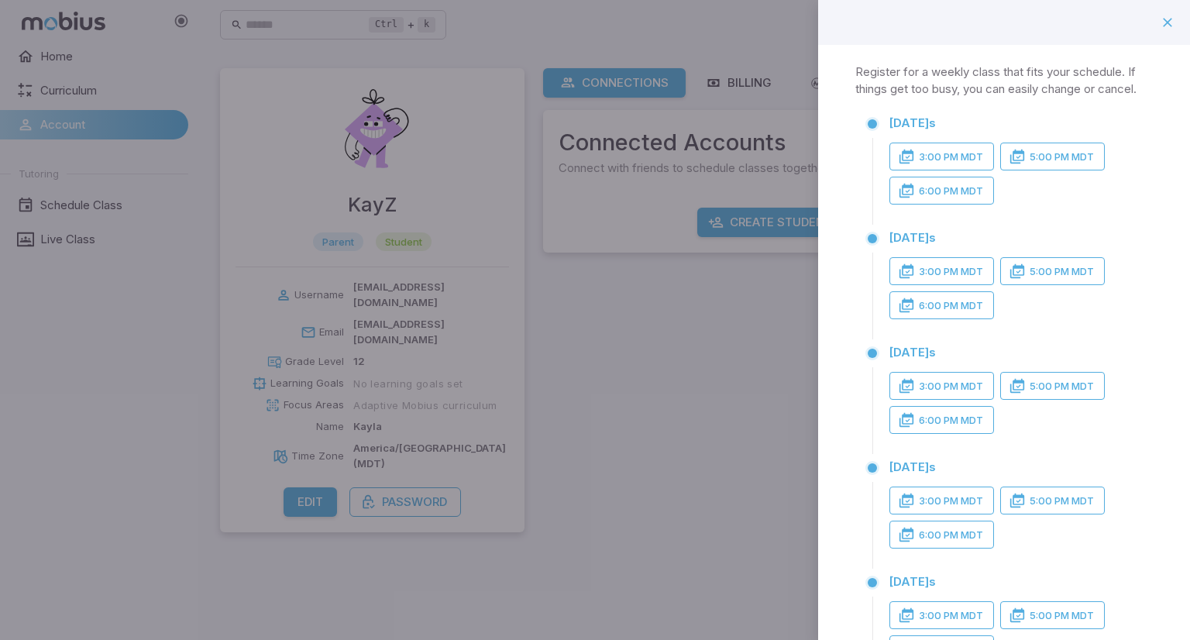
click at [1178, 347] on div "Weekly Classes Register for a weekly class that fits your schedule. If things g…" at bounding box center [1004, 419] width 372 height 749
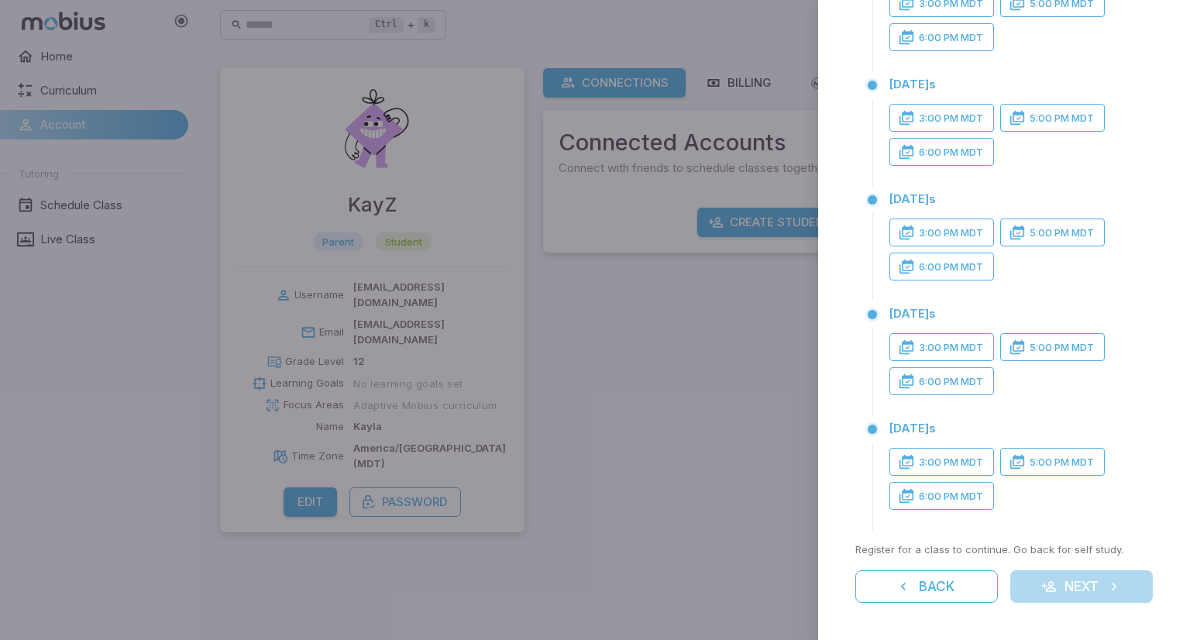
scroll to position [167, 0]
click at [958, 508] on button "6:00 PM MDT" at bounding box center [942, 496] width 105 height 28
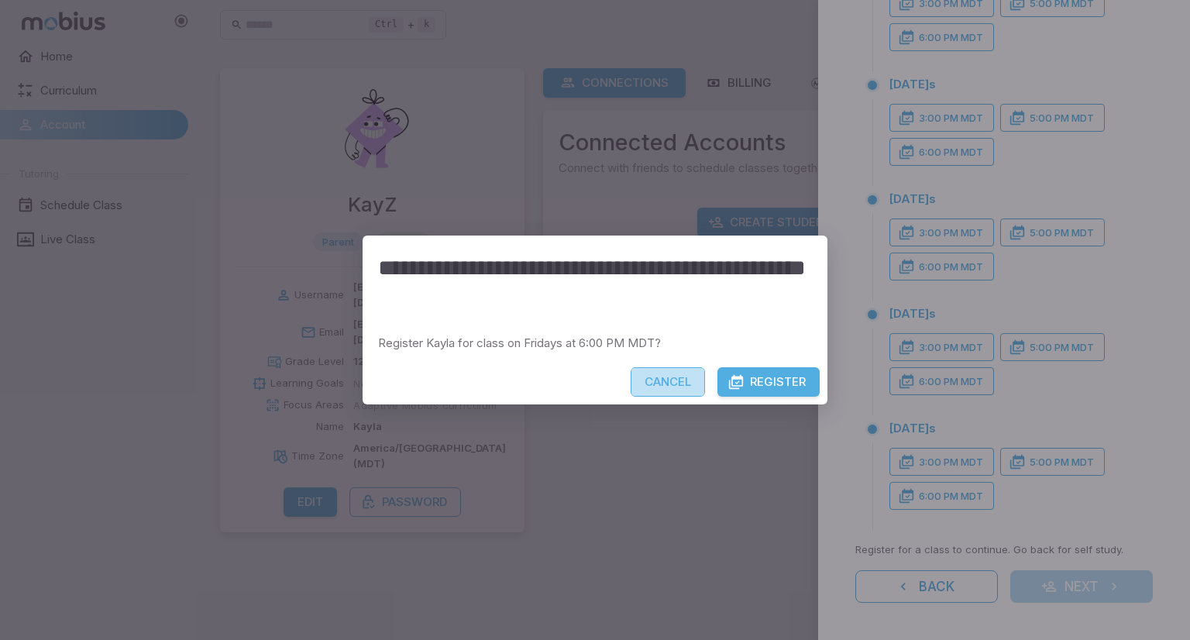
click at [673, 385] on button "Cancel" at bounding box center [668, 381] width 74 height 29
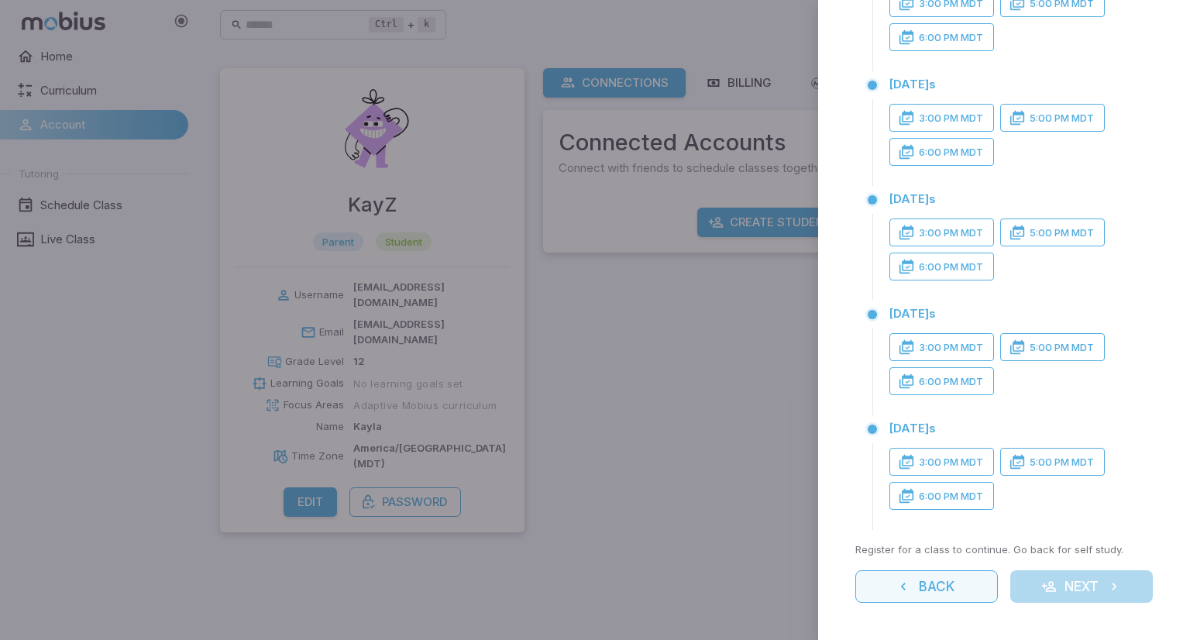
click at [931, 585] on button "Back" at bounding box center [927, 586] width 143 height 33
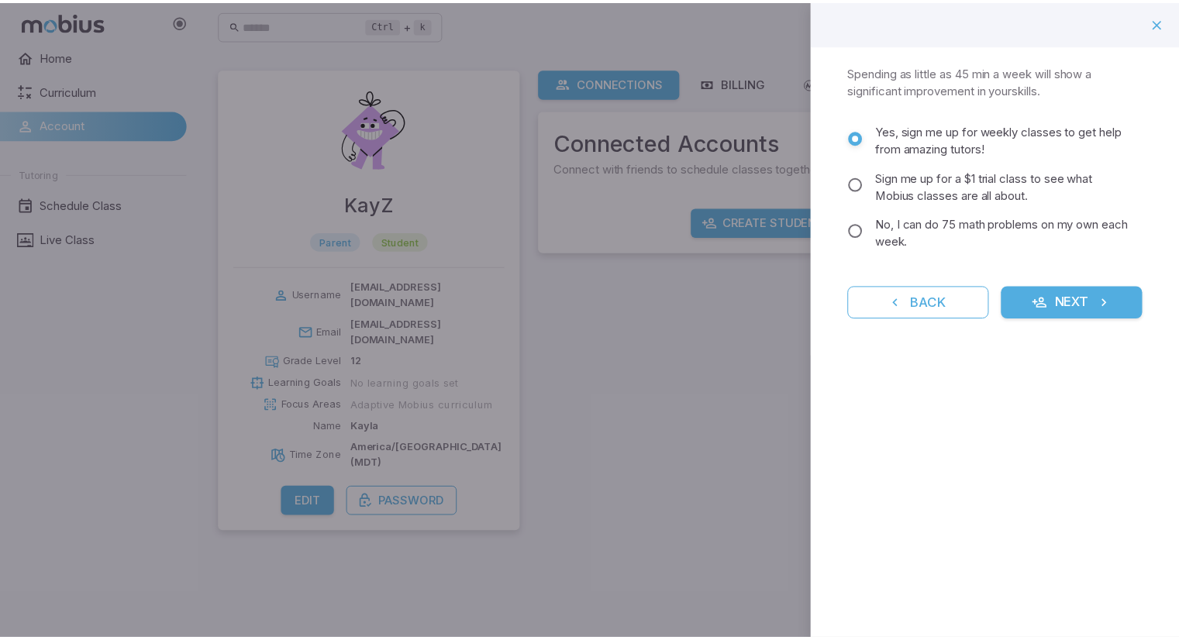
scroll to position [0, 0]
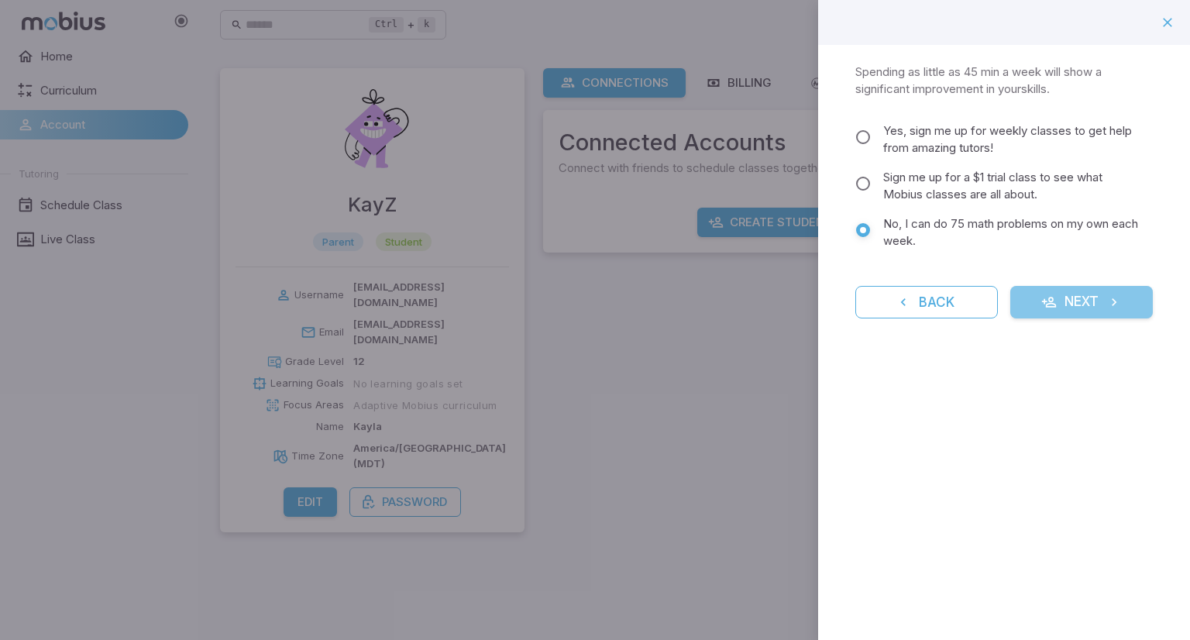
click at [1053, 304] on icon "submit" at bounding box center [1049, 301] width 15 height 15
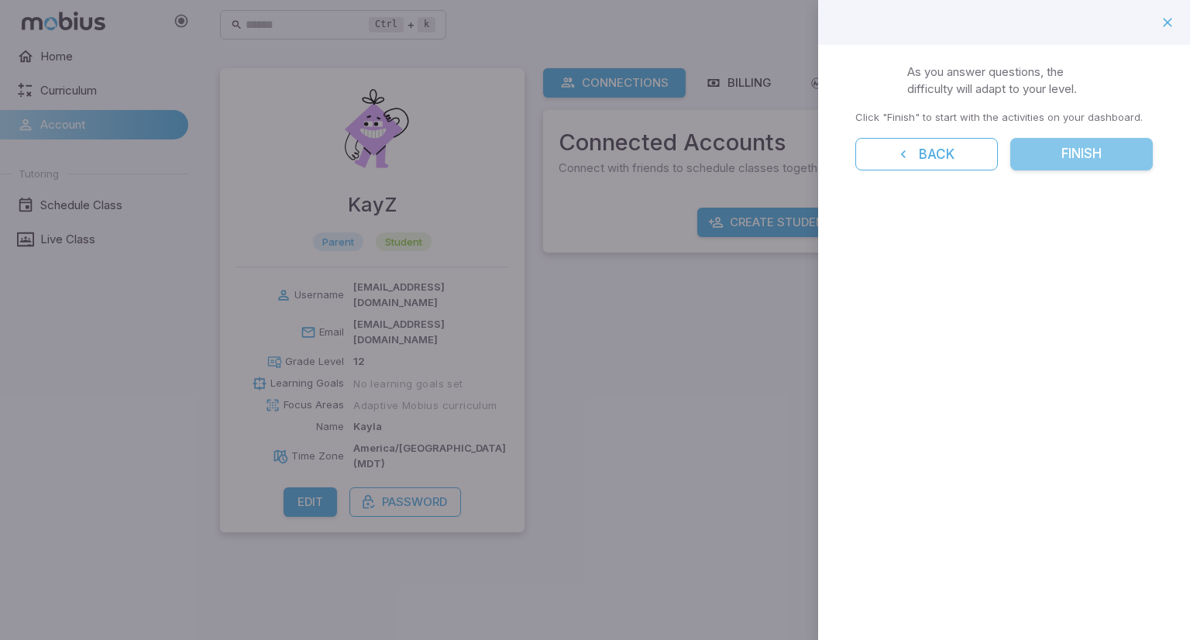
click at [1048, 155] on button "Finish" at bounding box center [1082, 154] width 143 height 33
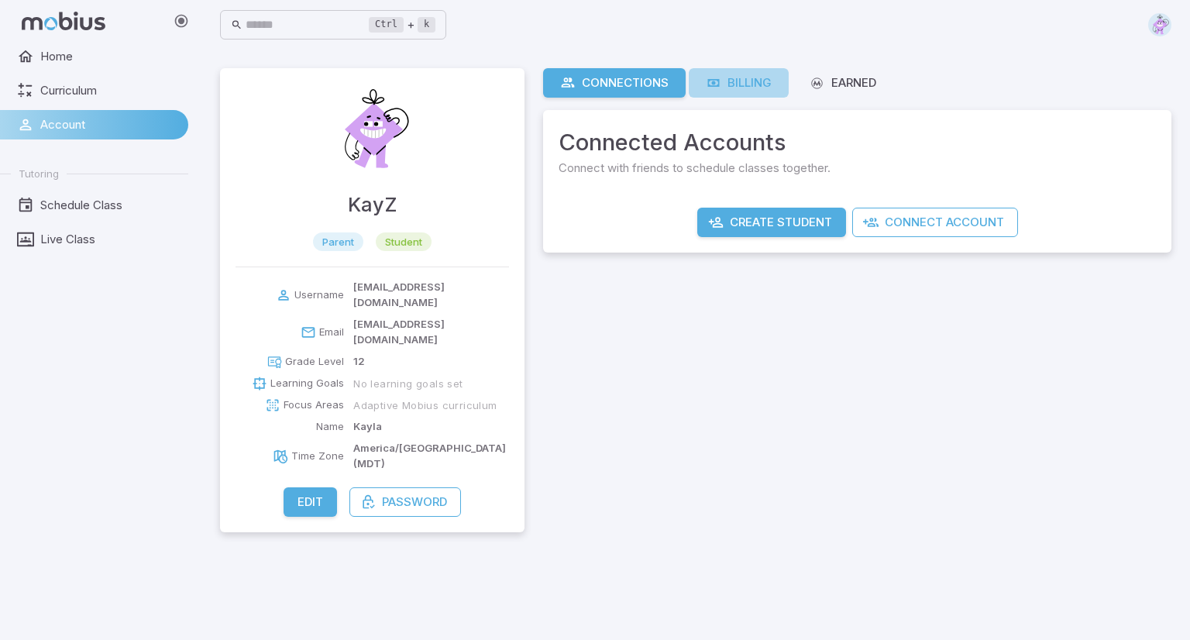
click at [749, 81] on div "Billing" at bounding box center [739, 82] width 66 height 17
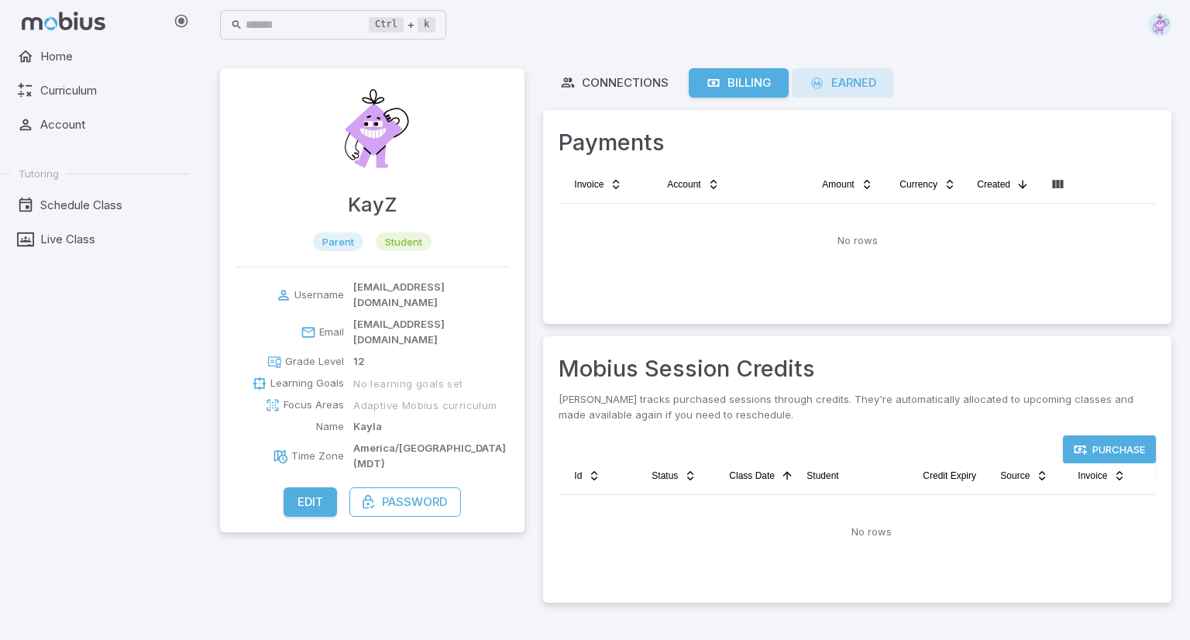
click at [841, 85] on div "Earned" at bounding box center [842, 82] width 67 height 17
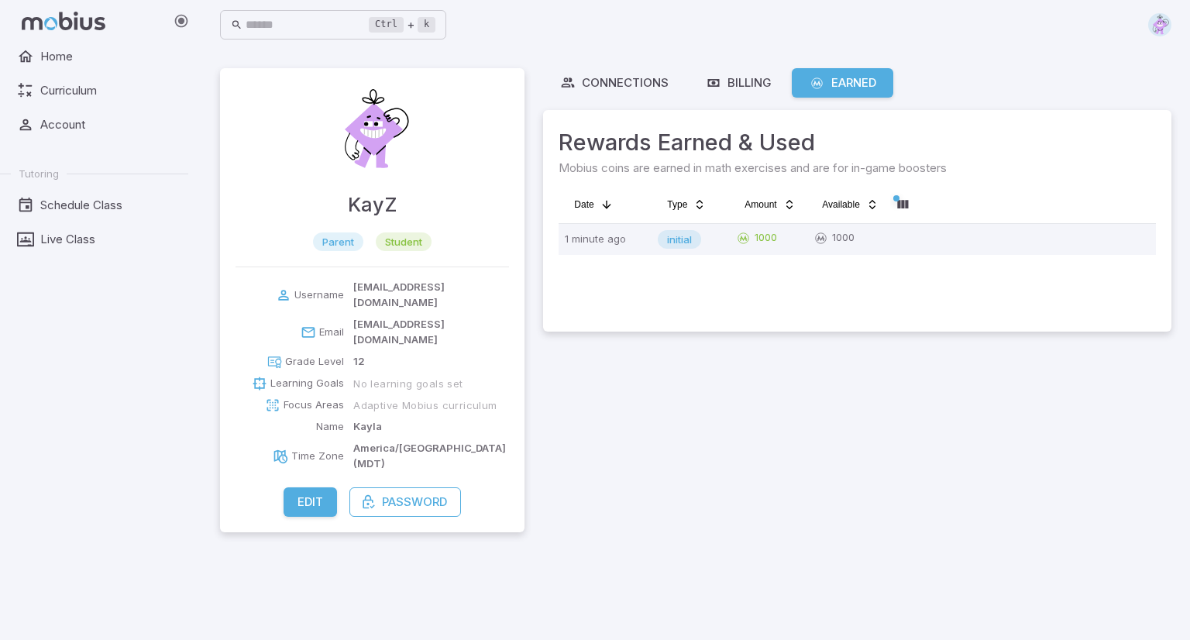
click at [736, 237] on icon at bounding box center [743, 237] width 16 height 15
click at [577, 80] on div "Connections" at bounding box center [614, 82] width 108 height 17
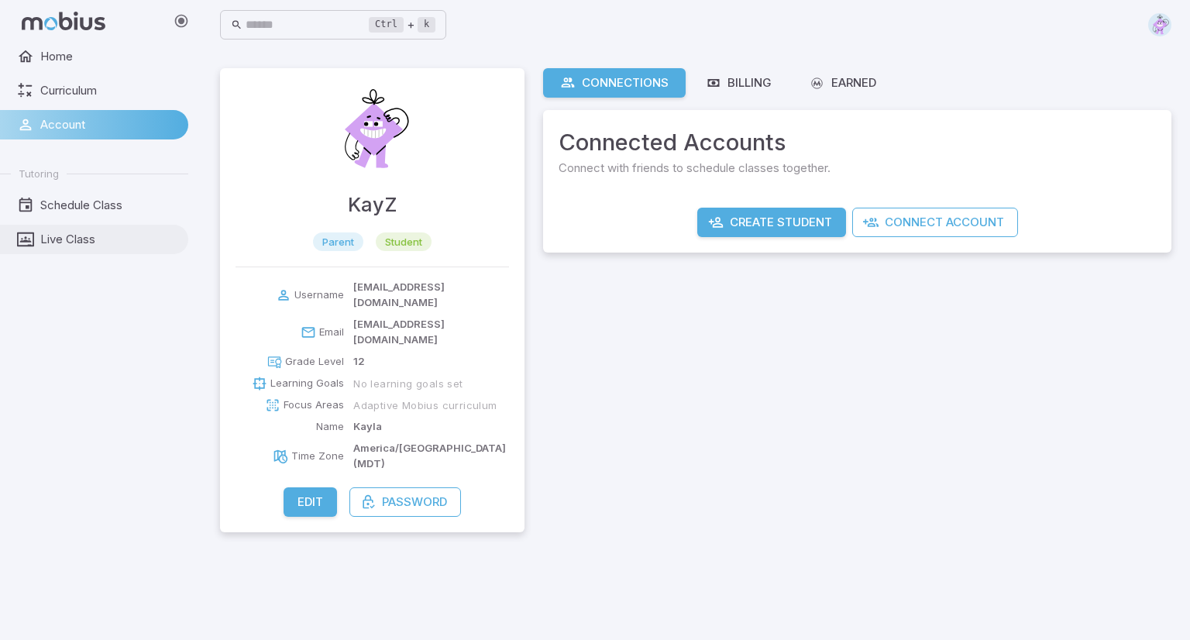
click at [87, 243] on span "Live Class" at bounding box center [108, 239] width 137 height 17
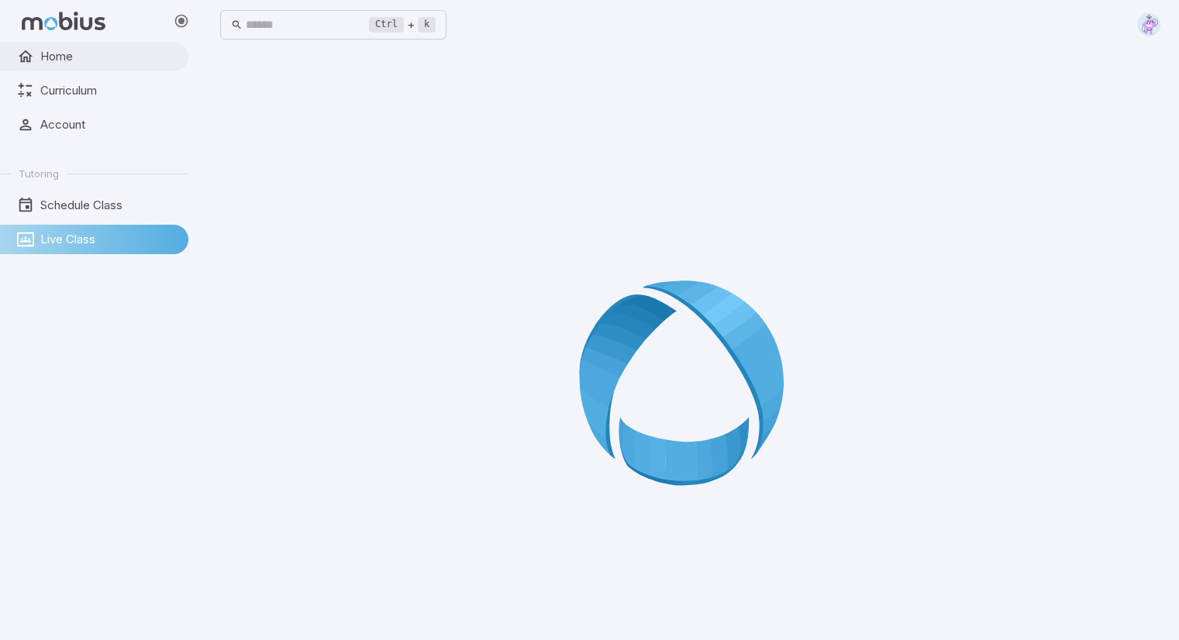
click at [42, 43] on link "Home" at bounding box center [94, 56] width 188 height 29
click at [79, 90] on span "Curriculum" at bounding box center [108, 90] width 137 height 17
